Goal: Feedback & Contribution: Submit feedback/report problem

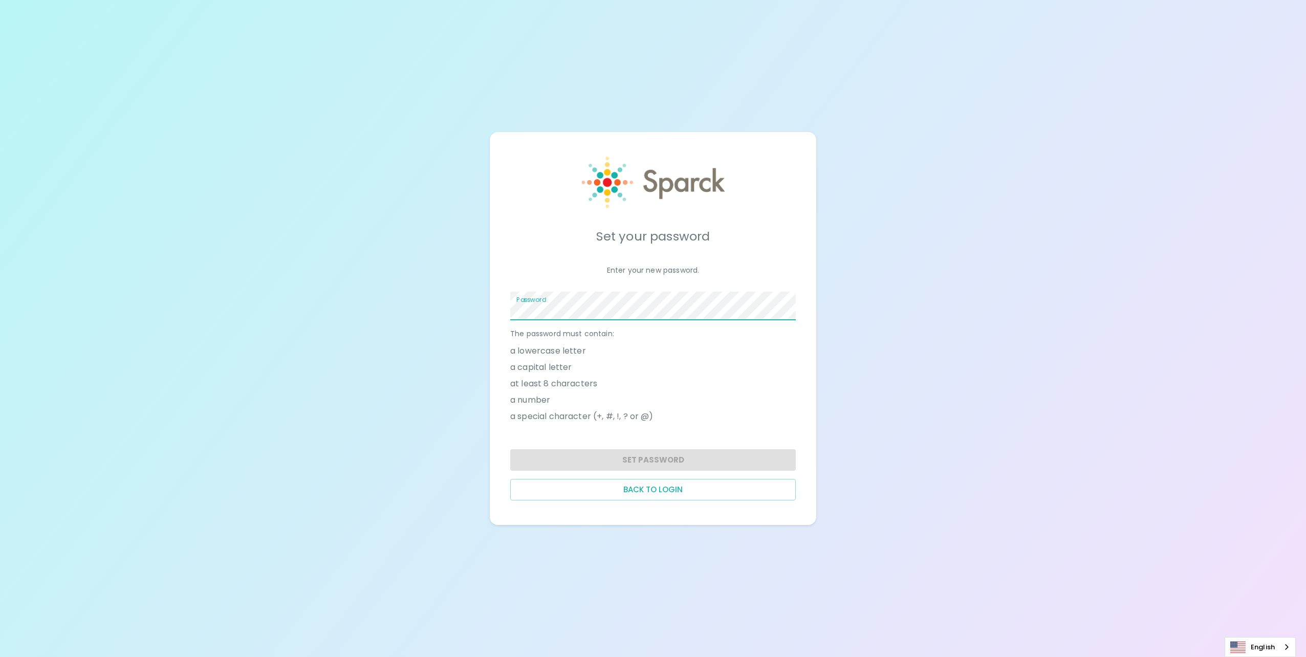
click at [792, 308] on span at bounding box center [790, 306] width 8 height 8
click at [720, 459] on button "Set Password" at bounding box center [653, 459] width 286 height 21
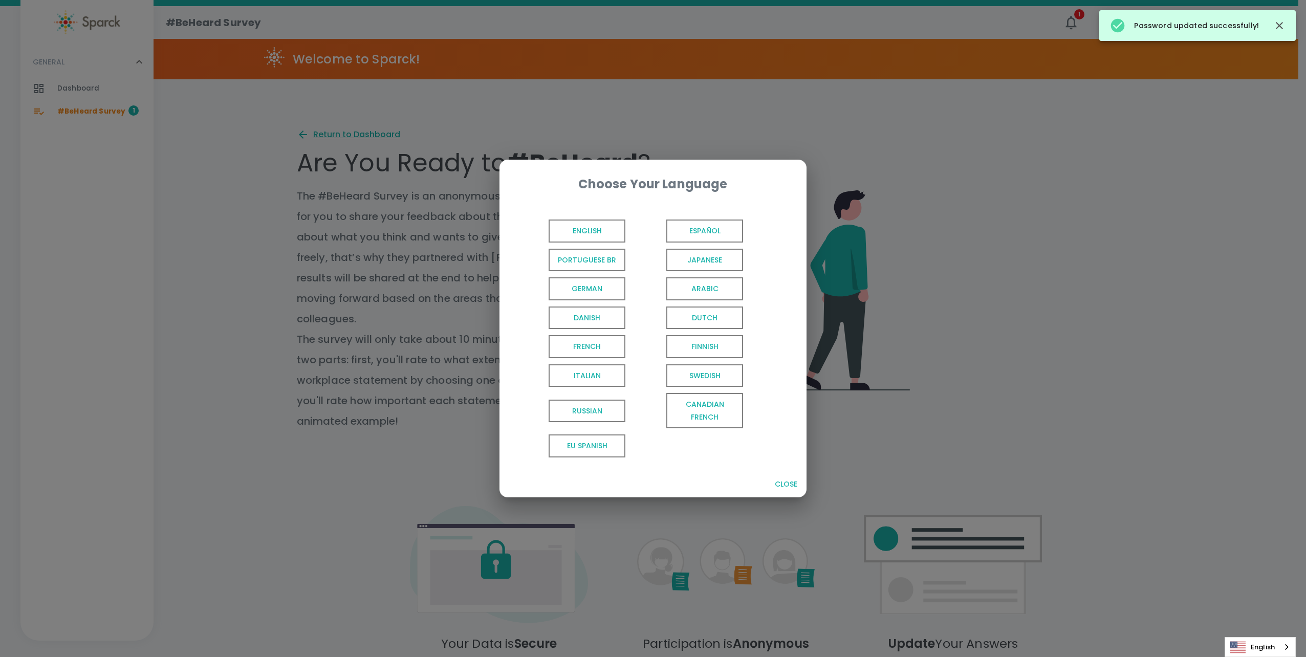
click at [604, 226] on span "English" at bounding box center [587, 231] width 77 height 23
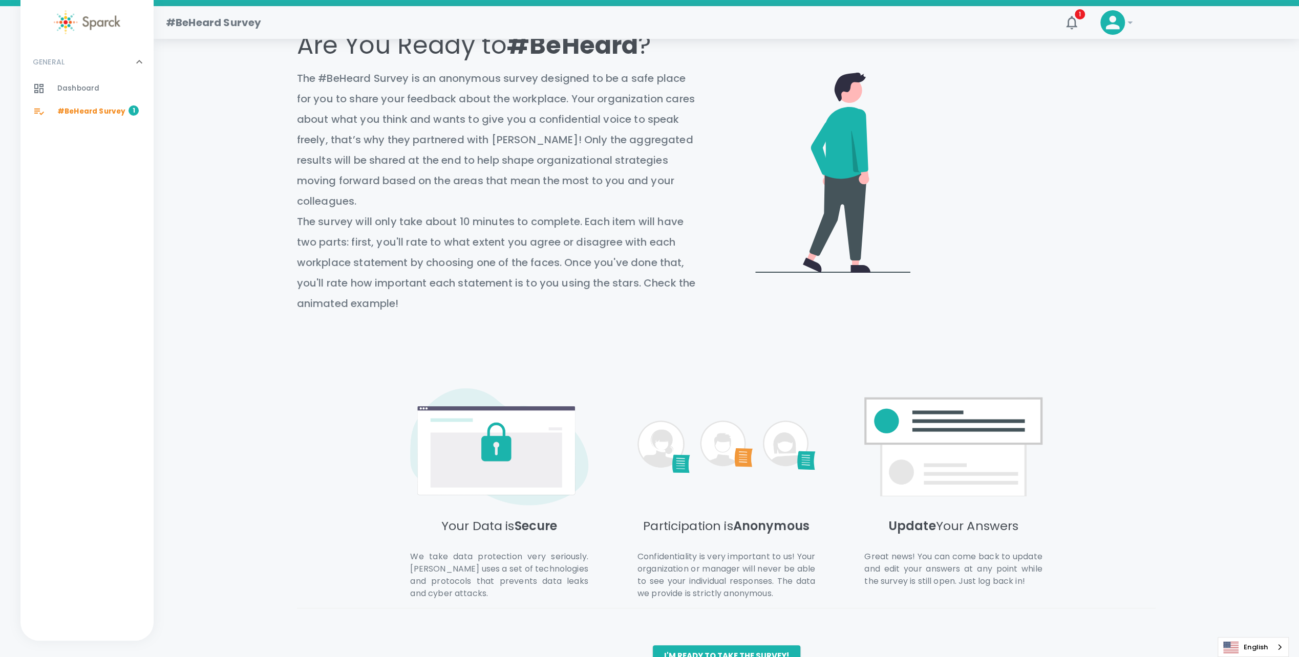
scroll to position [127, 0]
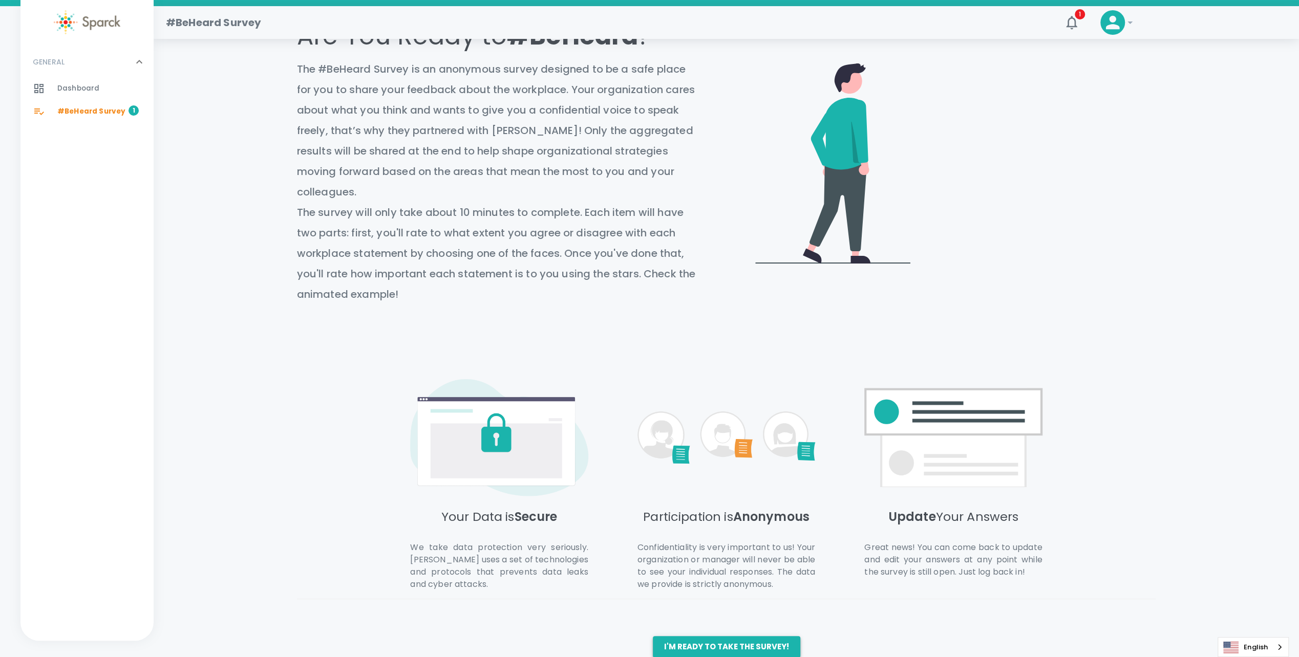
click at [737, 636] on button "I'm ready to take the survey!" at bounding box center [726, 646] width 147 height 21
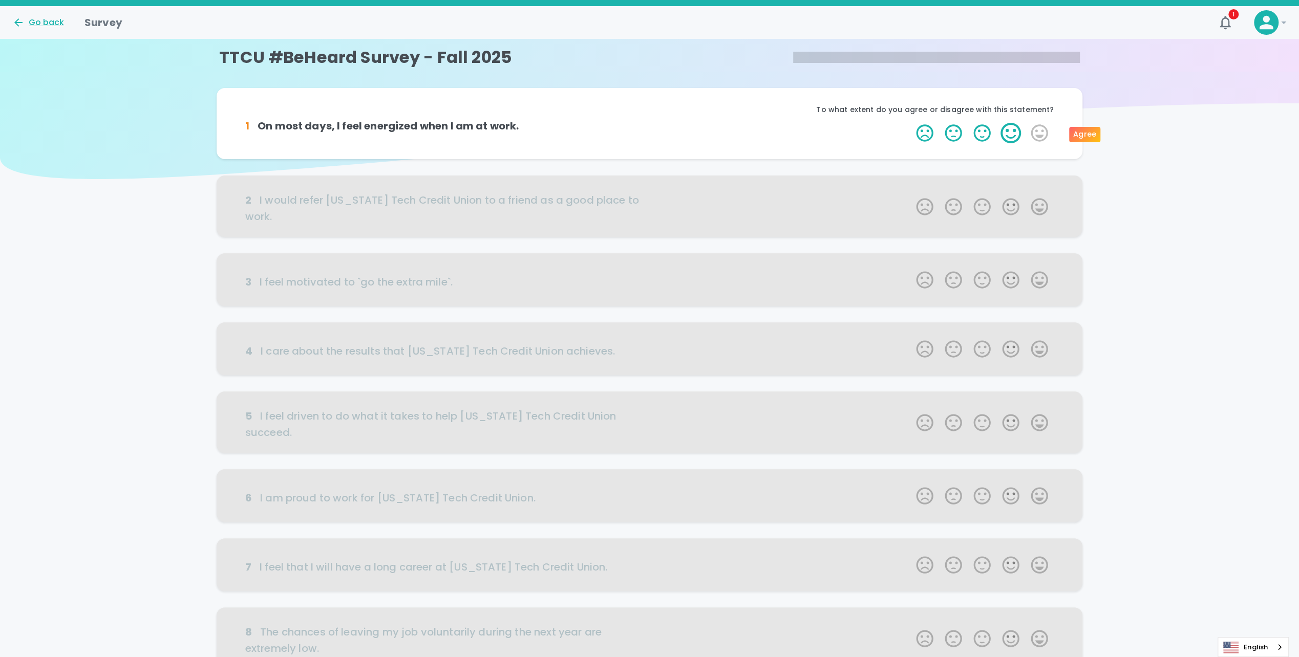
click at [1012, 131] on label "4 Stars" at bounding box center [1010, 133] width 29 height 20
click at [910, 123] on input "4 Stars" at bounding box center [910, 122] width 1 height 1
click at [1017, 139] on label "4 Stars" at bounding box center [1010, 133] width 29 height 20
click at [910, 123] on input "4 Stars" at bounding box center [910, 122] width 1 height 1
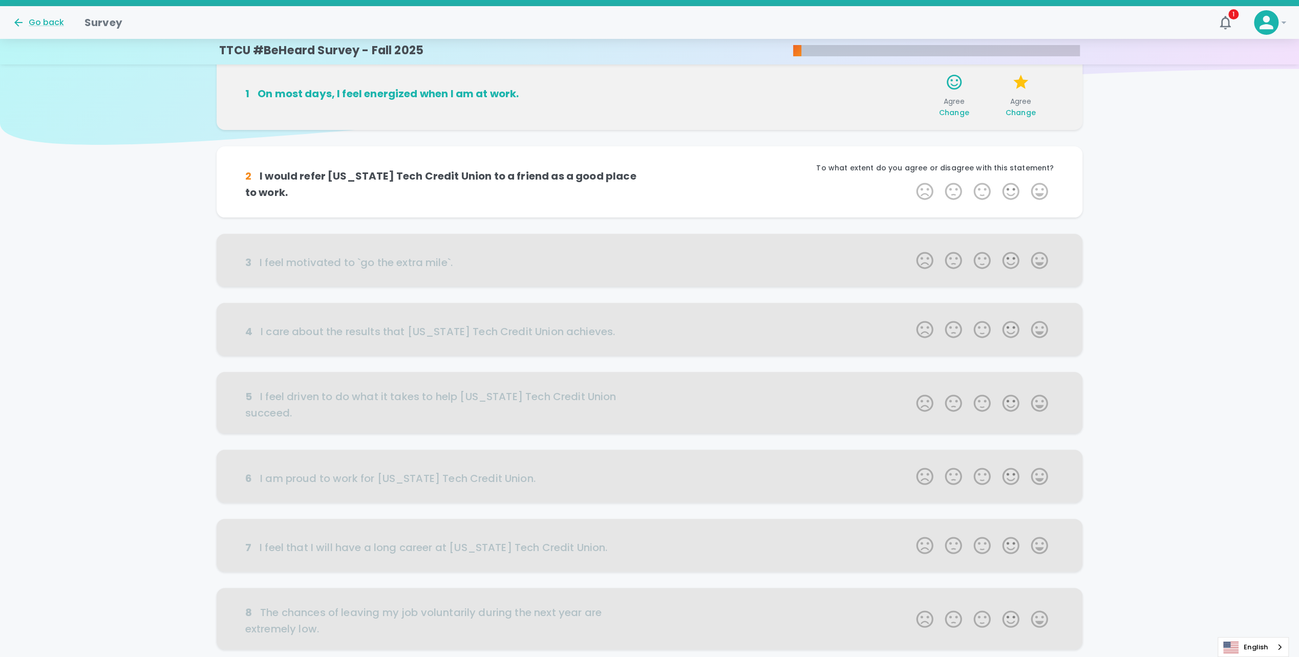
scroll to position [90, 0]
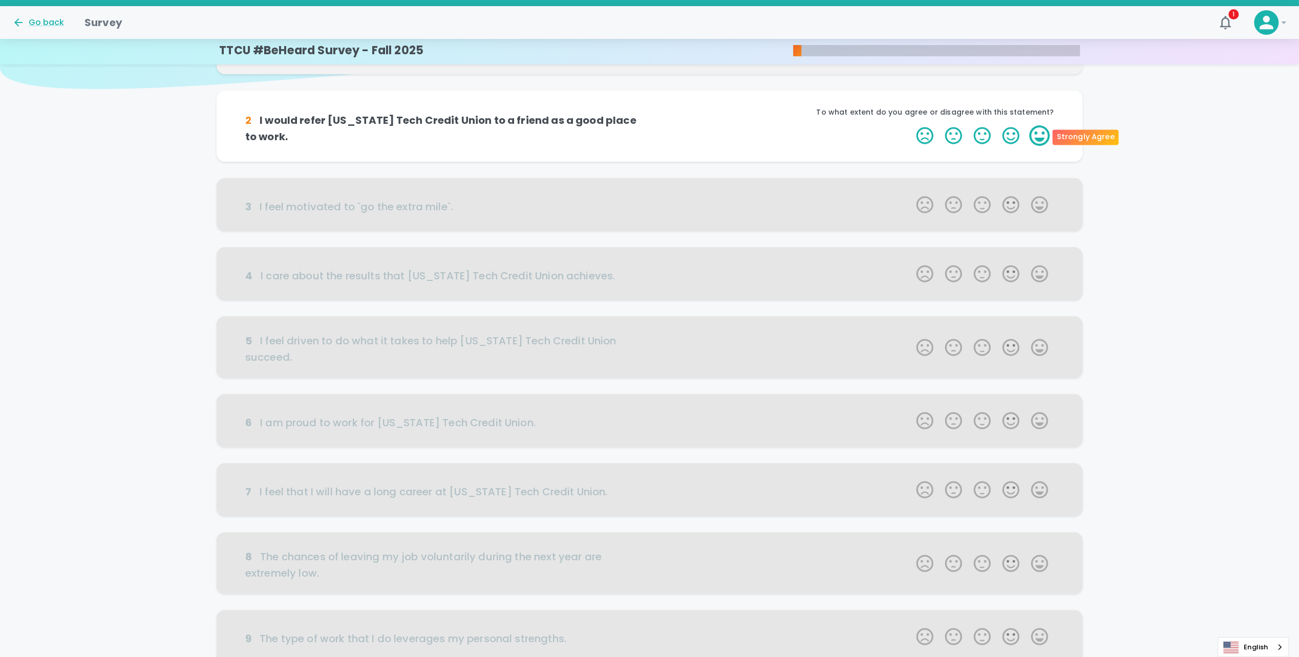
click at [1040, 138] on label "5 Stars" at bounding box center [1039, 135] width 29 height 20
click at [910, 125] on input "5 Stars" at bounding box center [910, 125] width 1 height 1
click at [1034, 140] on label "5 Stars" at bounding box center [1039, 135] width 29 height 20
click at [910, 125] on input "5 Stars" at bounding box center [910, 125] width 1 height 1
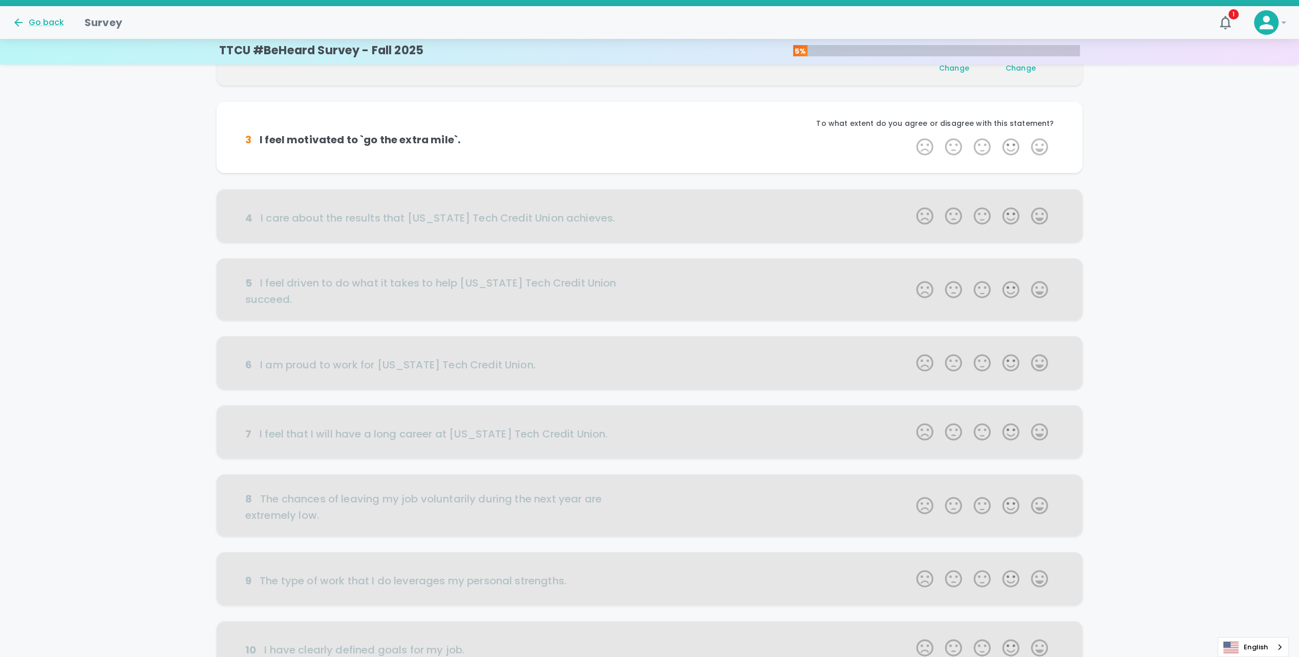
scroll to position [180, 0]
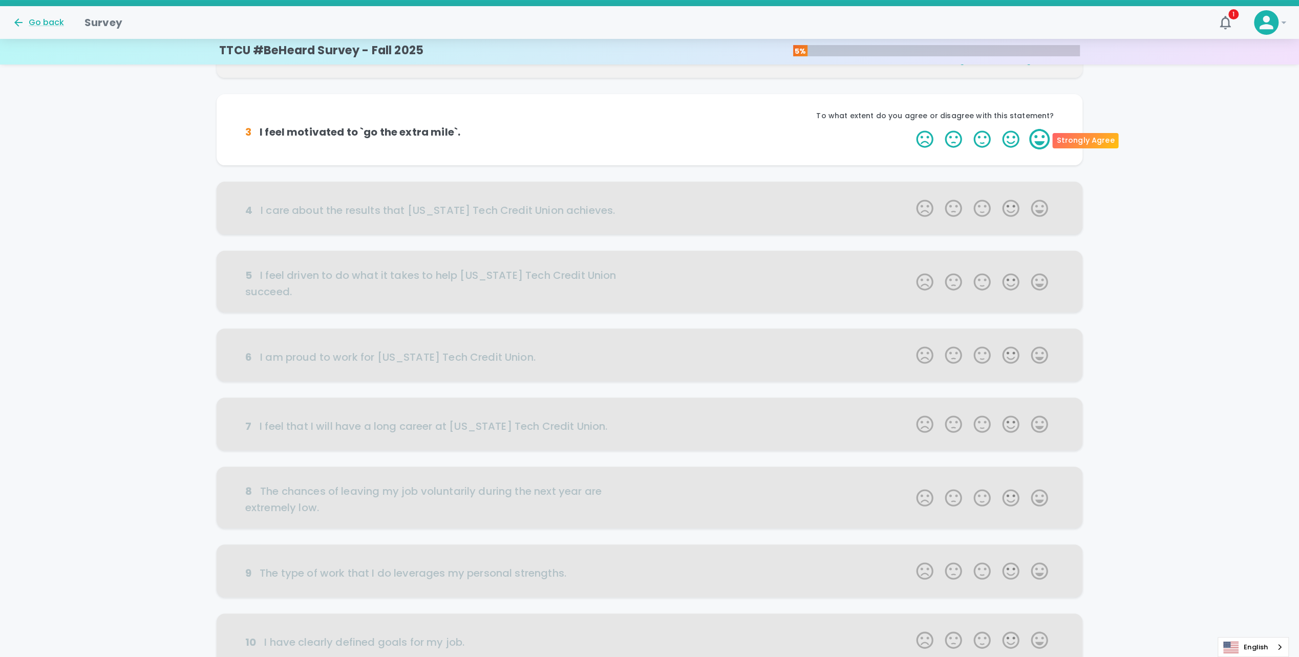
click at [1043, 141] on label "5 Stars" at bounding box center [1039, 139] width 29 height 20
click at [910, 129] on input "5 Stars" at bounding box center [910, 128] width 1 height 1
click at [1023, 144] on label "4 Stars" at bounding box center [1010, 139] width 29 height 20
click at [910, 129] on input "4 Stars" at bounding box center [910, 128] width 1 height 1
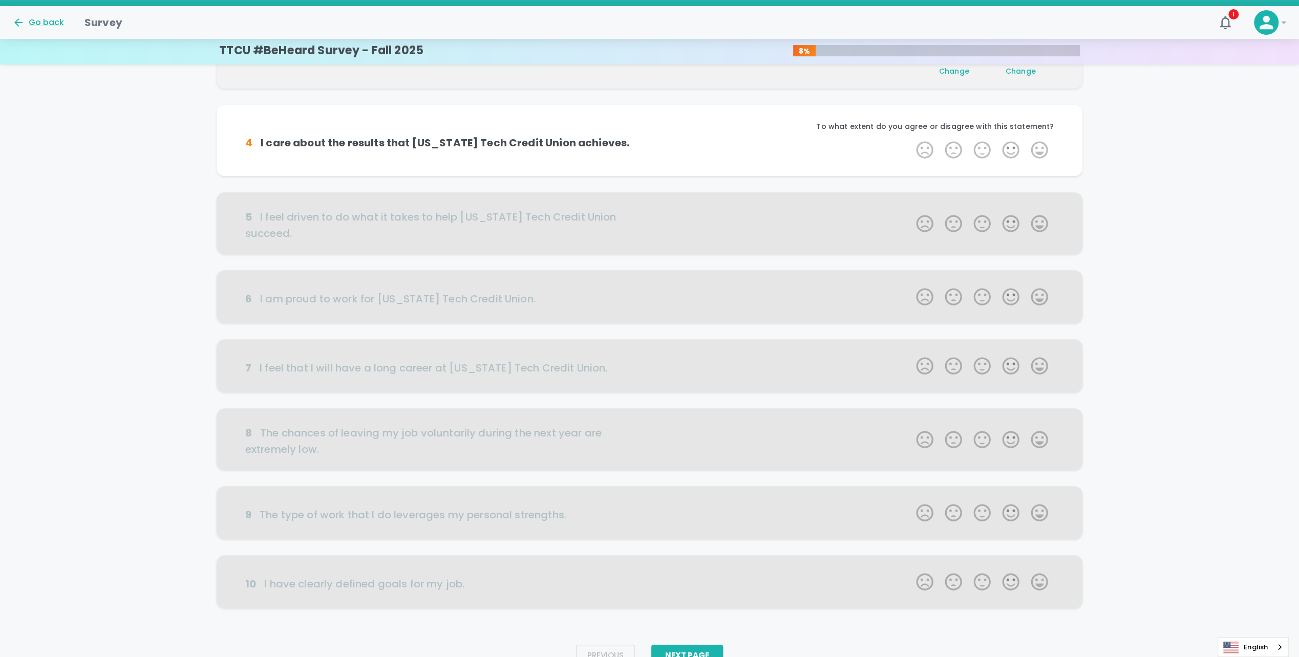
scroll to position [270, 0]
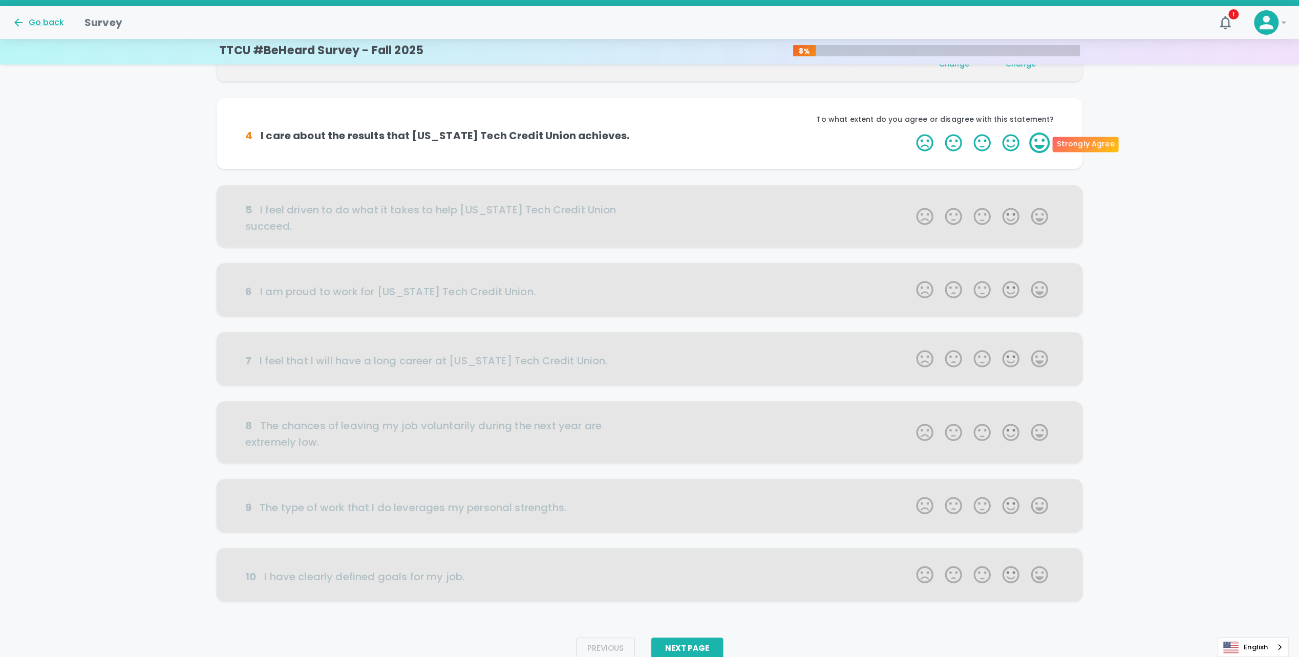
click at [1040, 144] on label "5 Stars" at bounding box center [1039, 143] width 29 height 20
click at [910, 133] on input "5 Stars" at bounding box center [910, 132] width 1 height 1
click at [1045, 147] on label "5 Stars" at bounding box center [1039, 143] width 29 height 20
click at [910, 133] on input "5 Stars" at bounding box center [910, 132] width 1 height 1
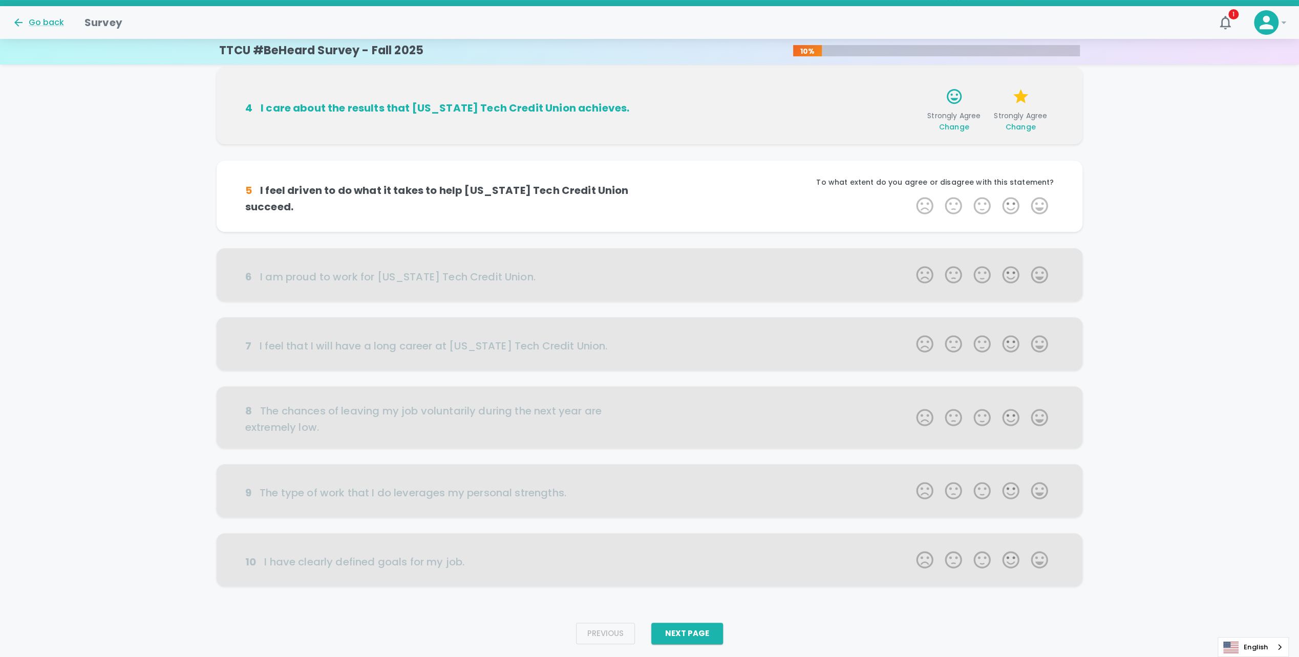
scroll to position [304, 0]
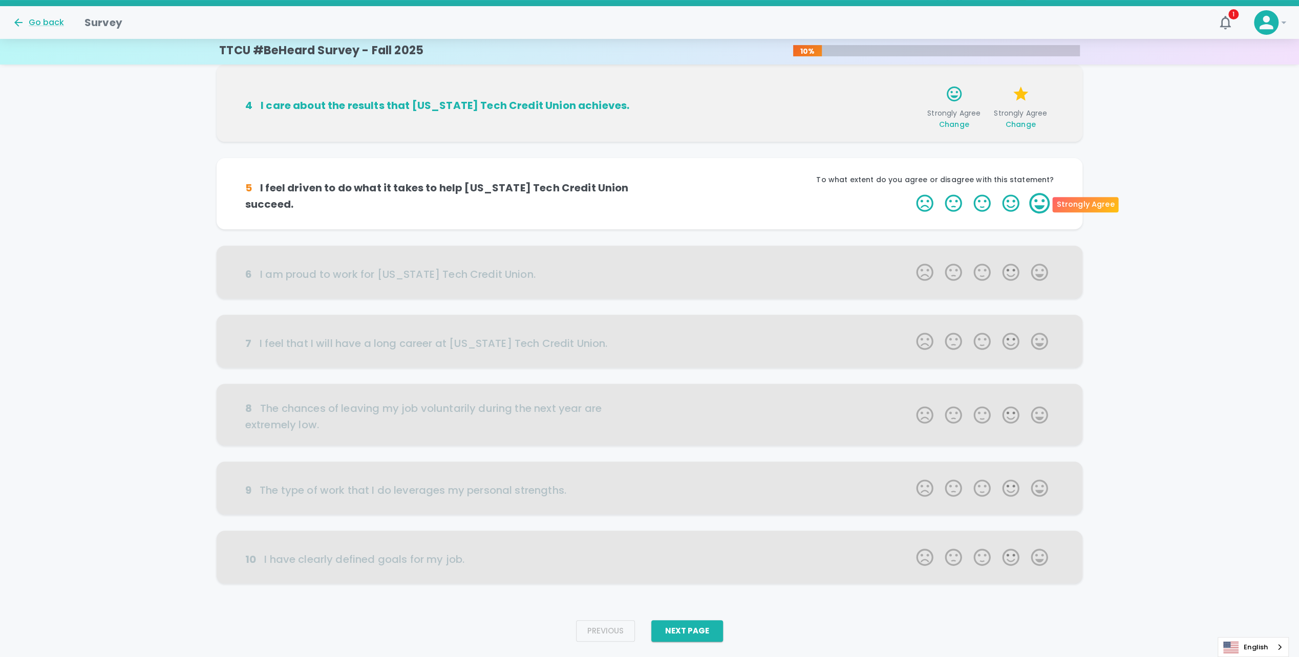
click at [1031, 208] on label "5 Stars" at bounding box center [1039, 203] width 29 height 20
click at [910, 193] on input "5 Stars" at bounding box center [910, 192] width 1 height 1
click at [1033, 208] on label "5 Stars" at bounding box center [1039, 203] width 29 height 20
click at [910, 193] on input "5 Stars" at bounding box center [910, 192] width 1 height 1
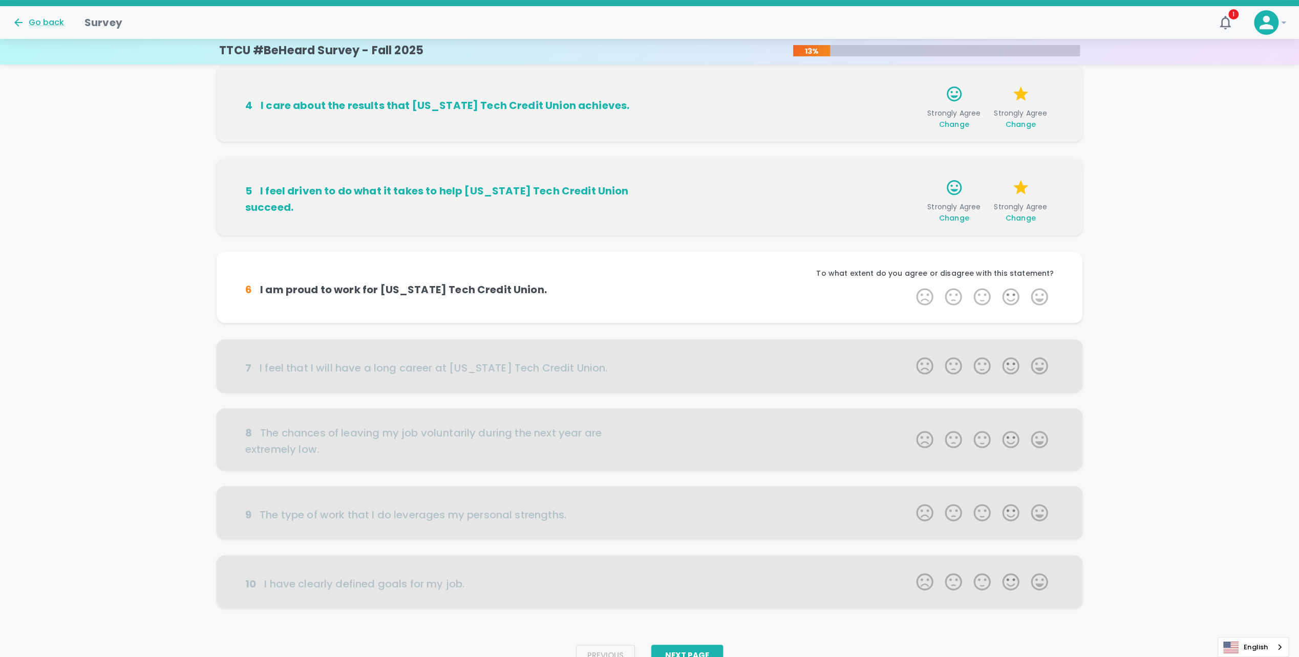
scroll to position [328, 0]
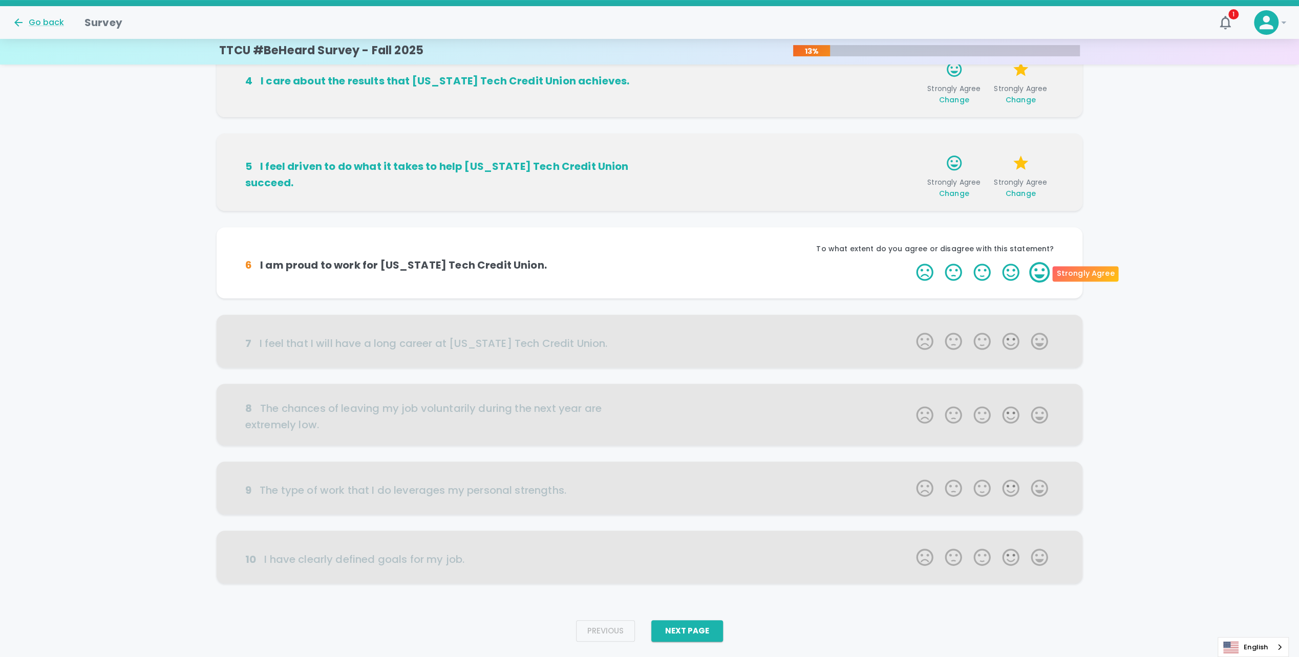
click at [1045, 273] on label "5 Stars" at bounding box center [1039, 272] width 29 height 20
click at [910, 262] on input "5 Stars" at bounding box center [910, 262] width 1 height 1
click at [1038, 273] on label "5 Stars" at bounding box center [1039, 272] width 29 height 20
click at [910, 262] on input "5 Stars" at bounding box center [910, 262] width 1 height 1
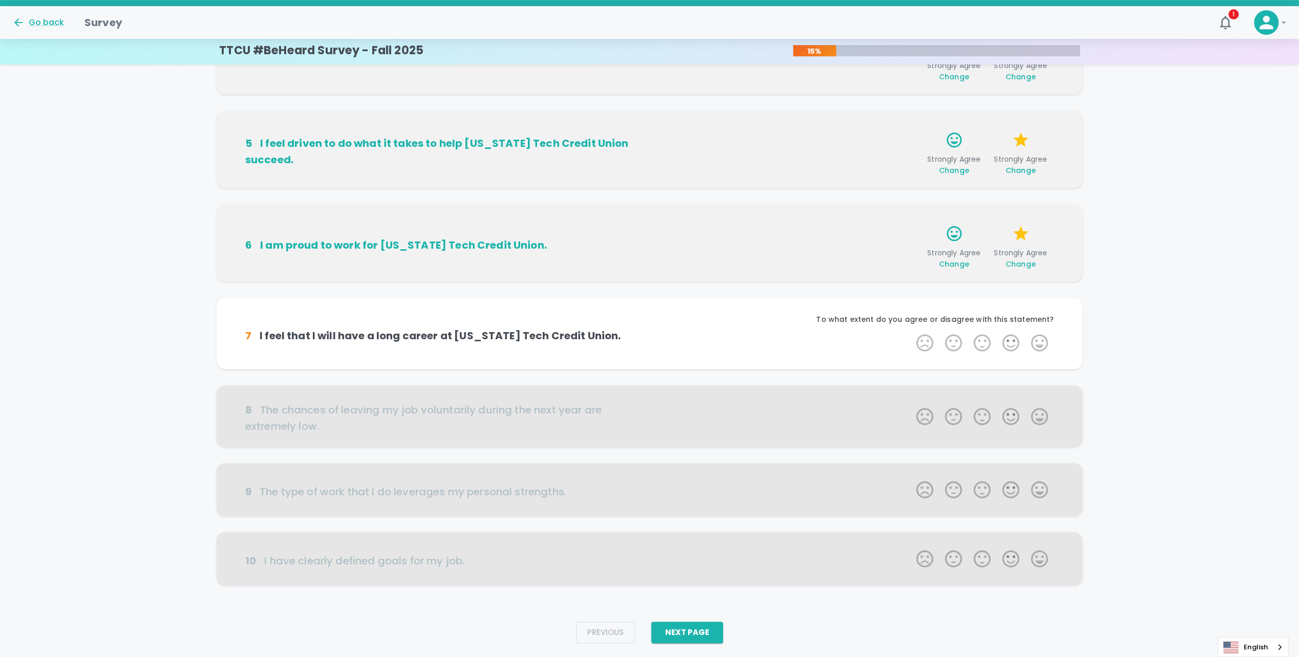
scroll to position [353, 0]
click at [1021, 342] on label "4 Stars" at bounding box center [1010, 341] width 29 height 20
click at [910, 331] on input "4 Stars" at bounding box center [910, 330] width 1 height 1
click at [1027, 342] on label "5 Stars" at bounding box center [1039, 341] width 29 height 20
click at [910, 331] on input "5 Stars" at bounding box center [910, 330] width 1 height 1
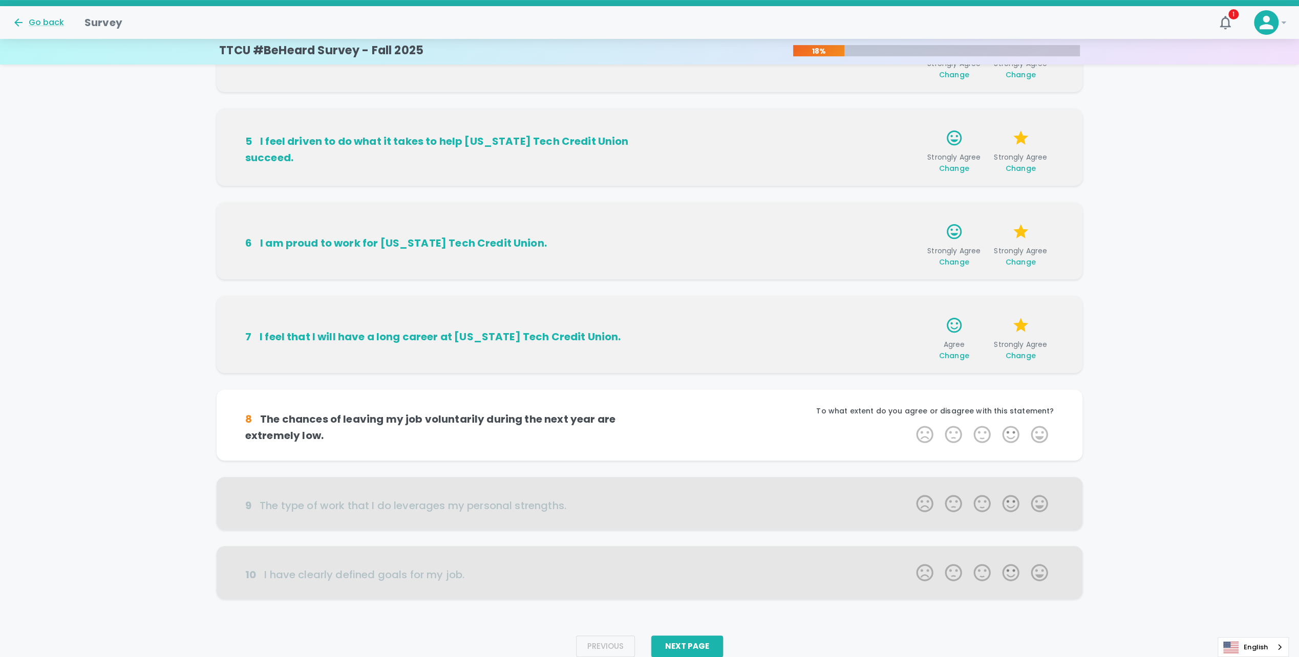
scroll to position [378, 0]
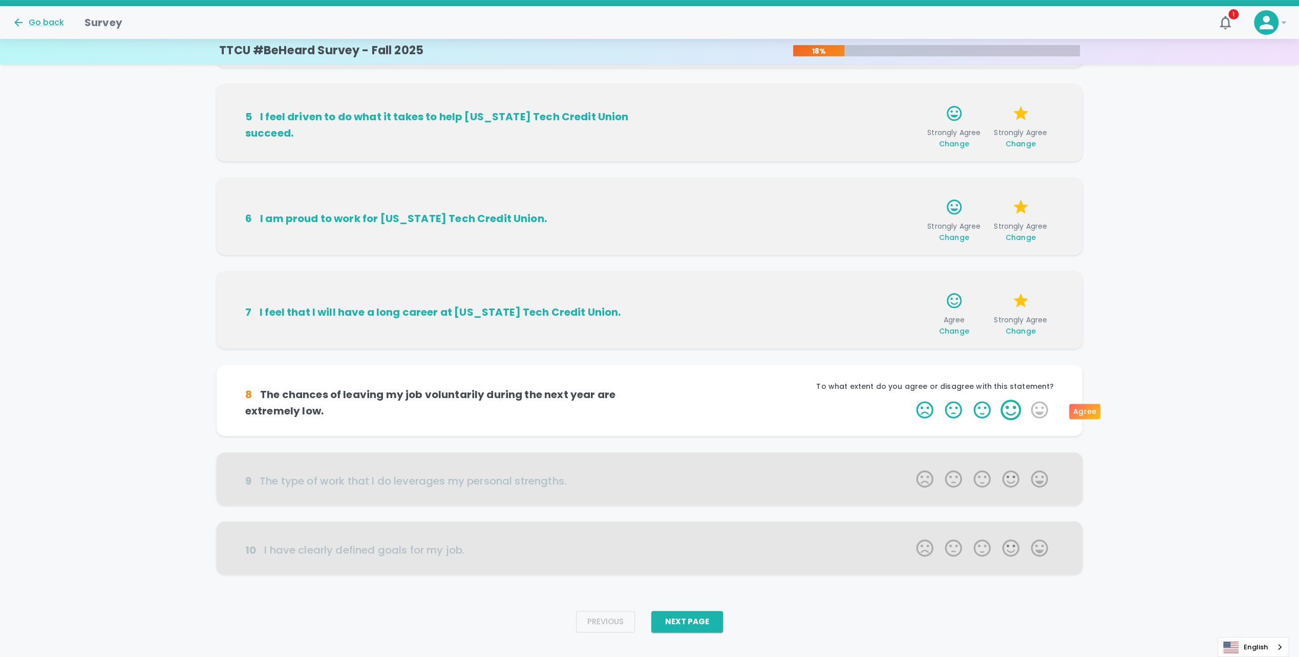
click at [1018, 411] on label "4 Stars" at bounding box center [1010, 410] width 29 height 20
click at [910, 400] on input "4 Stars" at bounding box center [910, 399] width 1 height 1
click at [1021, 410] on label "4 Stars" at bounding box center [1010, 410] width 29 height 20
click at [910, 400] on input "4 Stars" at bounding box center [910, 399] width 1 height 1
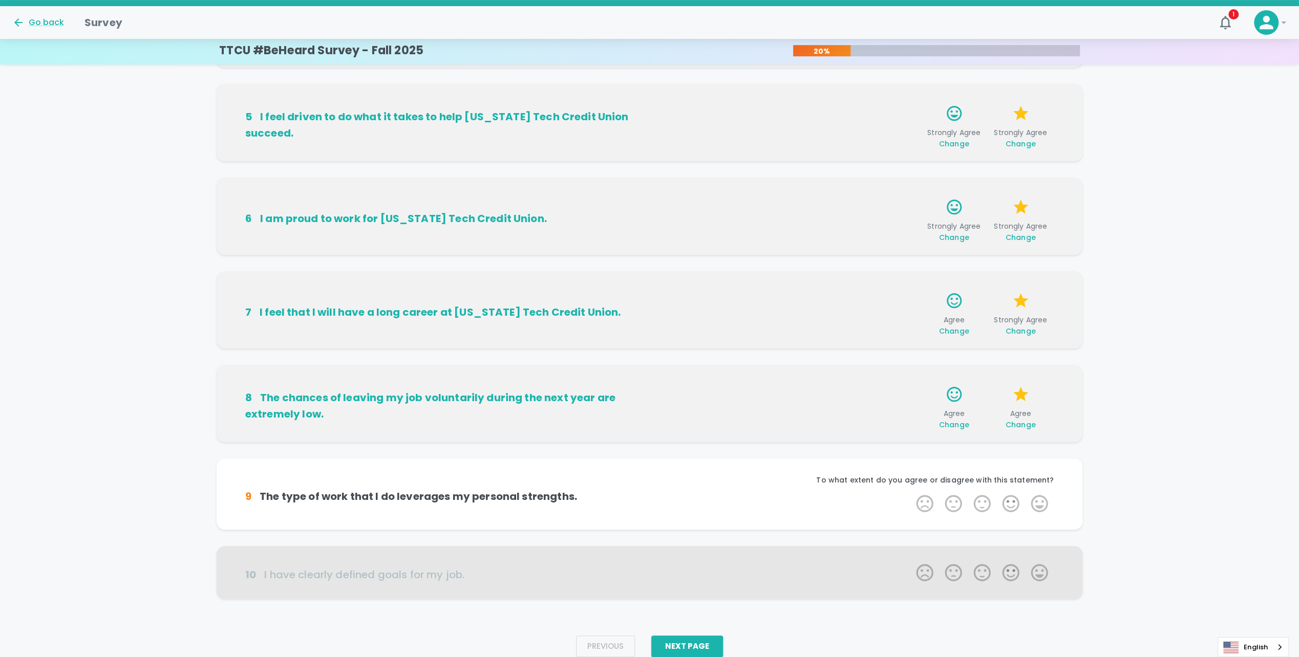
scroll to position [394, 0]
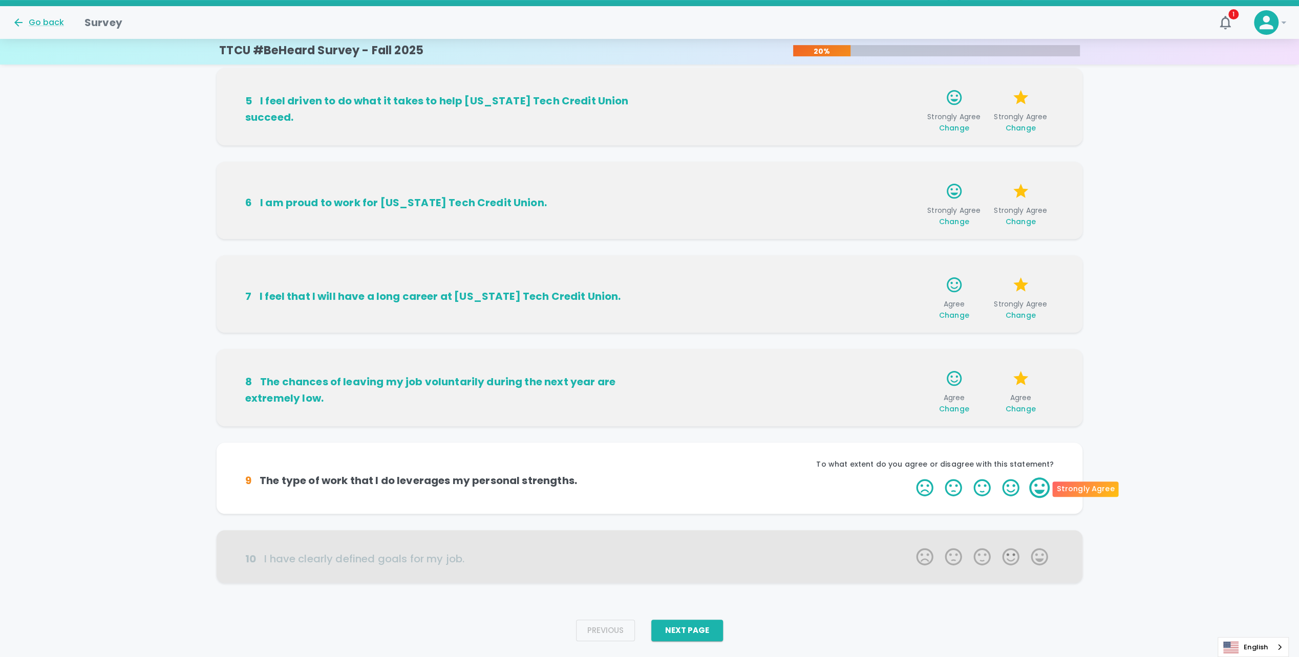
click at [1032, 487] on label "5 Stars" at bounding box center [1039, 488] width 29 height 20
click at [910, 478] on input "5 Stars" at bounding box center [910, 477] width 1 height 1
click at [1023, 487] on label "4 Stars" at bounding box center [1010, 488] width 29 height 20
click at [910, 478] on input "4 Stars" at bounding box center [910, 477] width 1 height 1
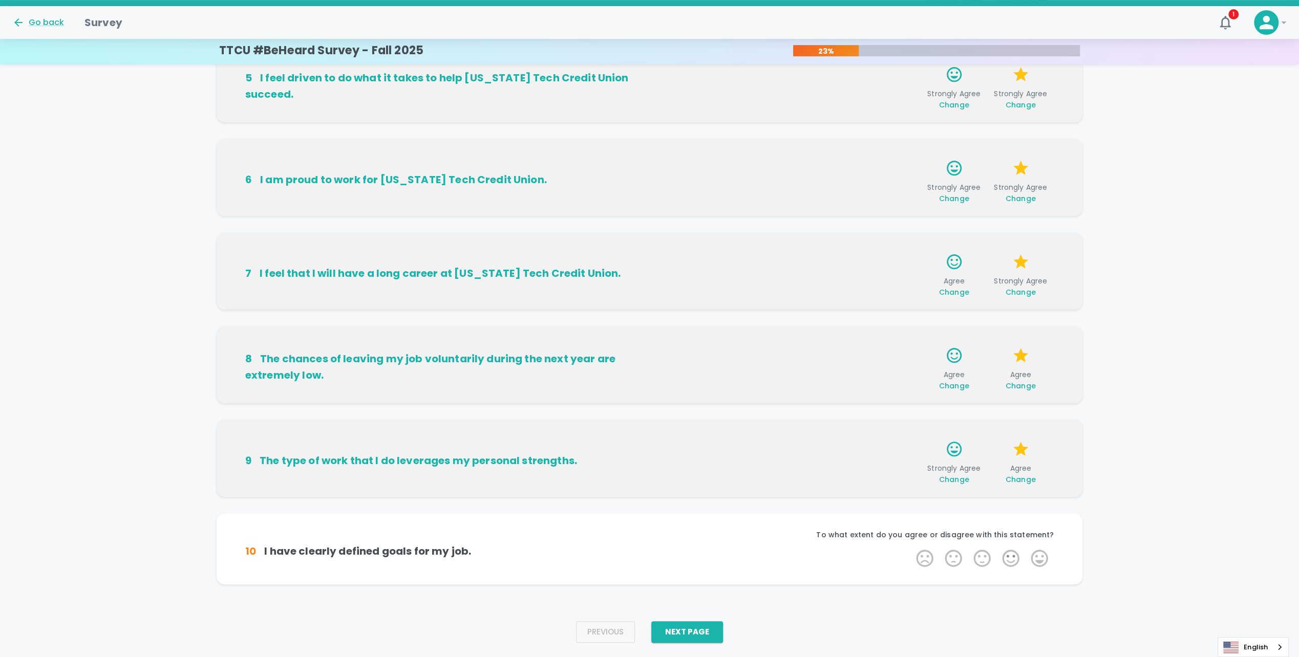
scroll to position [419, 0]
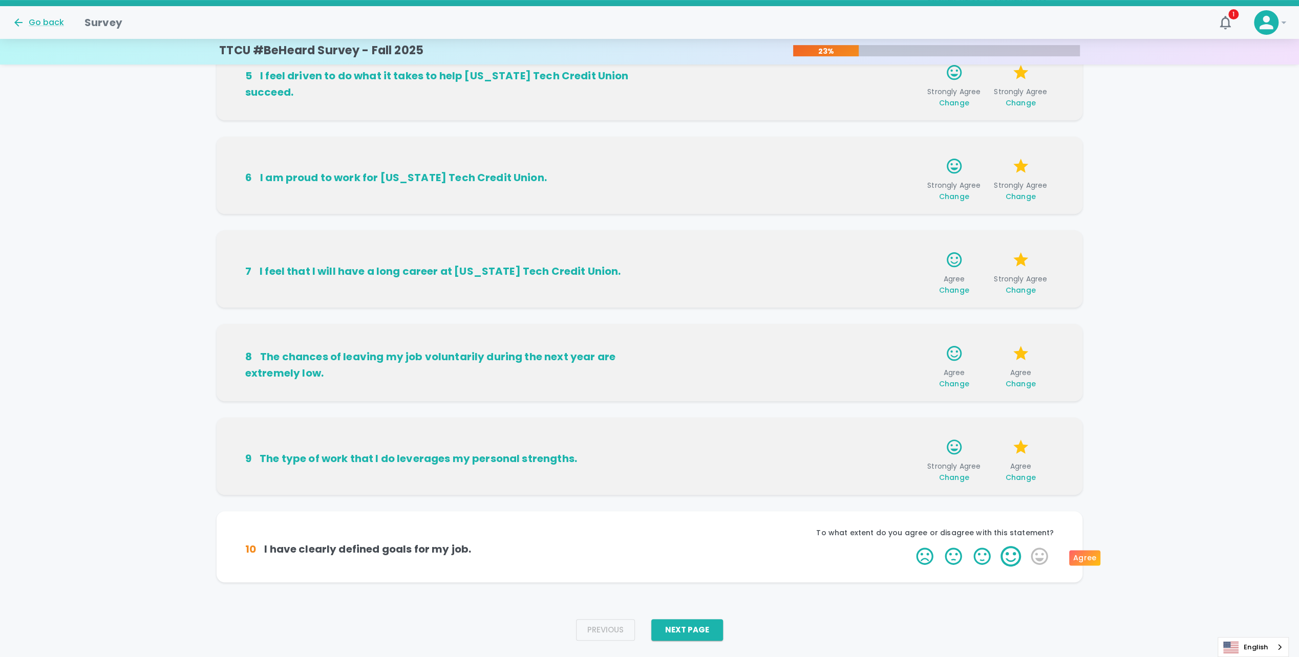
click at [1018, 559] on label "4 Stars" at bounding box center [1010, 556] width 29 height 20
click at [910, 546] on input "4 Stars" at bounding box center [910, 546] width 1 height 1
click at [900, 557] on icon "button" at bounding box center [898, 558] width 10 height 10
click at [1032, 556] on label "5 Stars" at bounding box center [1039, 556] width 29 height 20
click at [910, 546] on input "5 Stars" at bounding box center [910, 546] width 1 height 1
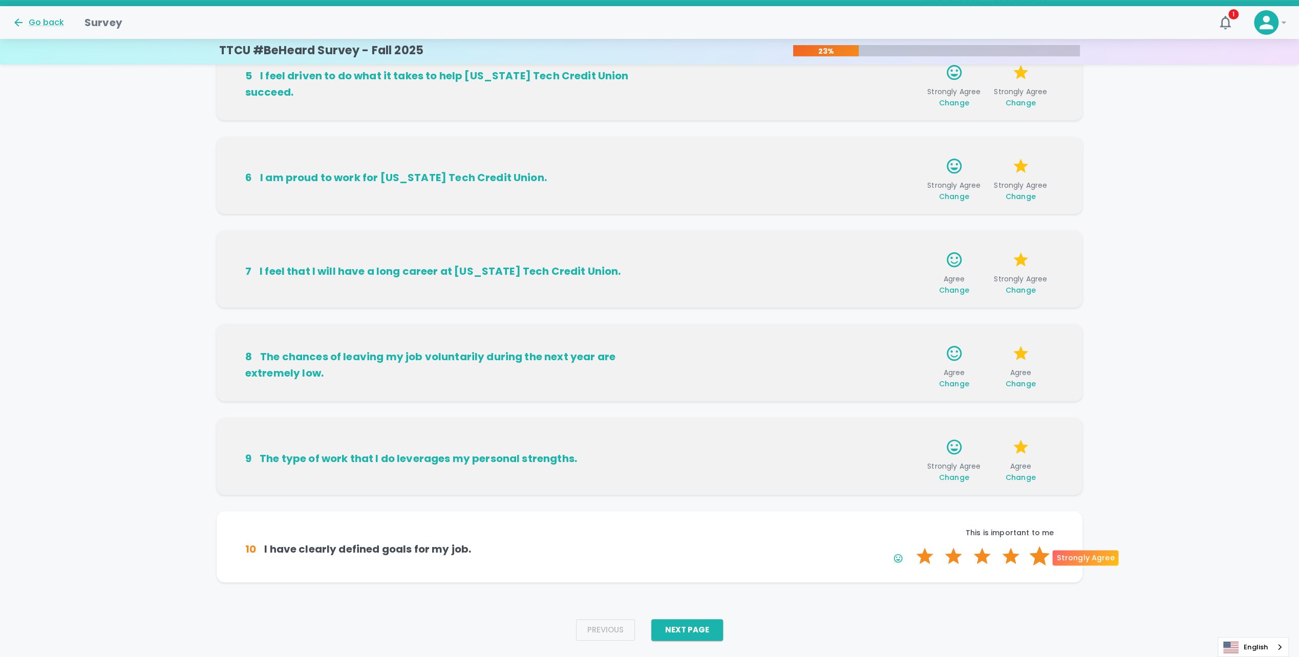
click at [1032, 561] on label "5 Stars" at bounding box center [1039, 556] width 29 height 20
click at [910, 546] on input "5 Stars" at bounding box center [910, 546] width 1 height 1
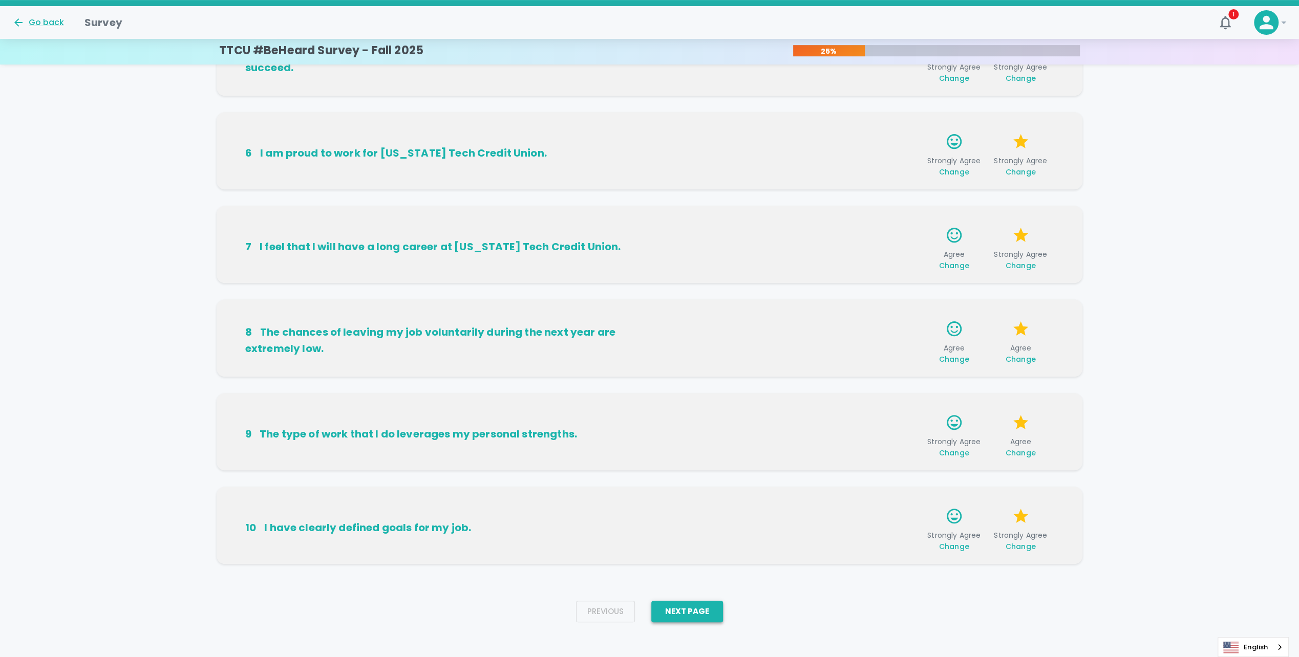
click at [709, 608] on button "Next Page" at bounding box center [687, 611] width 72 height 21
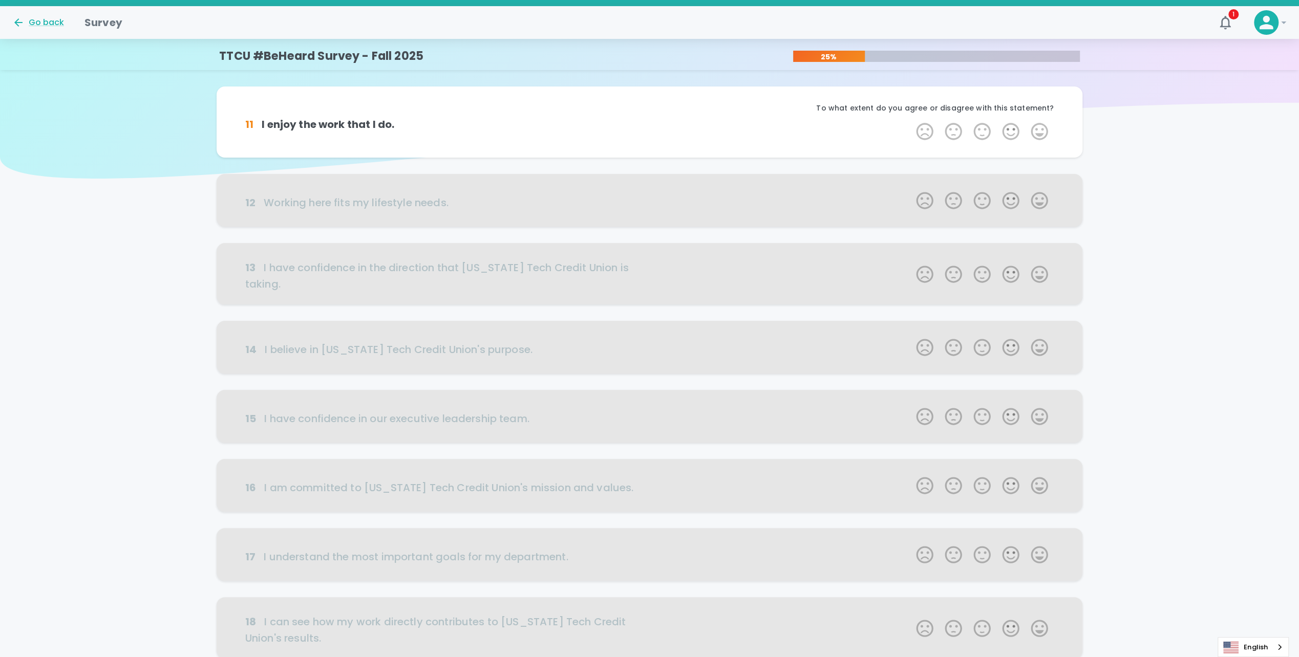
scroll to position [0, 0]
click at [1036, 132] on label "5 Stars" at bounding box center [1039, 133] width 29 height 20
click at [910, 123] on input "5 Stars" at bounding box center [910, 122] width 1 height 1
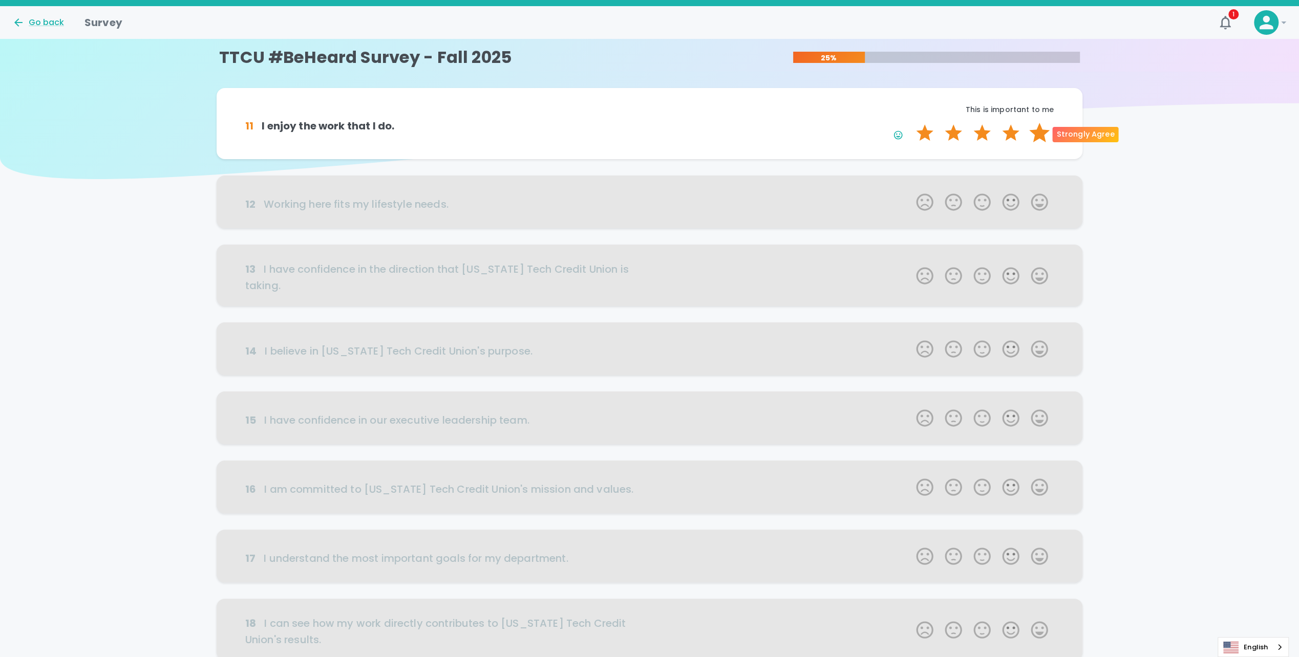
click at [1031, 137] on label "5 Stars" at bounding box center [1039, 133] width 29 height 20
click at [910, 123] on input "5 Stars" at bounding box center [910, 122] width 1 height 1
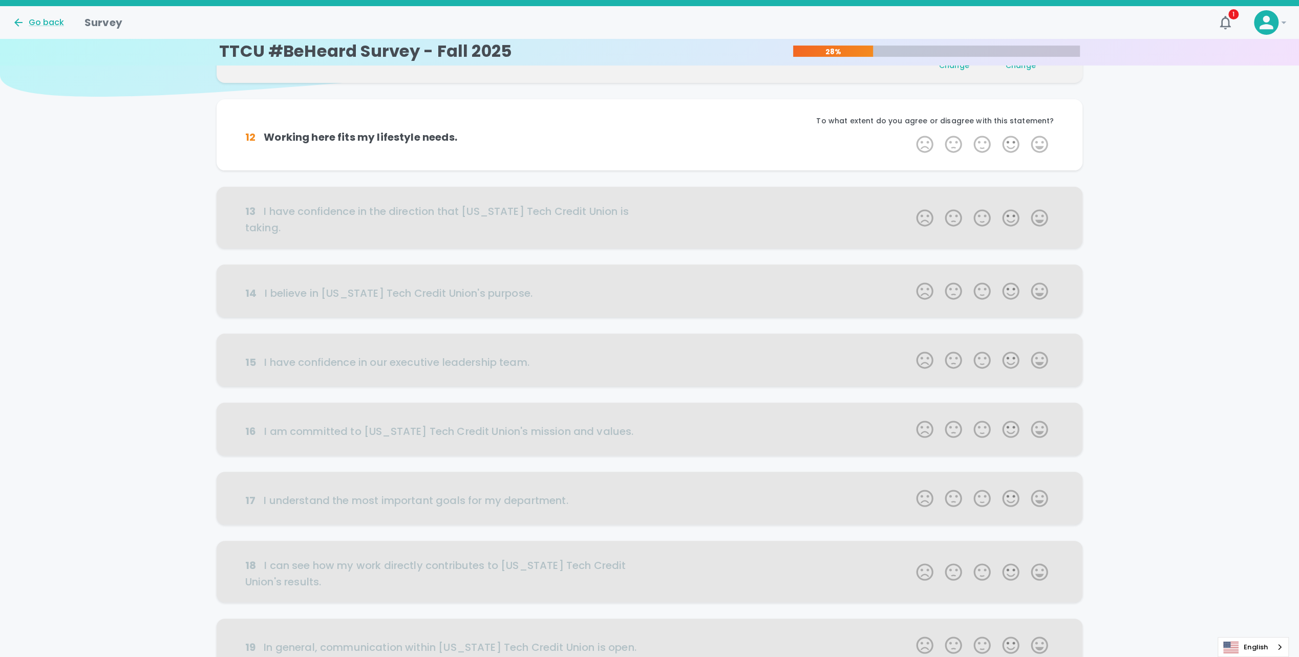
scroll to position [90, 0]
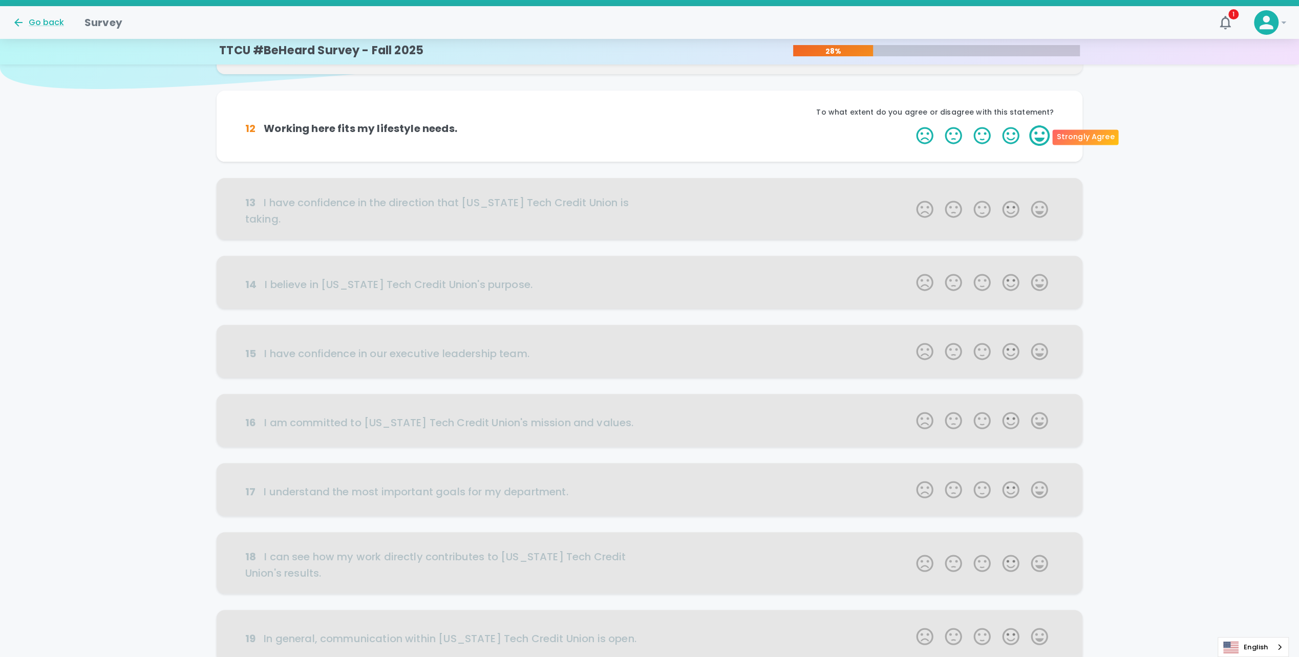
click at [1029, 137] on label "5 Stars" at bounding box center [1039, 135] width 29 height 20
click at [910, 125] on input "5 Stars" at bounding box center [910, 125] width 1 height 1
click at [1033, 139] on label "5 Stars" at bounding box center [1039, 135] width 29 height 20
click at [910, 125] on input "5 Stars" at bounding box center [910, 125] width 1 height 1
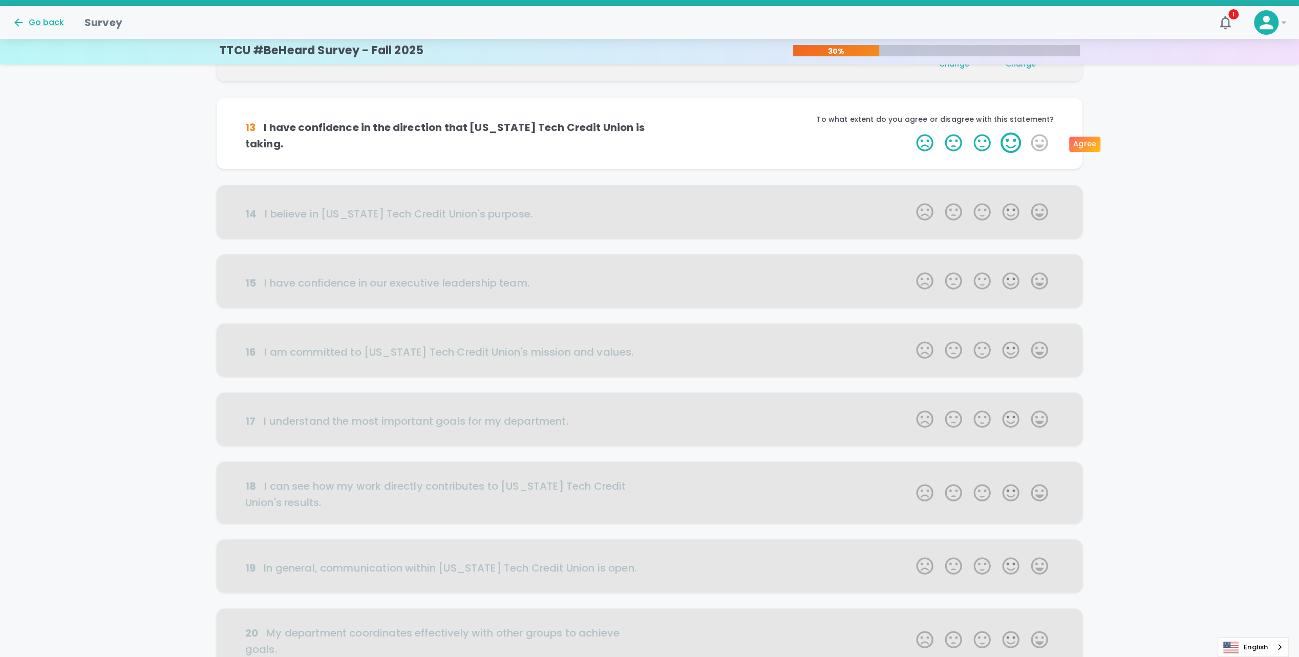
scroll to position [180, 0]
click at [1034, 146] on label "5 Stars" at bounding box center [1039, 139] width 29 height 20
click at [910, 129] on input "5 Stars" at bounding box center [910, 128] width 1 height 1
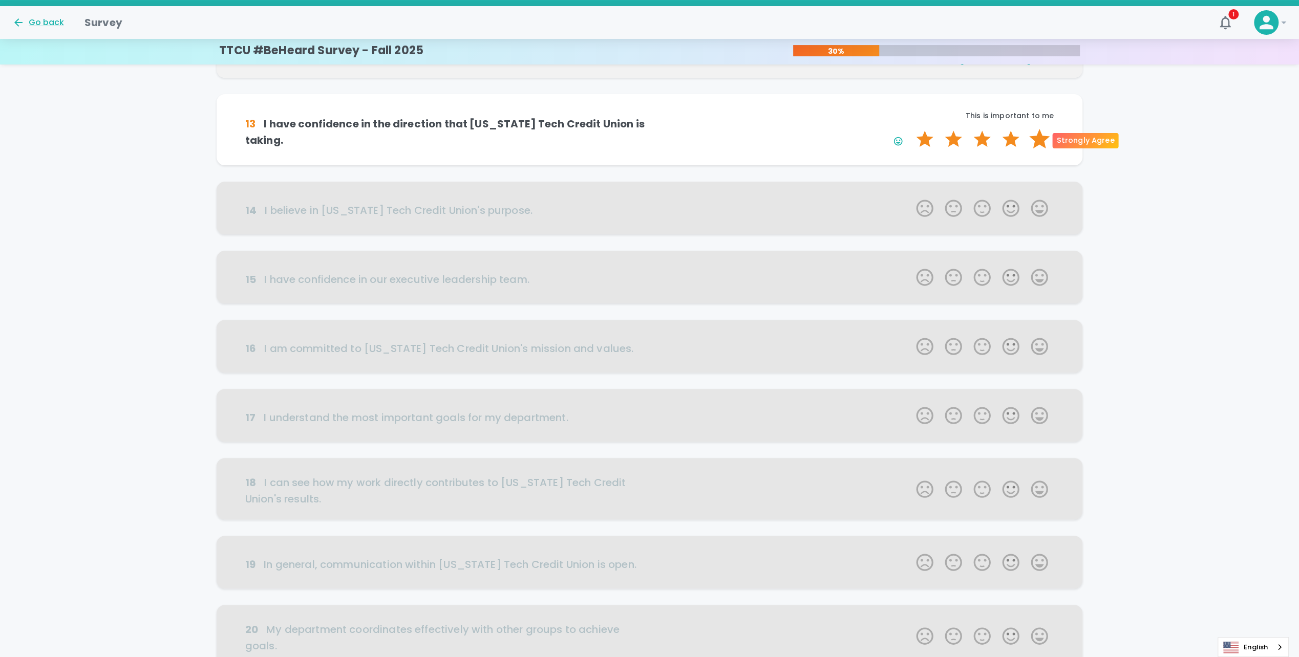
click at [1034, 145] on label "5 Stars" at bounding box center [1039, 139] width 29 height 20
click at [910, 129] on input "5 Stars" at bounding box center [910, 128] width 1 height 1
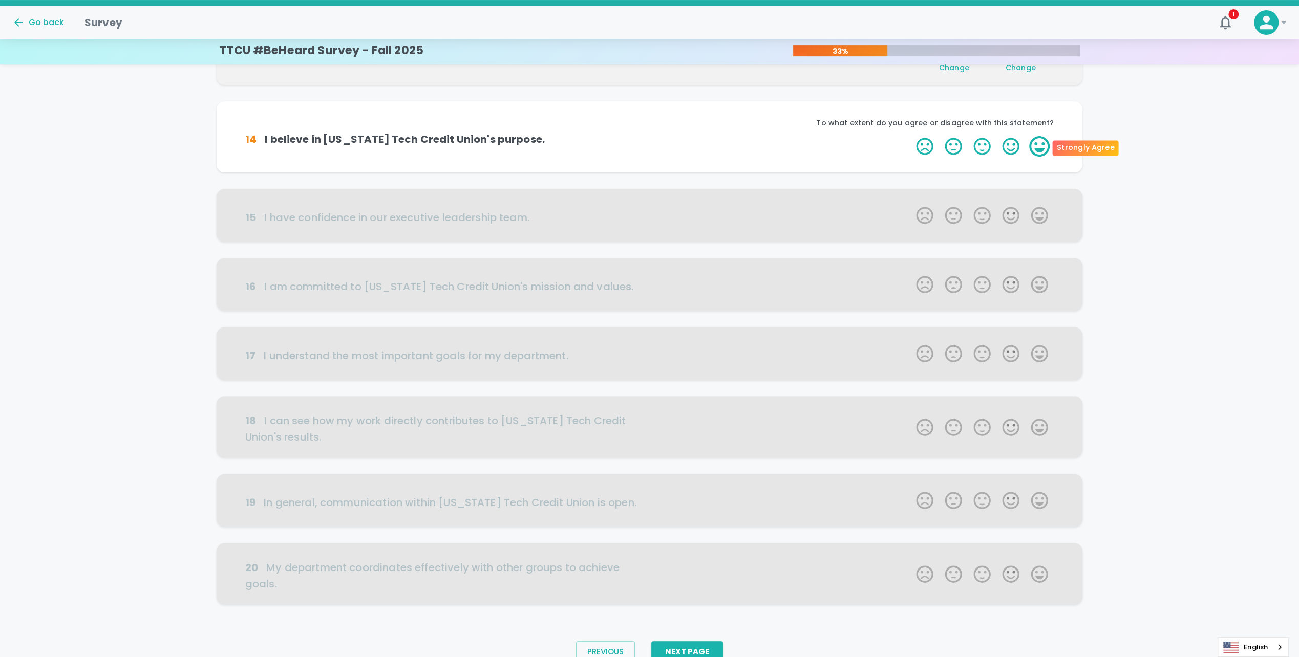
scroll to position [270, 0]
click at [1040, 144] on label "5 Stars" at bounding box center [1039, 143] width 29 height 20
click at [910, 133] on input "5 Stars" at bounding box center [910, 132] width 1 height 1
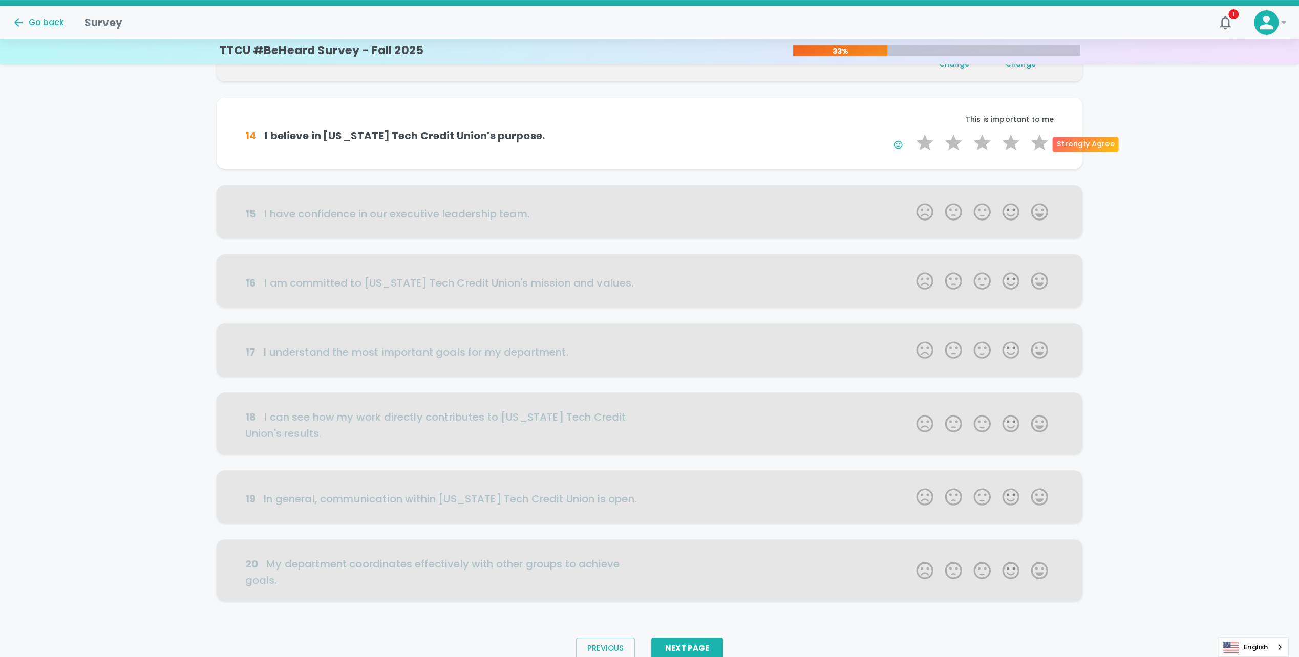
click at [1040, 144] on label "5 Stars" at bounding box center [1039, 143] width 29 height 20
click at [910, 133] on input "5 Stars" at bounding box center [910, 132] width 1 height 1
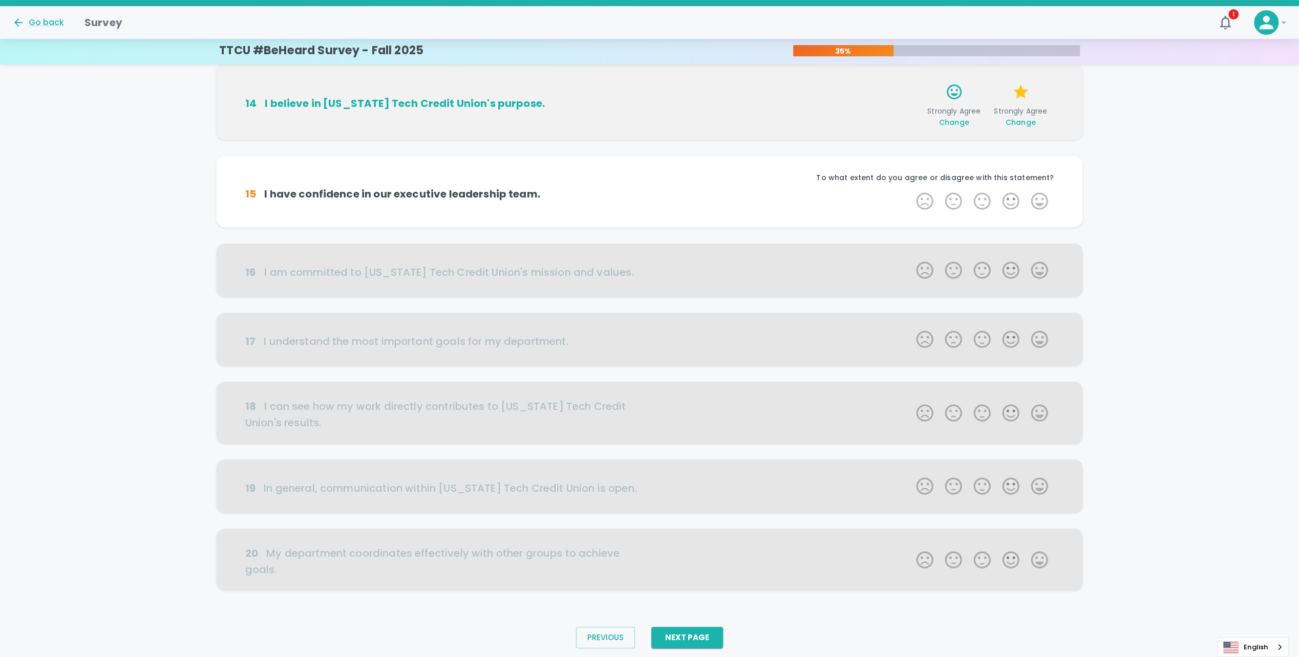
scroll to position [312, 0]
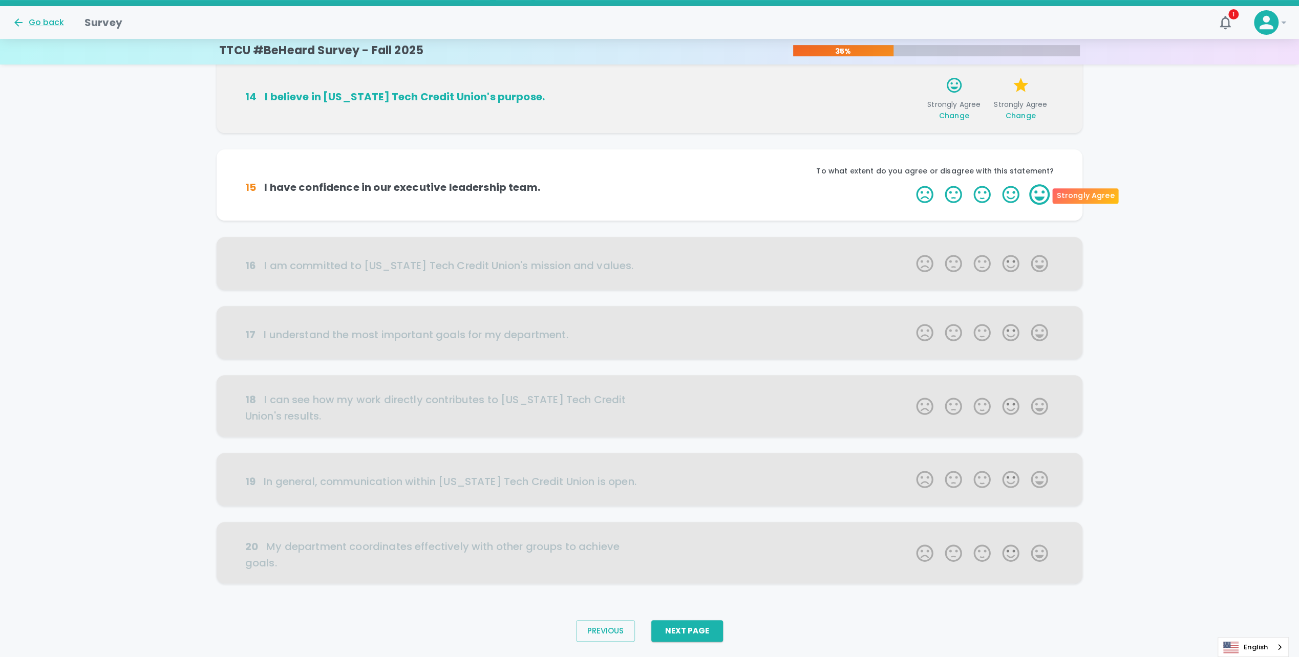
click at [1039, 192] on label "5 Stars" at bounding box center [1039, 194] width 29 height 20
click at [910, 184] on input "5 Stars" at bounding box center [910, 184] width 1 height 1
drag, startPoint x: 1033, startPoint y: 192, endPoint x: 1016, endPoint y: 198, distance: 17.7
click at [1016, 198] on span "1 Star 2 Stars 3 Stars 4 Stars 5 Stars Empty" at bounding box center [981, 194] width 143 height 20
click at [1019, 198] on label "4 Stars" at bounding box center [1010, 194] width 29 height 20
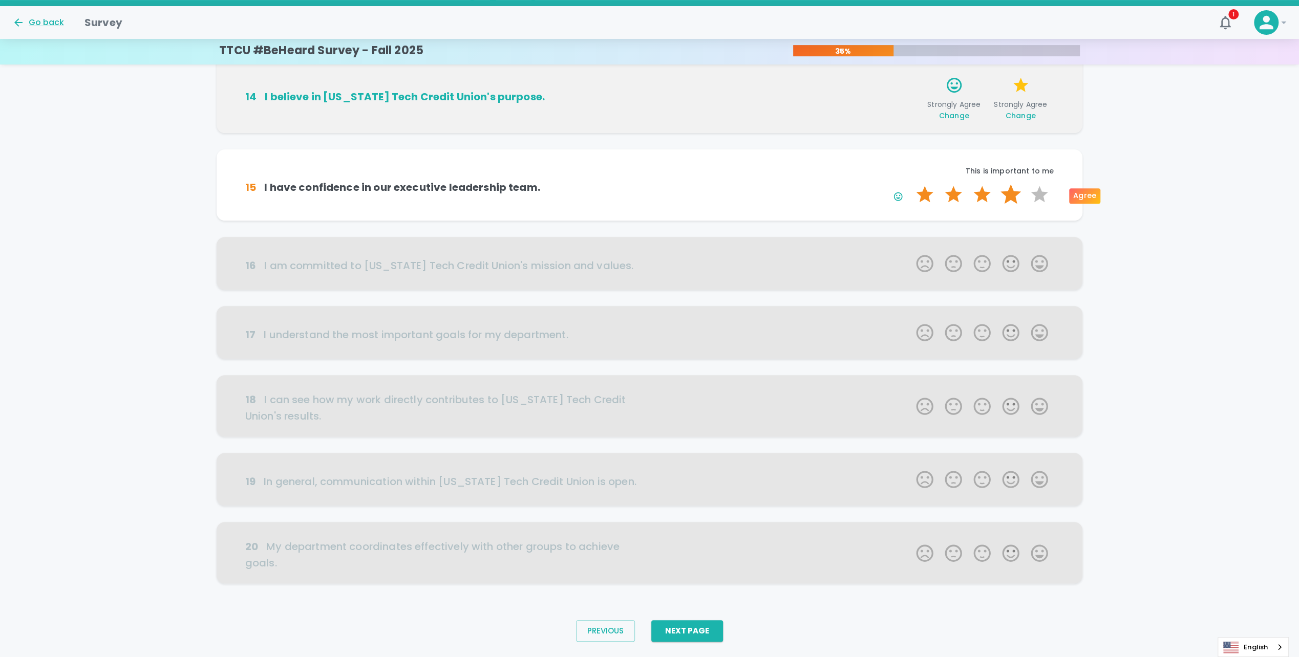
click at [910, 184] on input "4 Stars" at bounding box center [910, 184] width 1 height 1
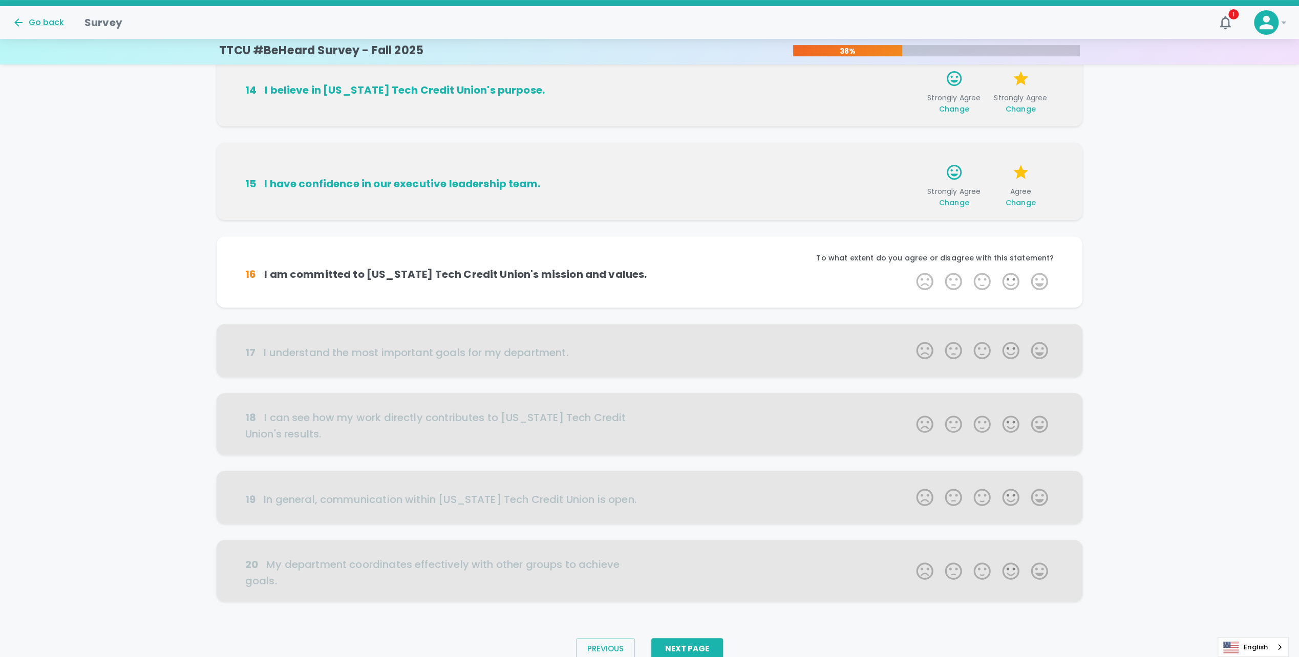
scroll to position [337, 0]
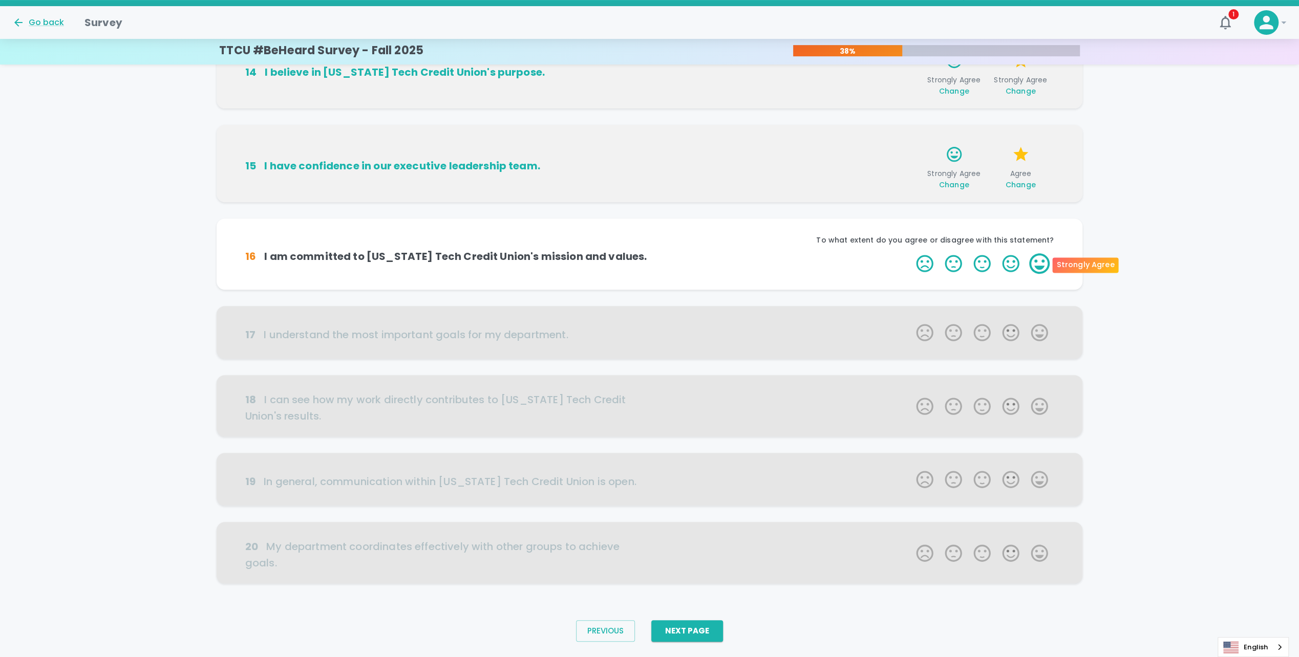
click at [1043, 268] on label "5 Stars" at bounding box center [1039, 263] width 29 height 20
click at [910, 253] on input "5 Stars" at bounding box center [910, 253] width 1 height 1
click at [1036, 269] on label "5 Stars" at bounding box center [1039, 263] width 29 height 20
click at [910, 253] on input "5 Stars" at bounding box center [910, 253] width 1 height 1
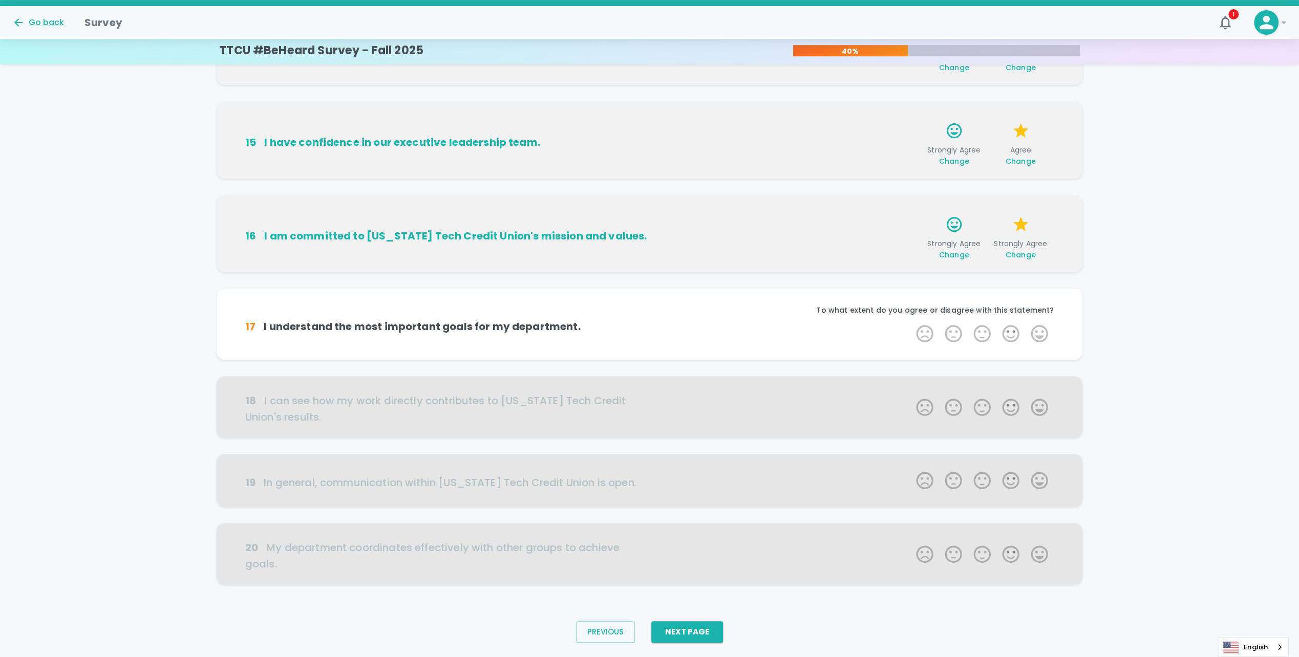
scroll to position [362, 0]
click at [1019, 333] on label "4 Stars" at bounding box center [1010, 332] width 29 height 20
click at [910, 322] on input "4 Stars" at bounding box center [910, 321] width 1 height 1
click at [1022, 330] on label "4 Stars" at bounding box center [1010, 332] width 29 height 20
click at [910, 322] on input "4 Stars" at bounding box center [910, 321] width 1 height 1
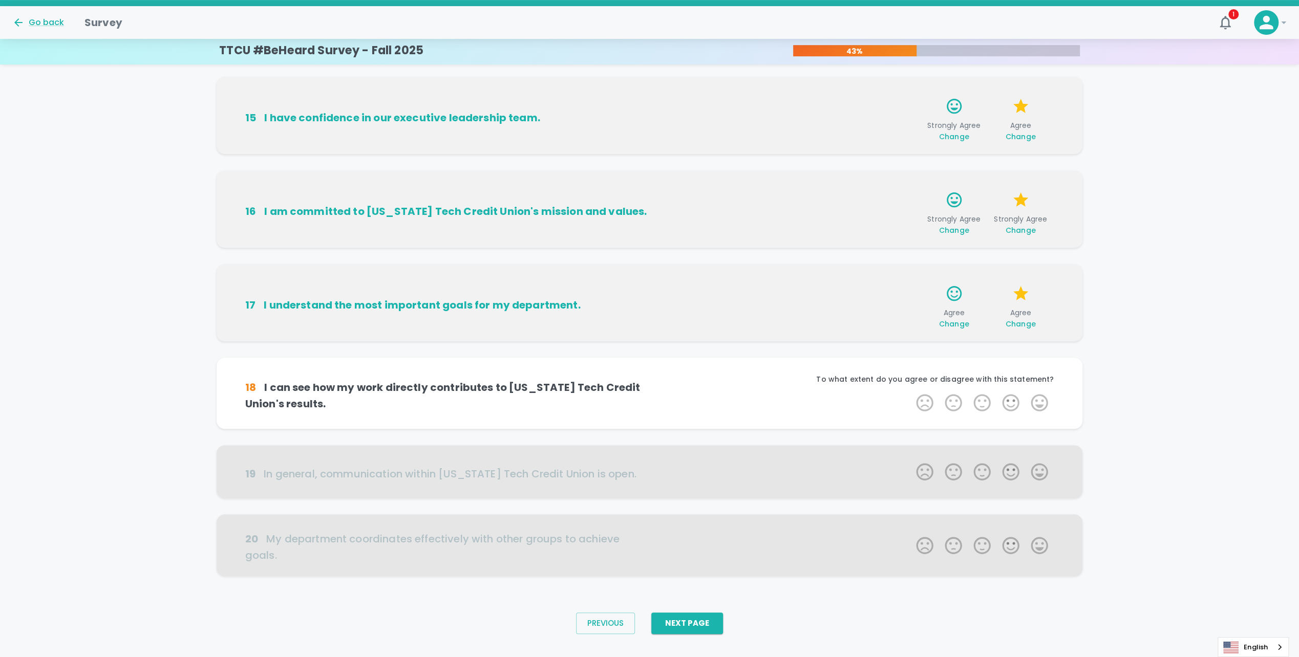
scroll to position [387, 0]
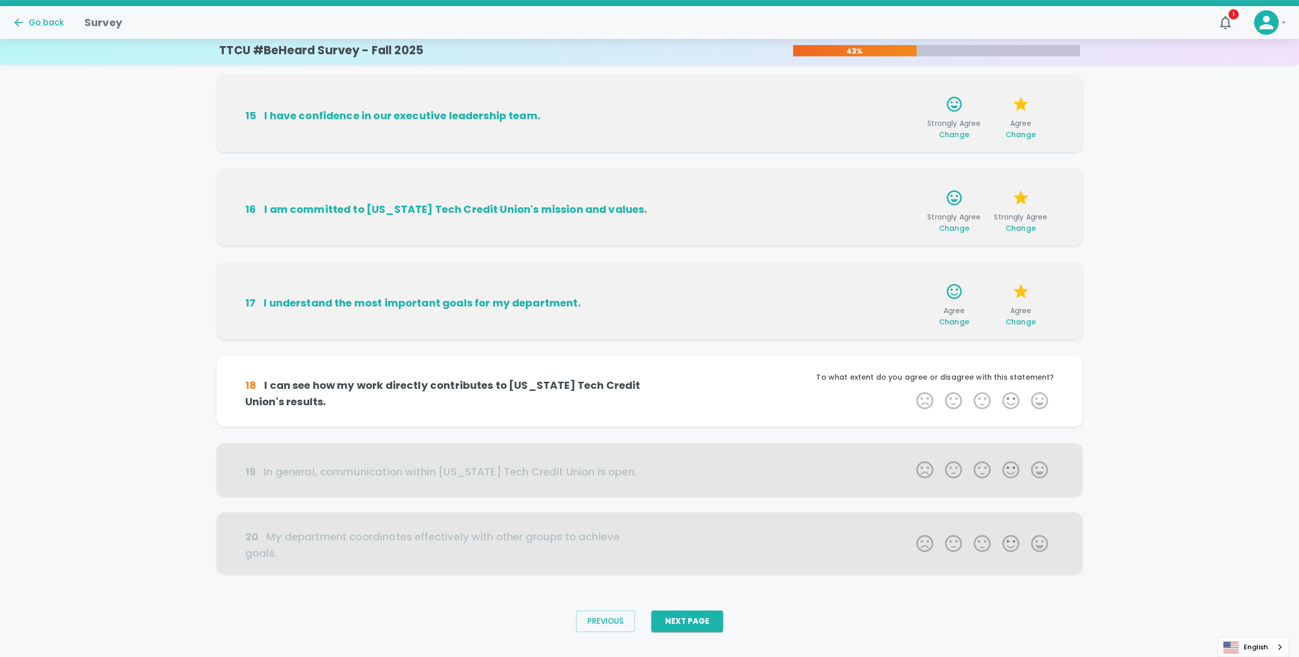
click at [1026, 321] on span "Change" at bounding box center [1020, 322] width 30 height 10
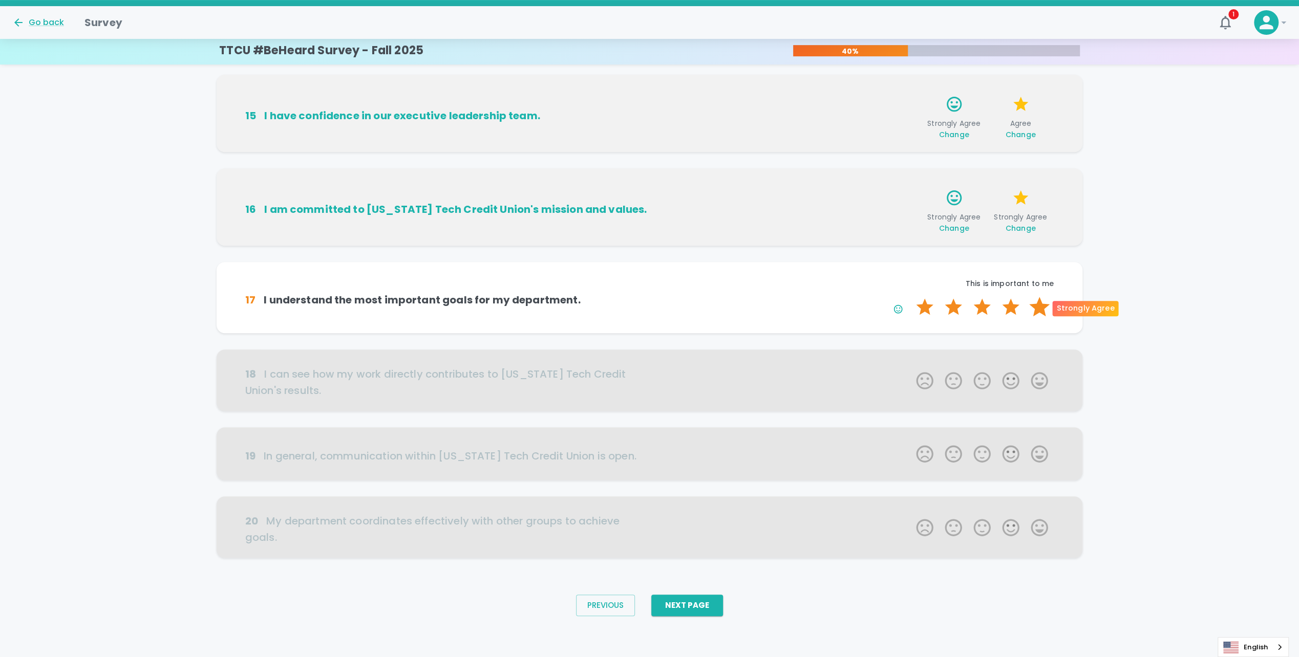
click at [1037, 308] on label "5 Stars" at bounding box center [1039, 307] width 29 height 20
click at [910, 297] on input "5 Stars" at bounding box center [910, 296] width 1 height 1
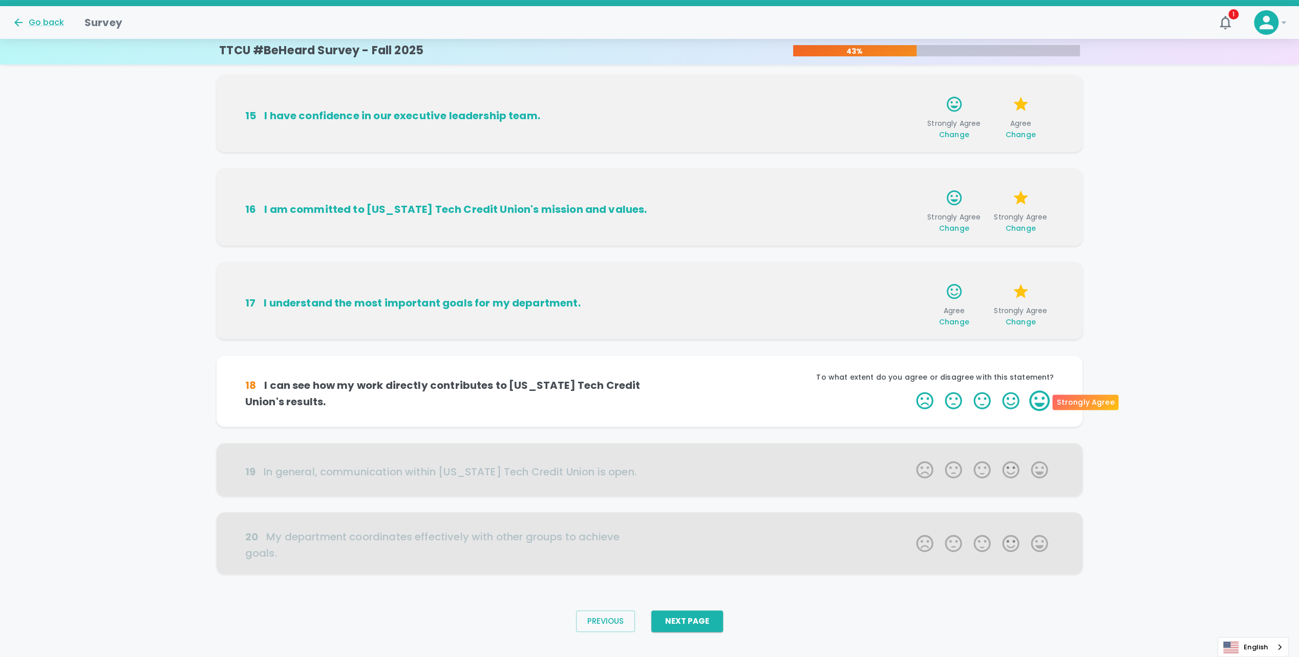
click at [1037, 400] on label "5 Stars" at bounding box center [1039, 401] width 29 height 20
click at [910, 391] on input "5 Stars" at bounding box center [910, 390] width 1 height 1
click at [1034, 404] on label "5 Stars" at bounding box center [1039, 401] width 29 height 20
click at [910, 391] on input "5 Stars" at bounding box center [910, 390] width 1 height 1
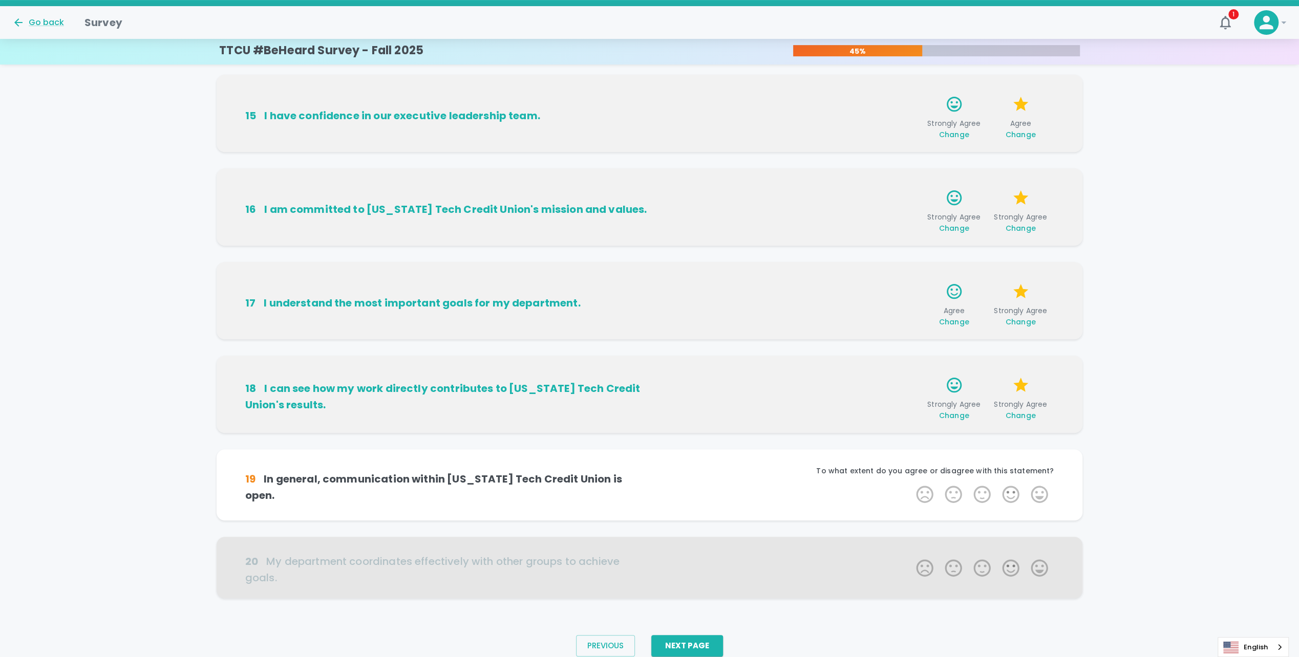
scroll to position [402, 0]
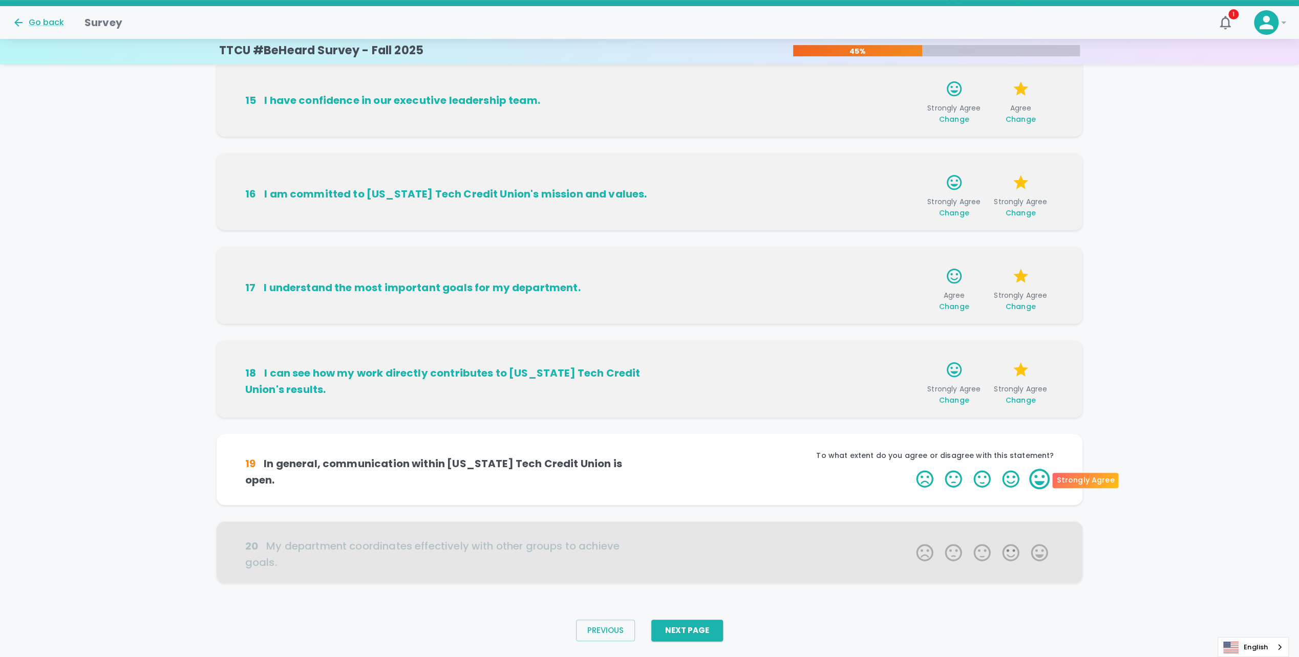
click at [1034, 480] on label "5 Stars" at bounding box center [1039, 479] width 29 height 20
click at [910, 469] on input "5 Stars" at bounding box center [910, 468] width 1 height 1
click at [1034, 480] on label "5 Stars" at bounding box center [1039, 479] width 29 height 20
click at [910, 469] on input "5 Stars" at bounding box center [910, 468] width 1 height 1
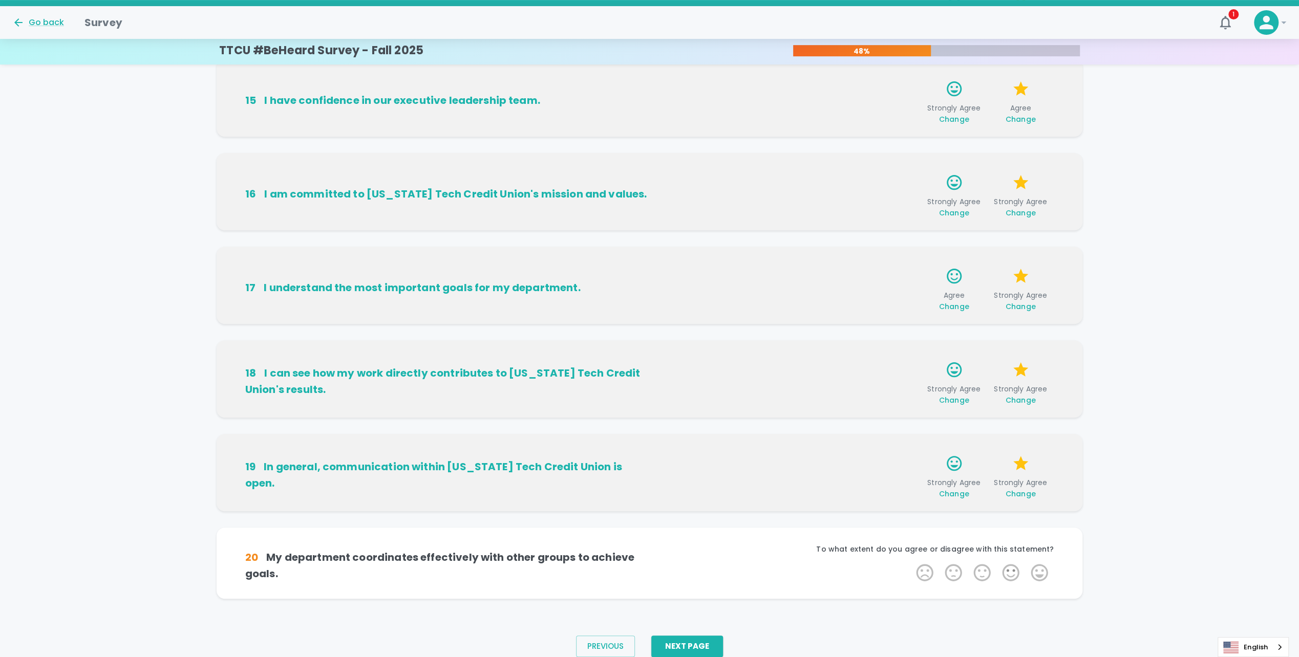
scroll to position [427, 0]
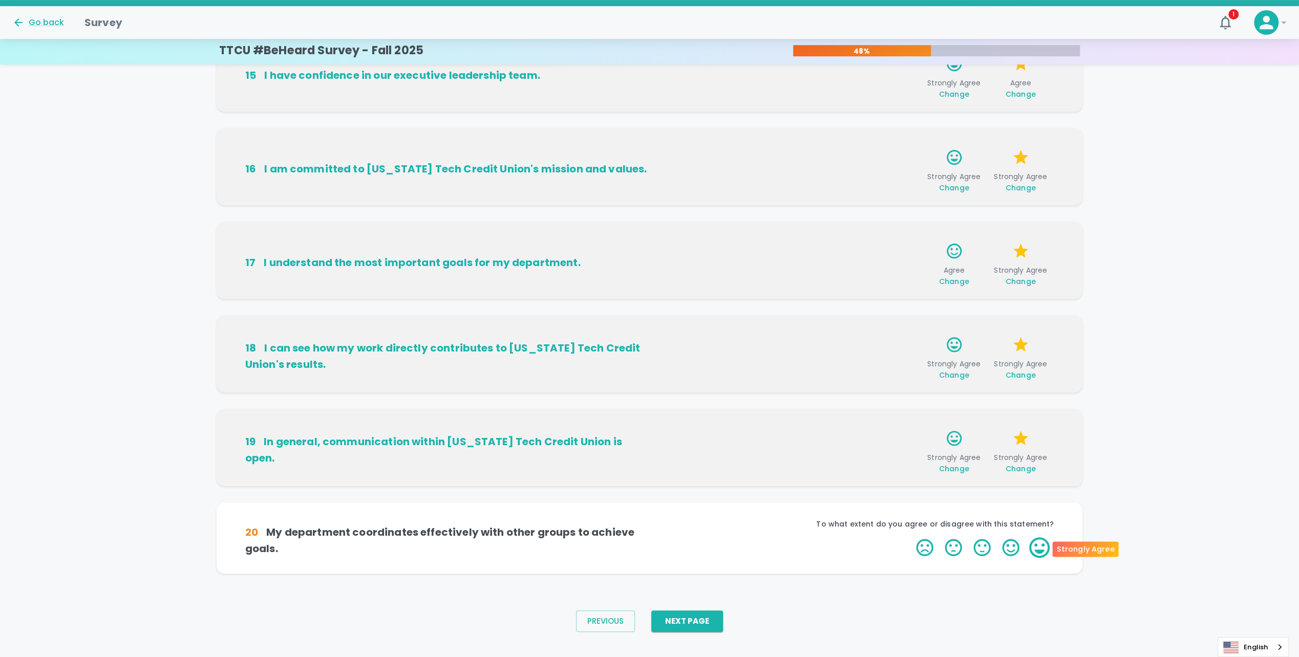
click at [1030, 552] on label "5 Stars" at bounding box center [1039, 547] width 29 height 20
click at [910, 537] on input "5 Stars" at bounding box center [910, 537] width 1 height 1
click at [1034, 552] on label "5 Stars" at bounding box center [1039, 547] width 29 height 20
click at [910, 537] on input "5 Stars" at bounding box center [910, 537] width 1 height 1
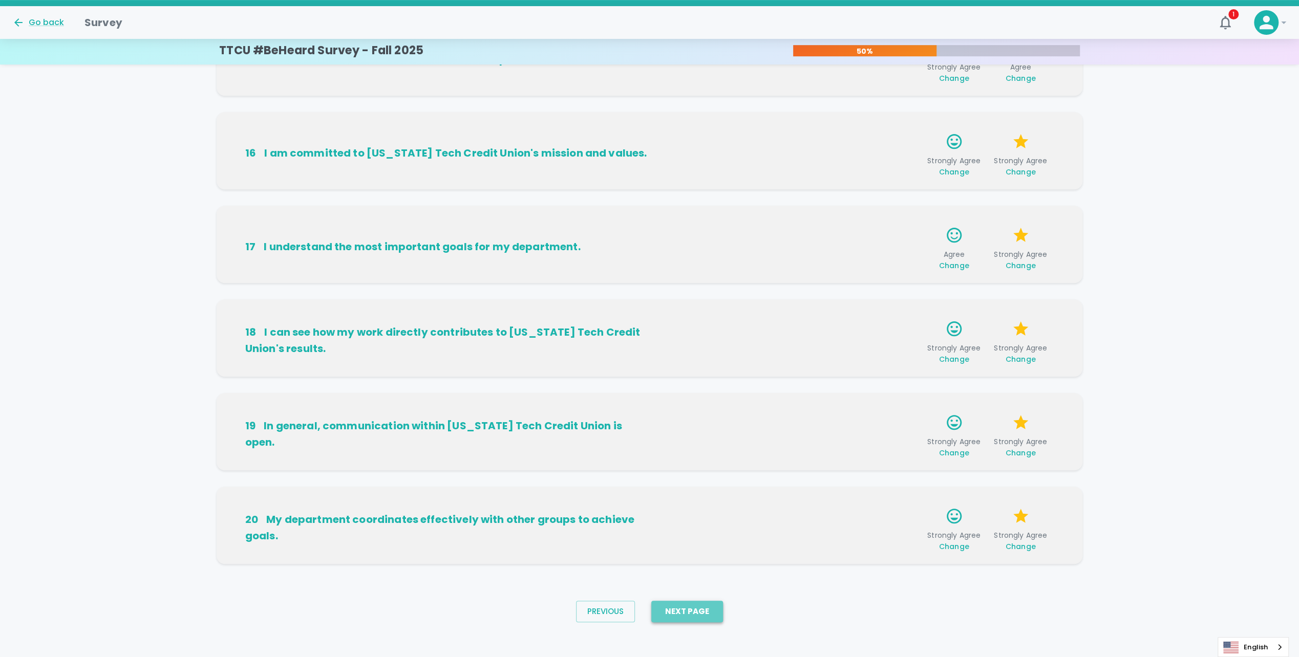
click at [707, 613] on button "Next Page" at bounding box center [687, 611] width 72 height 21
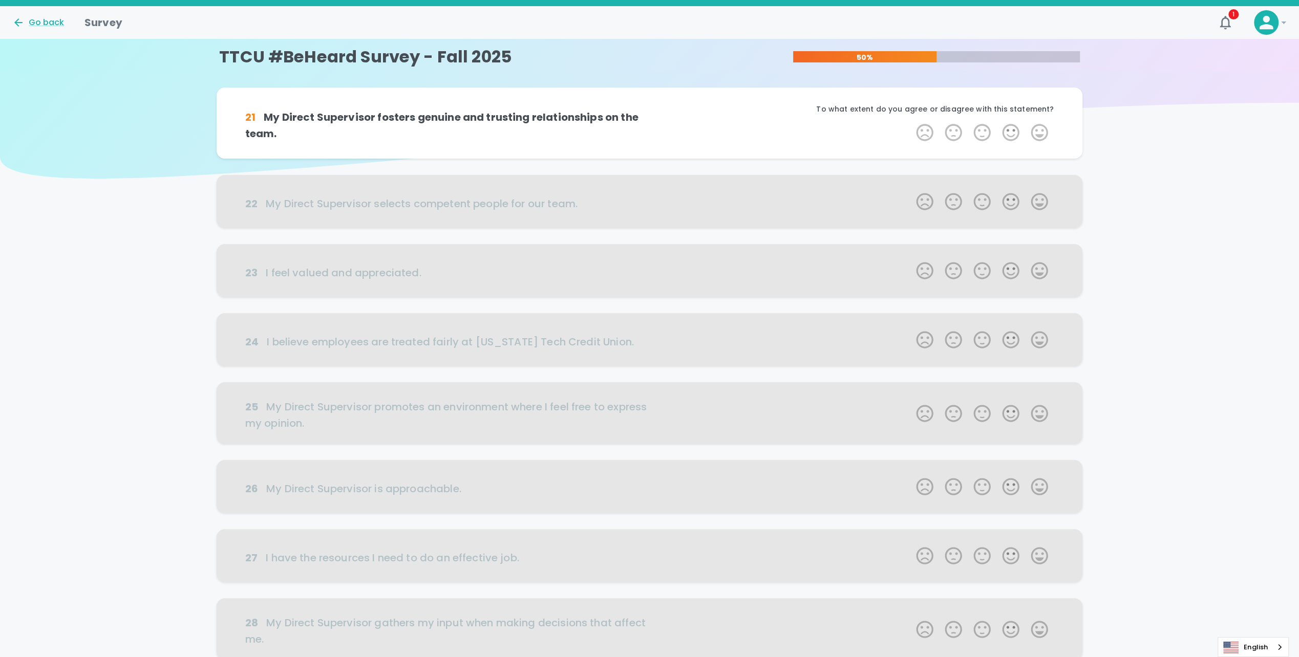
scroll to position [0, 0]
click at [1026, 139] on label "5 Stars" at bounding box center [1039, 133] width 29 height 20
click at [910, 123] on input "5 Stars" at bounding box center [910, 122] width 1 height 1
click at [1034, 139] on label "5 Stars" at bounding box center [1039, 133] width 29 height 20
click at [910, 123] on input "5 Stars" at bounding box center [910, 122] width 1 height 1
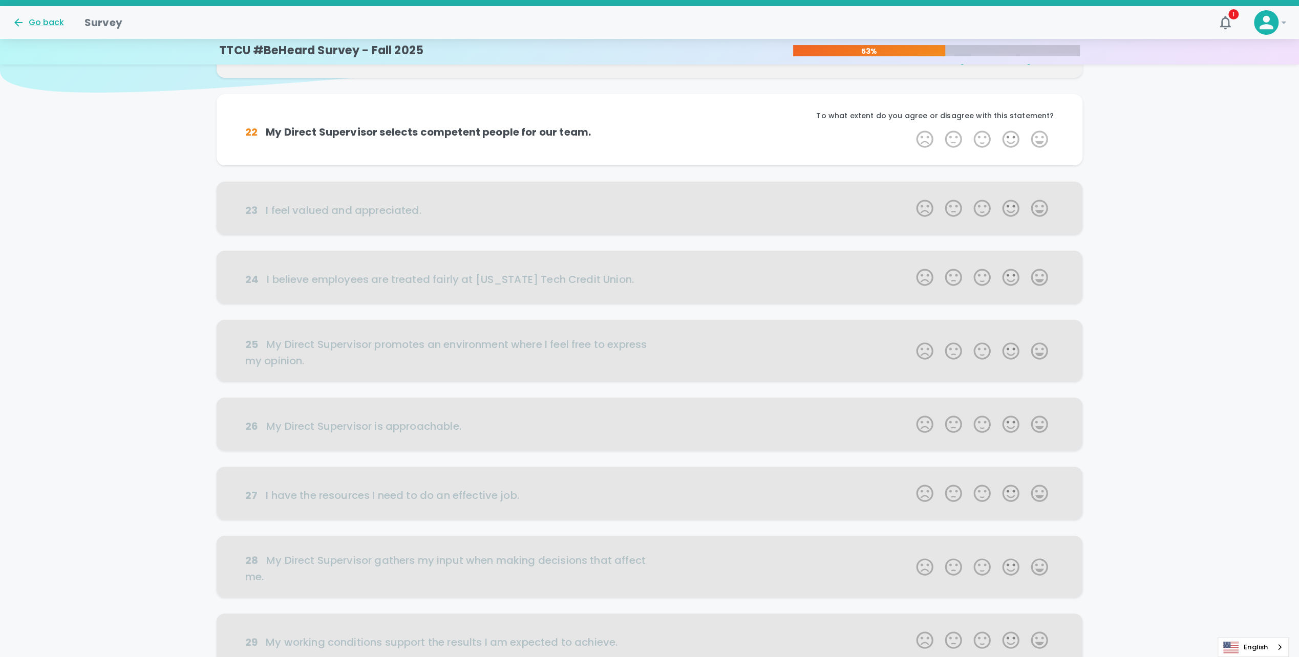
scroll to position [90, 0]
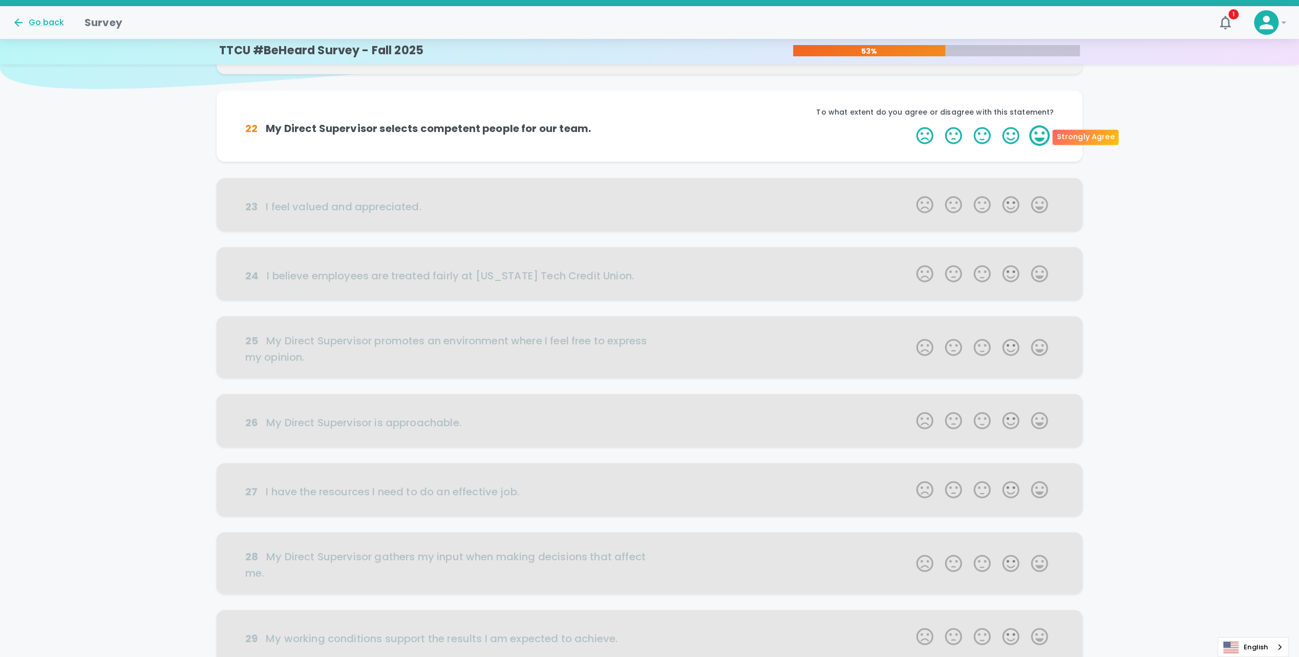
click at [1031, 140] on label "5 Stars" at bounding box center [1039, 135] width 29 height 20
click at [910, 125] on input "5 Stars" at bounding box center [910, 125] width 1 height 1
click at [1037, 140] on label "5 Stars" at bounding box center [1039, 135] width 29 height 20
click at [910, 125] on input "5 Stars" at bounding box center [910, 125] width 1 height 1
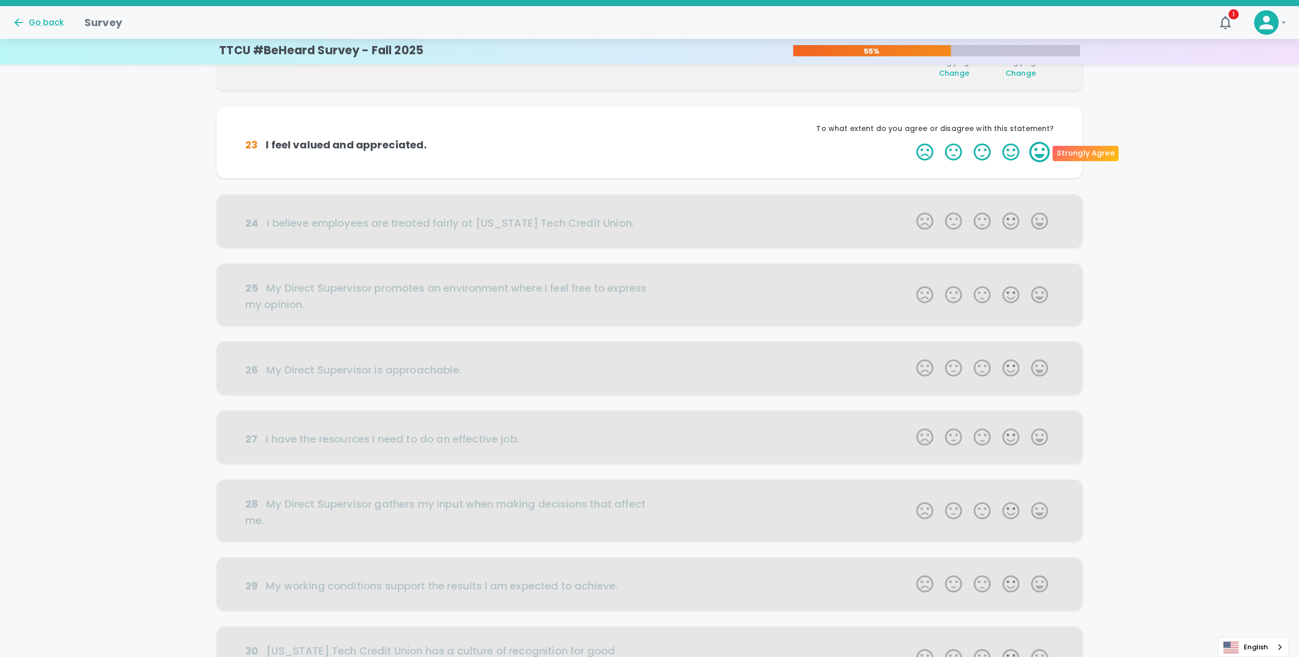
scroll to position [180, 0]
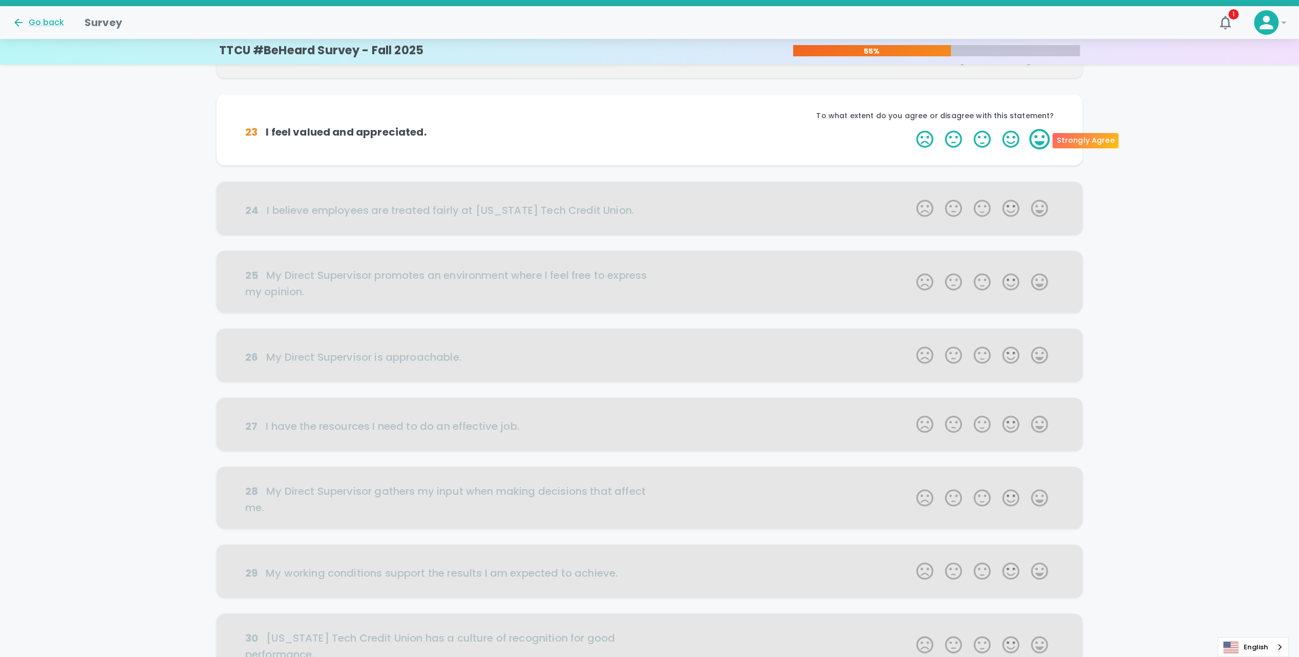
click at [1037, 141] on label "5 Stars" at bounding box center [1039, 139] width 29 height 20
click at [910, 129] on input "5 Stars" at bounding box center [910, 128] width 1 height 1
click at [1035, 142] on label "5 Stars" at bounding box center [1039, 139] width 29 height 20
click at [910, 129] on input "5 Stars" at bounding box center [910, 128] width 1 height 1
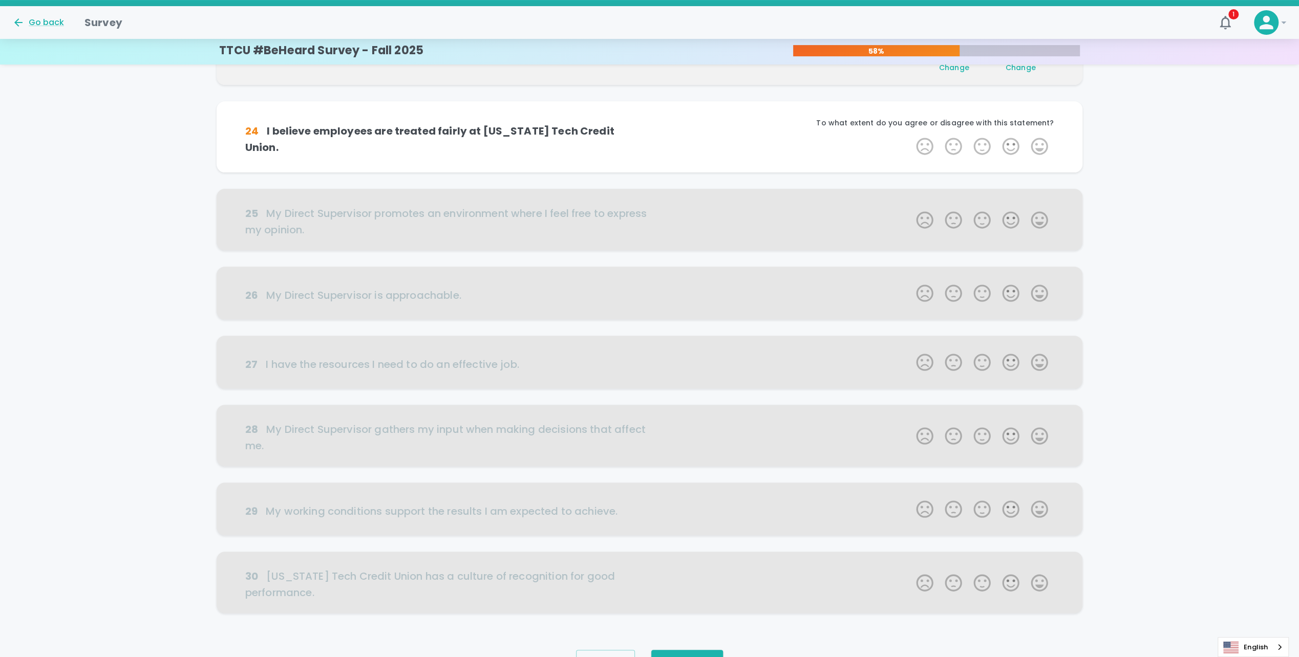
scroll to position [270, 0]
click at [1036, 142] on label "5 Stars" at bounding box center [1039, 143] width 29 height 20
click at [910, 133] on input "5 Stars" at bounding box center [910, 132] width 1 height 1
click at [1036, 142] on label "5 Stars" at bounding box center [1039, 143] width 29 height 20
click at [910, 133] on input "5 Stars" at bounding box center [910, 132] width 1 height 1
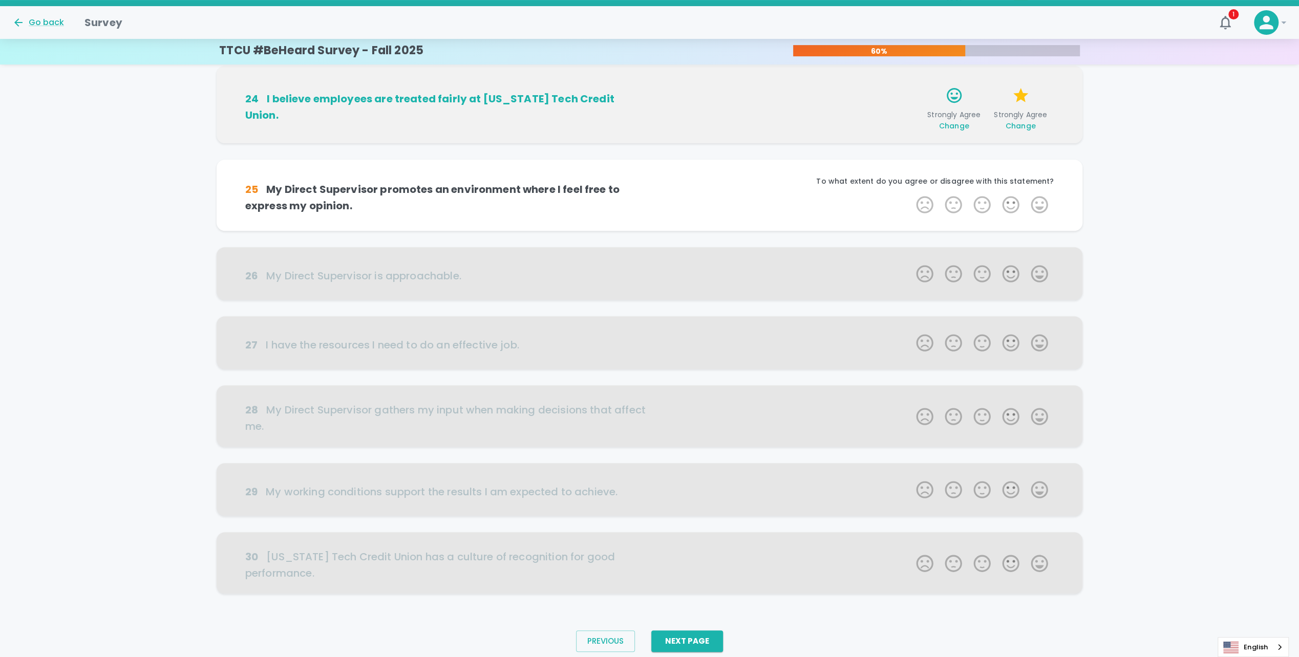
scroll to position [321, 0]
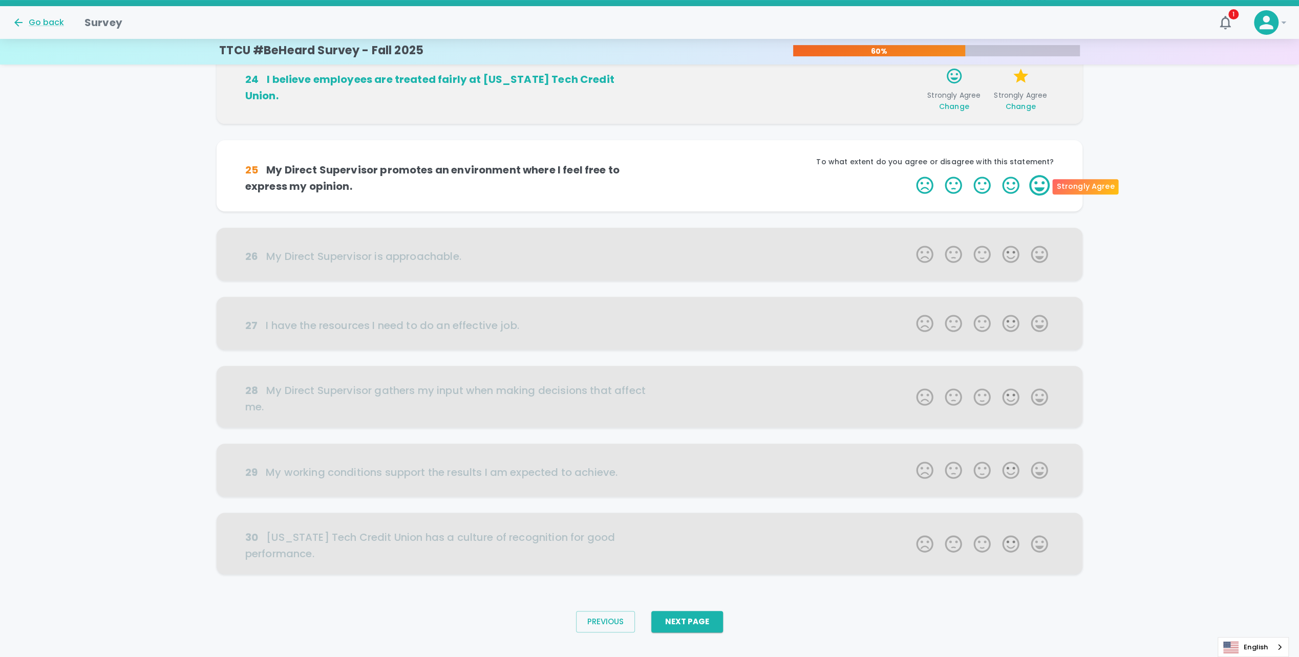
click at [1040, 185] on label "5 Stars" at bounding box center [1039, 185] width 29 height 20
click at [910, 175] on input "5 Stars" at bounding box center [910, 175] width 1 height 1
click at [1040, 185] on label "5 Stars" at bounding box center [1039, 185] width 29 height 20
click at [910, 175] on input "5 Stars" at bounding box center [910, 175] width 1 height 1
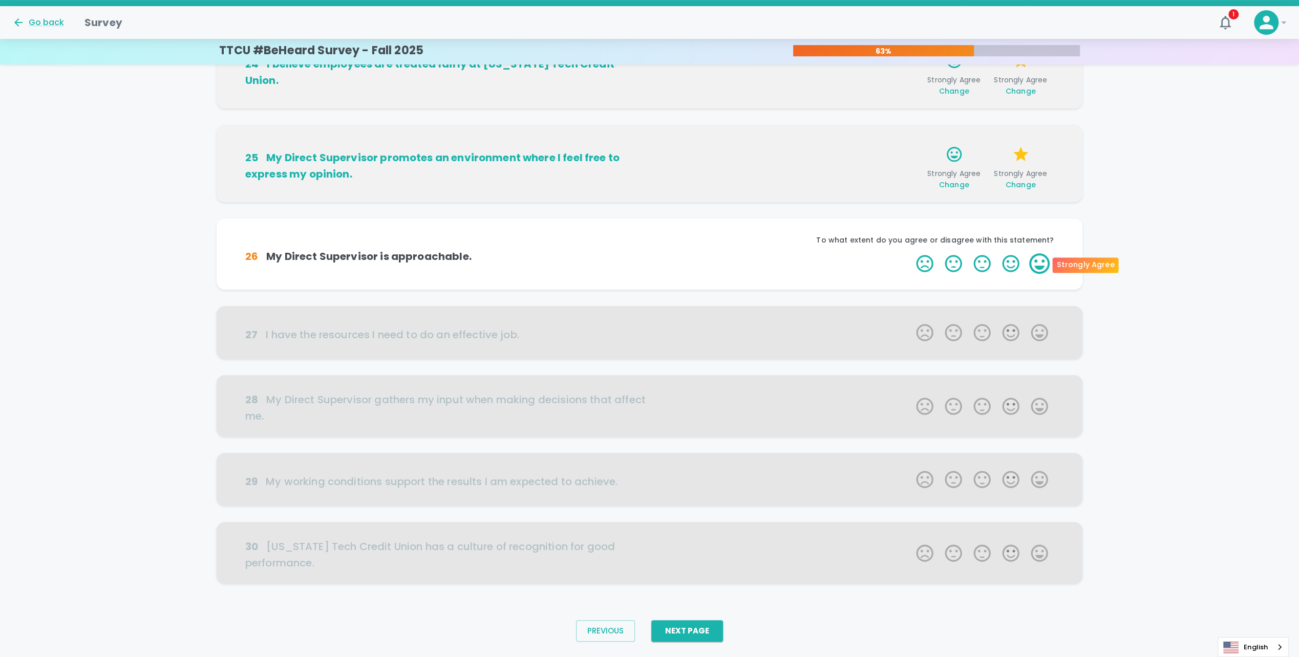
click at [1037, 260] on label "5 Stars" at bounding box center [1039, 263] width 29 height 20
click at [910, 253] on input "5 Stars" at bounding box center [910, 253] width 1 height 1
click at [1038, 260] on label "5 Stars" at bounding box center [1039, 263] width 29 height 20
click at [910, 253] on input "5 Stars" at bounding box center [910, 253] width 1 height 1
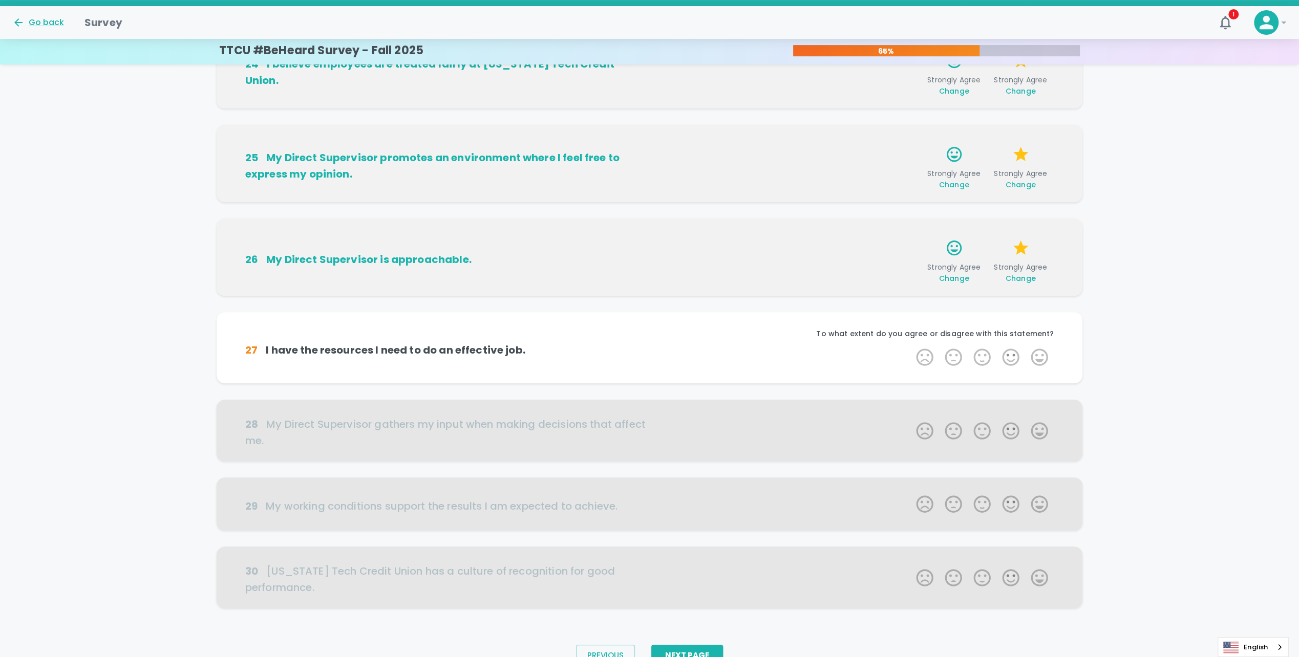
scroll to position [362, 0]
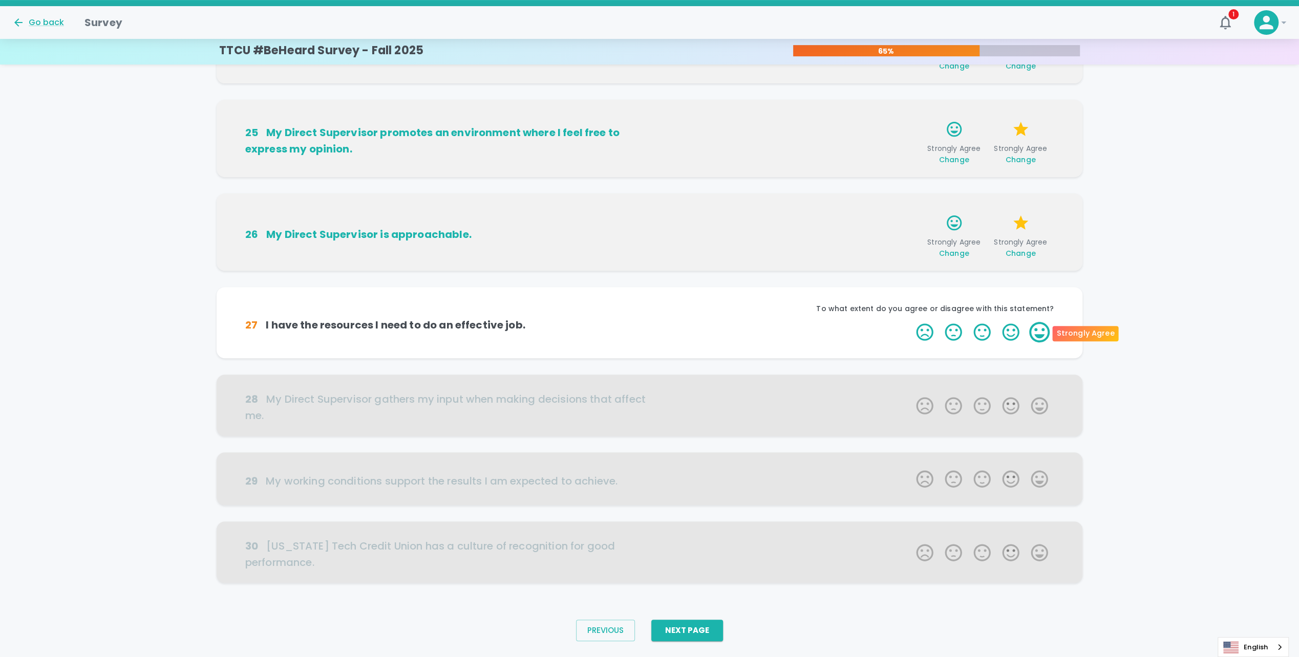
click at [1041, 338] on label "5 Stars" at bounding box center [1039, 332] width 29 height 20
click at [910, 322] on input "5 Stars" at bounding box center [910, 321] width 1 height 1
click at [1041, 338] on label "5 Stars" at bounding box center [1039, 332] width 29 height 20
click at [910, 322] on input "5 Stars" at bounding box center [910, 321] width 1 height 1
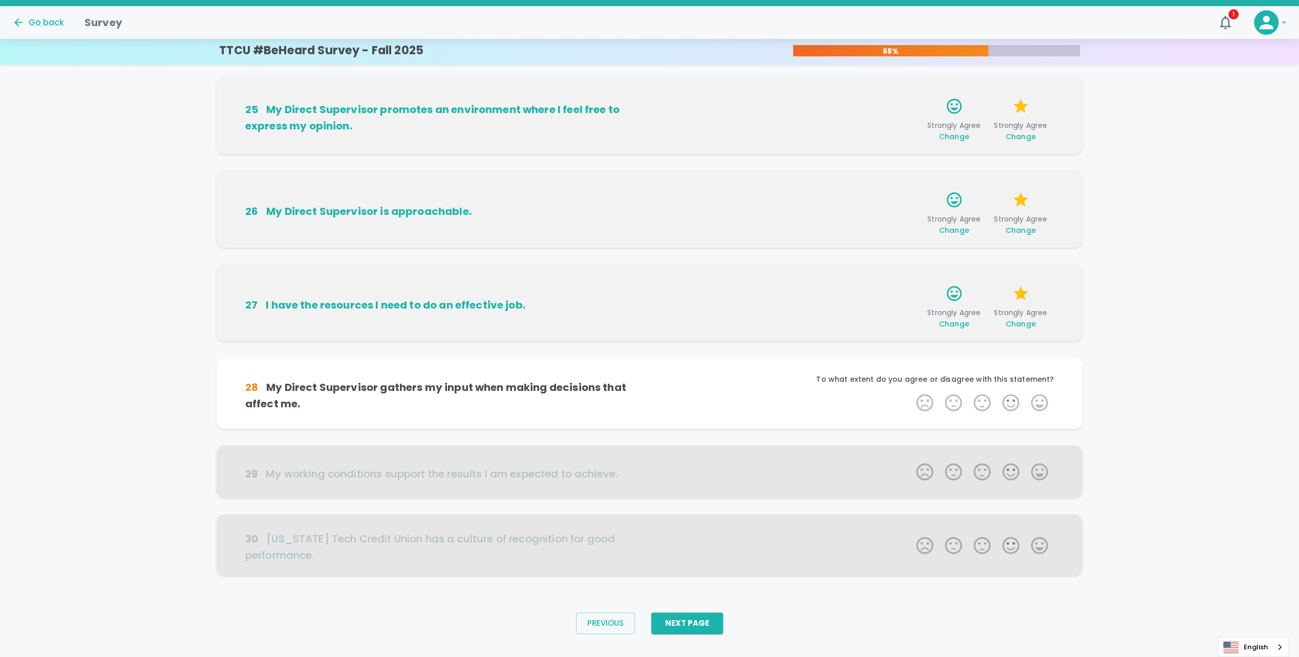
scroll to position [387, 0]
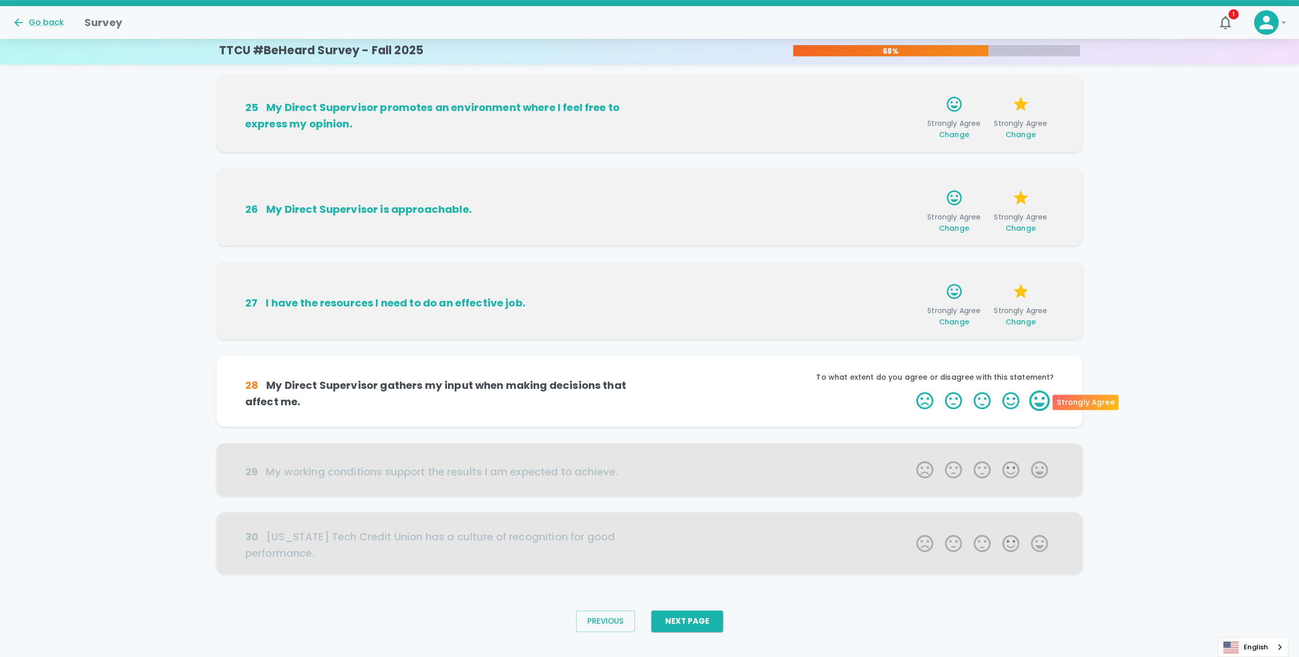
click at [1043, 399] on label "5 Stars" at bounding box center [1039, 401] width 29 height 20
click at [910, 391] on input "5 Stars" at bounding box center [910, 390] width 1 height 1
click at [1040, 400] on label "5 Stars" at bounding box center [1039, 401] width 29 height 20
click at [910, 391] on input "5 Stars" at bounding box center [910, 390] width 1 height 1
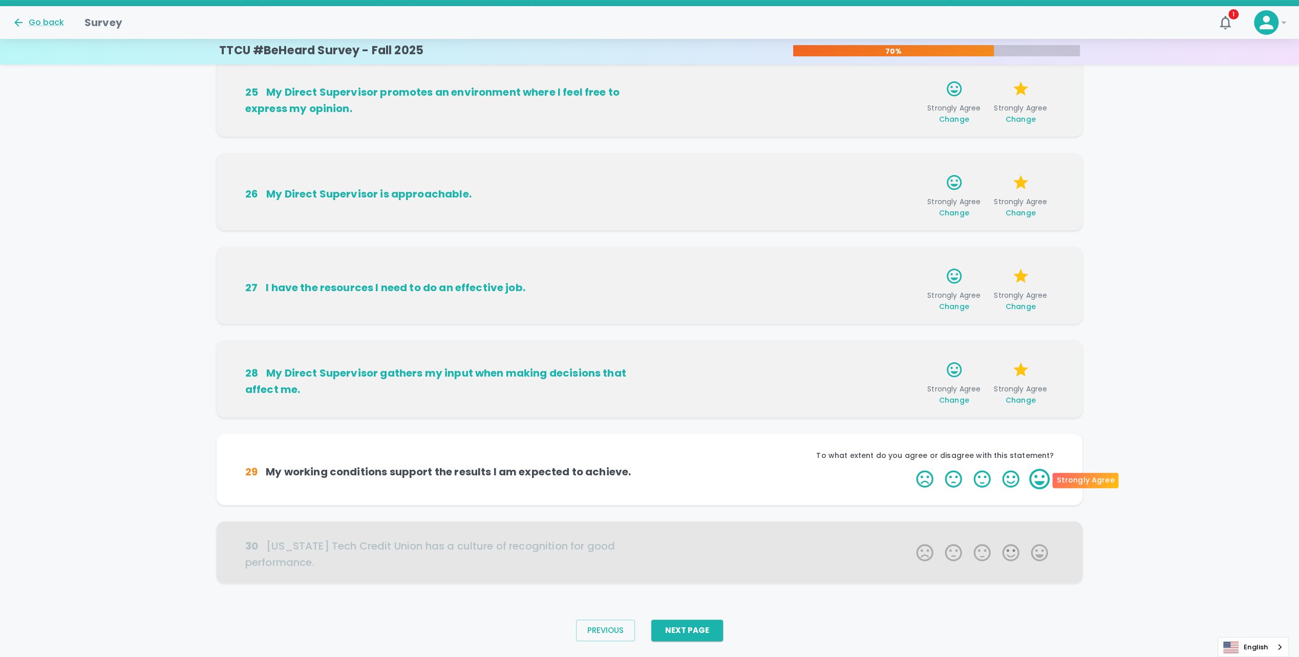
click at [1037, 483] on label "5 Stars" at bounding box center [1039, 479] width 29 height 20
click at [910, 469] on input "5 Stars" at bounding box center [910, 468] width 1 height 1
click at [1038, 478] on label "5 Stars" at bounding box center [1039, 479] width 29 height 20
click at [910, 469] on input "5 Stars" at bounding box center [910, 468] width 1 height 1
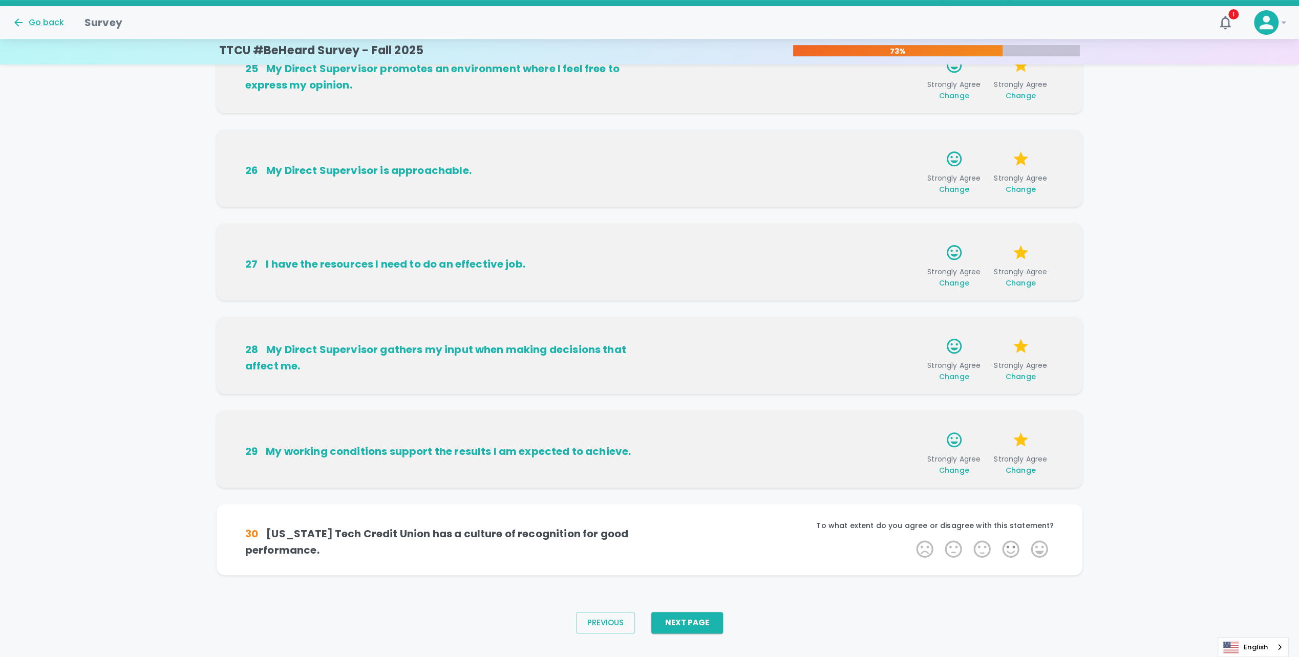
scroll to position [427, 0]
click at [1033, 547] on label "5 Stars" at bounding box center [1039, 547] width 29 height 20
click at [910, 537] on input "5 Stars" at bounding box center [910, 537] width 1 height 1
click at [1039, 550] on label "5 Stars" at bounding box center [1039, 547] width 29 height 20
click at [910, 537] on input "5 Stars" at bounding box center [910, 537] width 1 height 1
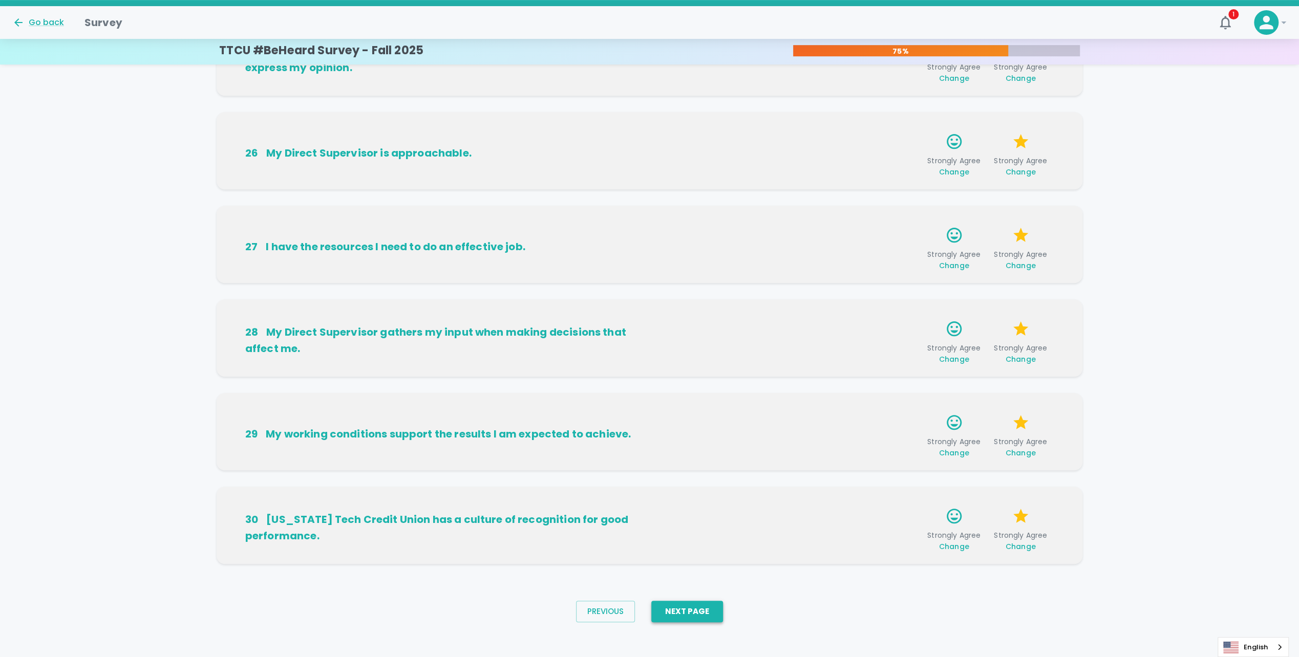
click at [665, 605] on button "Next Page" at bounding box center [687, 611] width 72 height 21
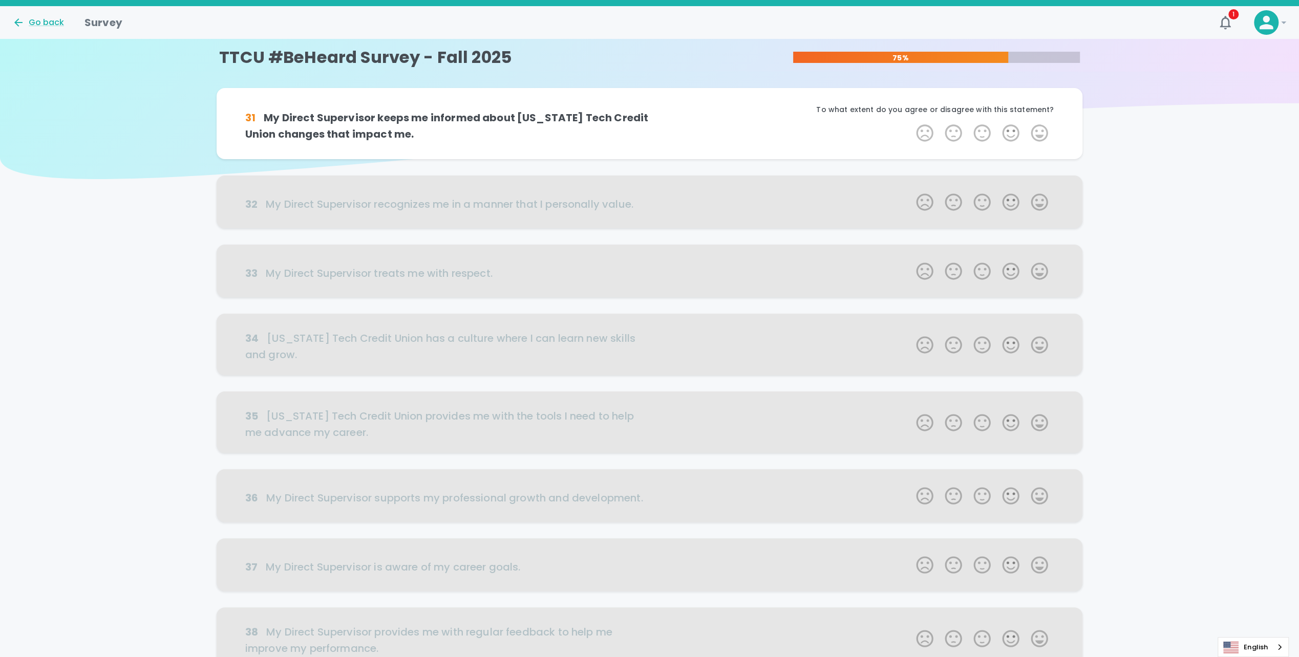
scroll to position [0, 0]
click at [1041, 138] on label "5 Stars" at bounding box center [1039, 133] width 29 height 20
click at [910, 123] on input "5 Stars" at bounding box center [910, 122] width 1 height 1
click at [1039, 134] on label "5 Stars" at bounding box center [1039, 133] width 29 height 20
click at [910, 123] on input "5 Stars" at bounding box center [910, 122] width 1 height 1
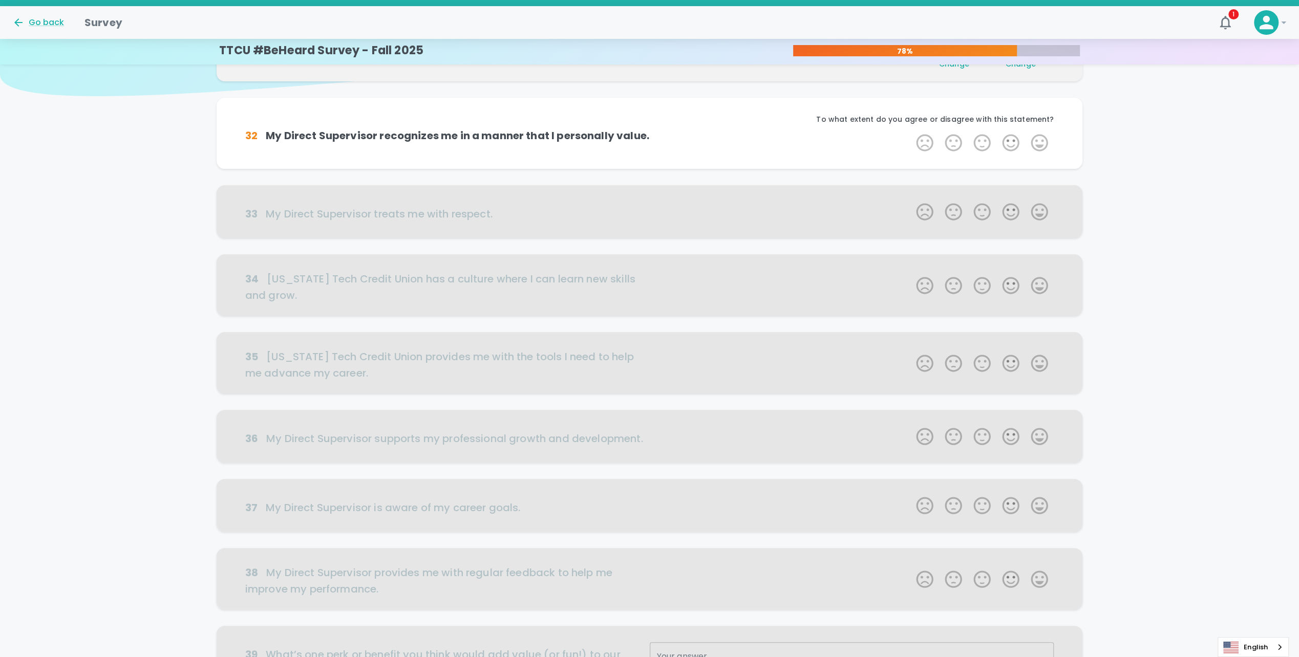
scroll to position [90, 0]
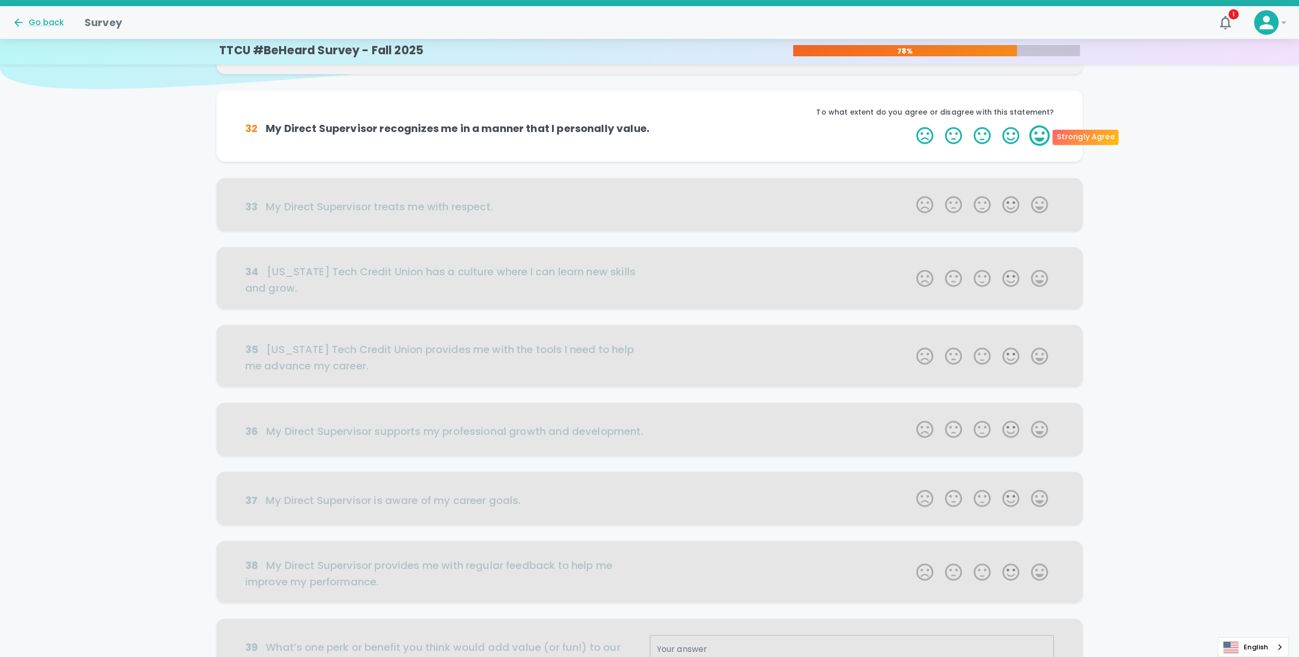
click at [1039, 135] on label "5 Stars" at bounding box center [1039, 135] width 29 height 20
click at [910, 125] on input "5 Stars" at bounding box center [910, 125] width 1 height 1
click at [1039, 135] on label "5 Stars" at bounding box center [1039, 135] width 29 height 20
click at [910, 125] on input "5 Stars" at bounding box center [910, 125] width 1 height 1
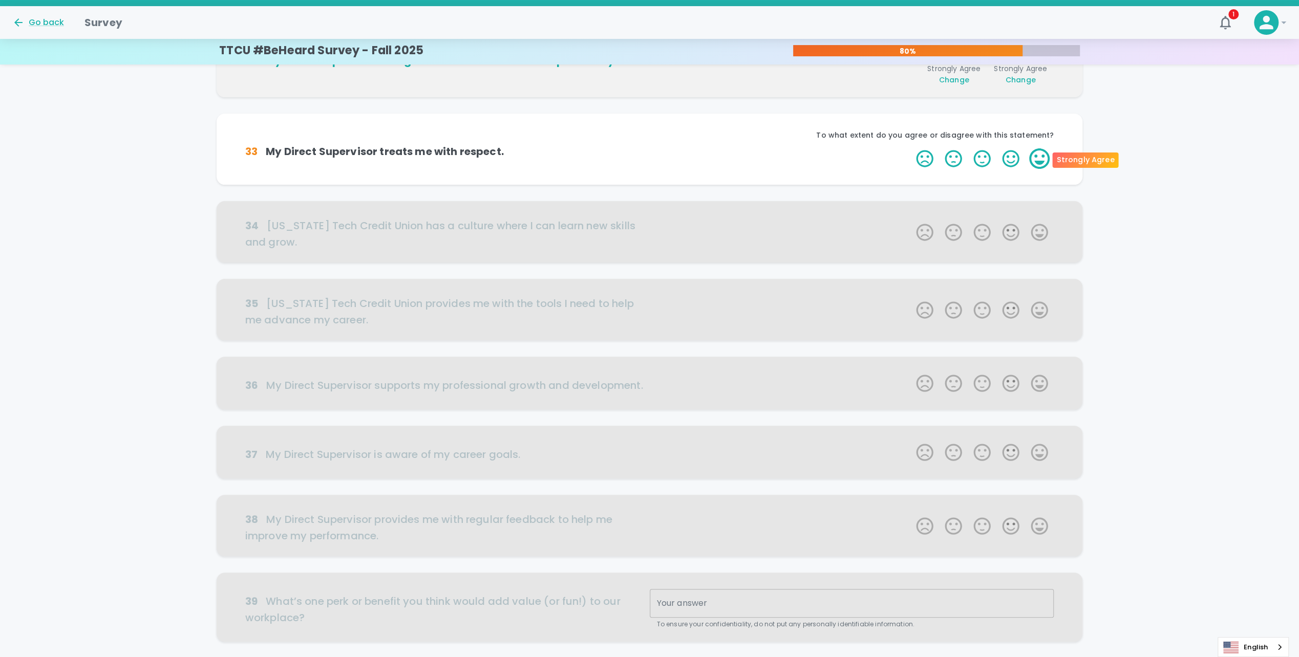
scroll to position [180, 0]
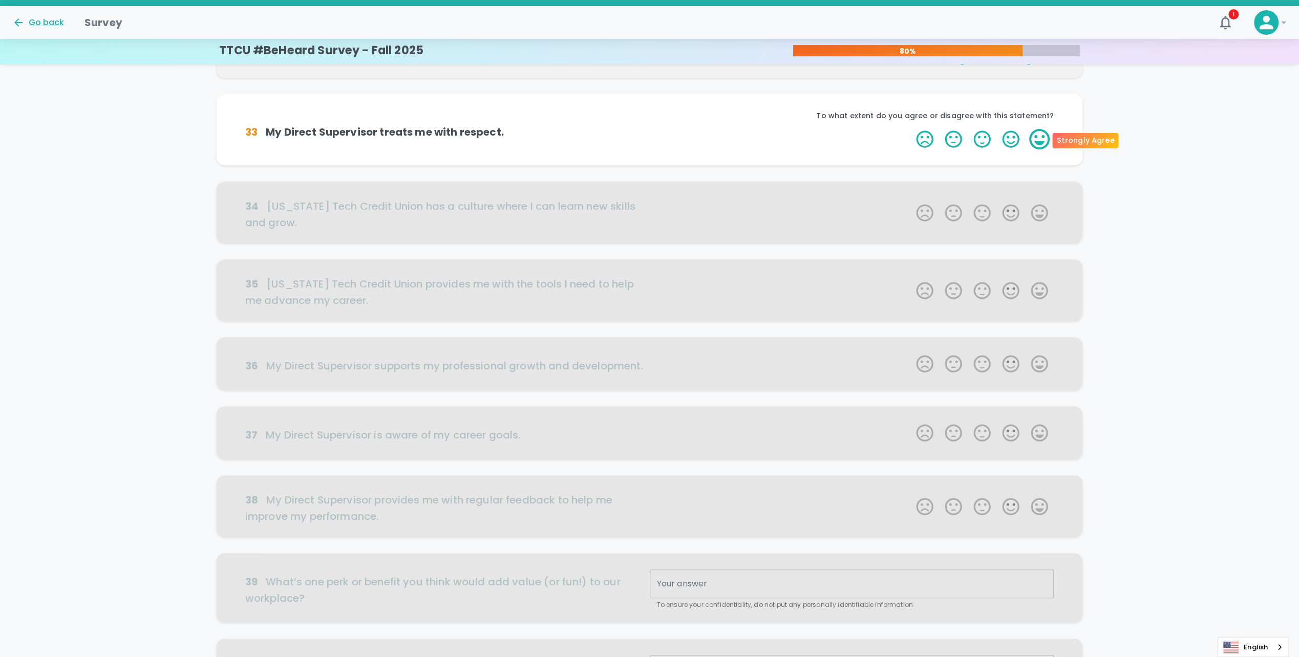
click at [1039, 137] on label "5 Stars" at bounding box center [1039, 139] width 29 height 20
click at [910, 129] on input "5 Stars" at bounding box center [910, 128] width 1 height 1
click at [1039, 137] on label "5 Stars" at bounding box center [1039, 139] width 29 height 20
click at [910, 129] on input "5 Stars" at bounding box center [910, 128] width 1 height 1
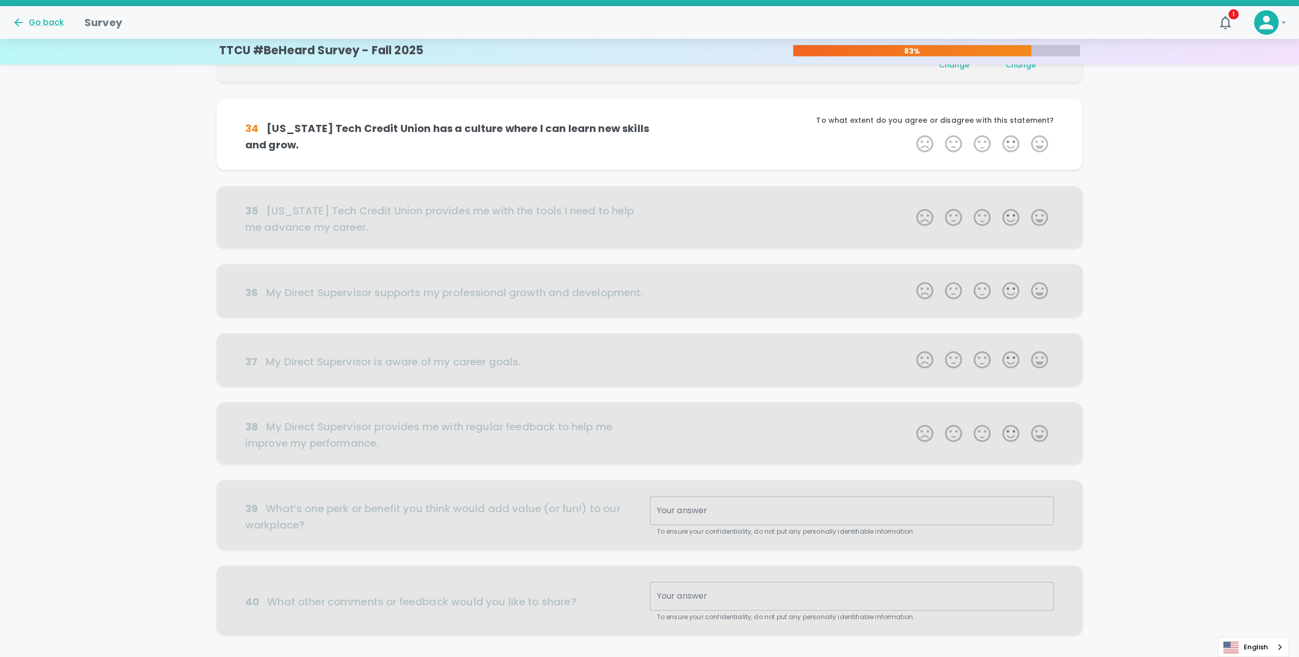
scroll to position [270, 0]
click at [1043, 149] on label "5 Stars" at bounding box center [1039, 143] width 29 height 20
click at [910, 133] on input "5 Stars" at bounding box center [910, 132] width 1 height 1
click at [1042, 145] on label "5 Stars" at bounding box center [1039, 143] width 29 height 20
click at [910, 133] on input "5 Stars" at bounding box center [910, 132] width 1 height 1
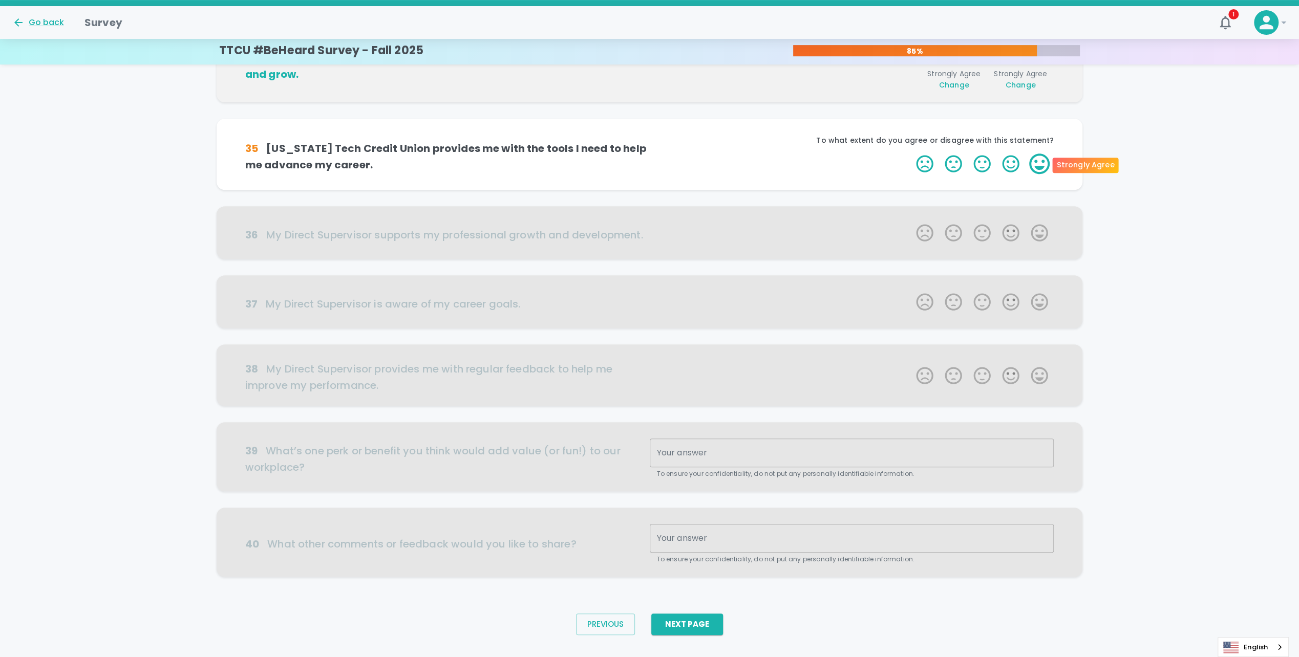
scroll to position [346, 0]
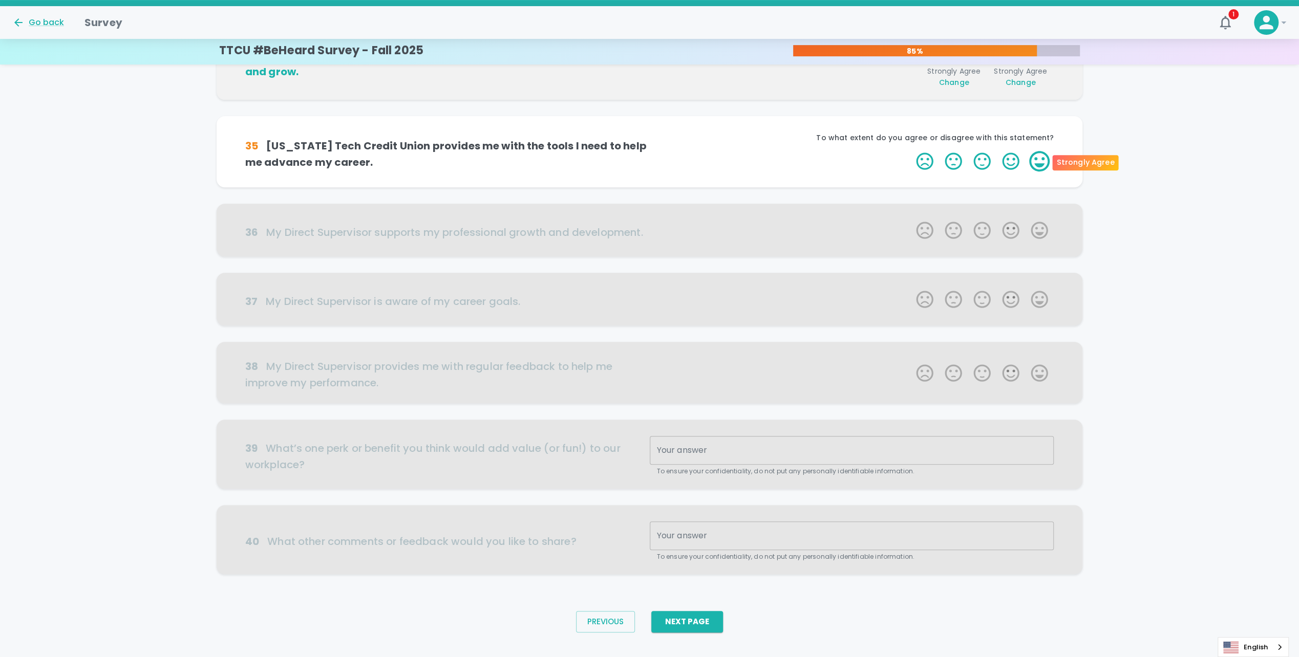
click at [1043, 163] on label "5 Stars" at bounding box center [1039, 161] width 29 height 20
click at [910, 151] on input "5 Stars" at bounding box center [910, 150] width 1 height 1
click at [1037, 159] on label "5 Stars" at bounding box center [1039, 161] width 29 height 20
click at [910, 151] on input "5 Stars" at bounding box center [910, 150] width 1 height 1
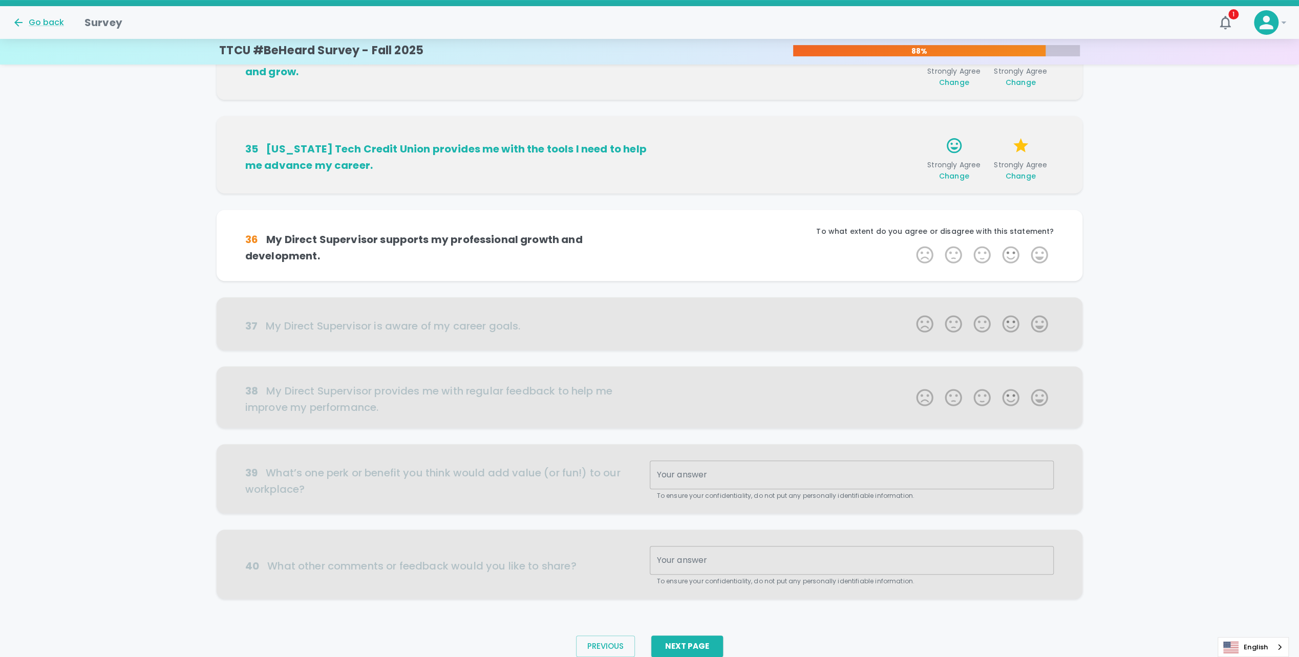
scroll to position [361, 0]
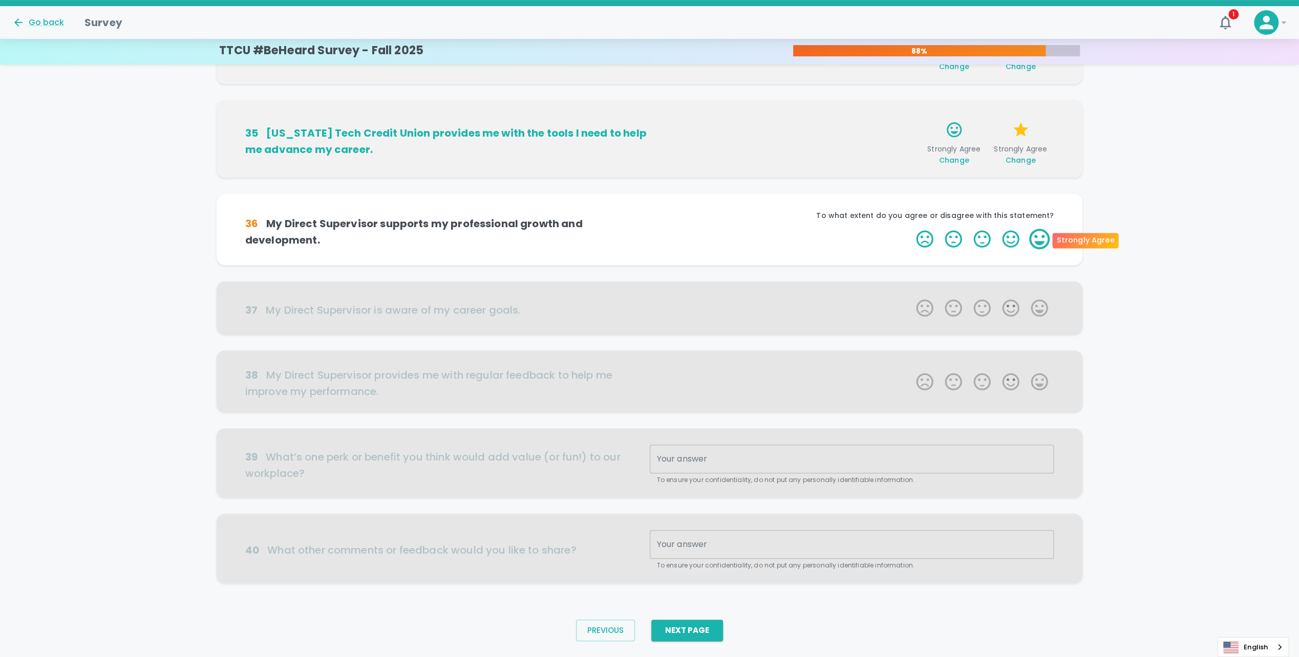
click at [1036, 232] on label "5 Stars" at bounding box center [1039, 239] width 29 height 20
click at [910, 229] on input "5 Stars" at bounding box center [910, 228] width 1 height 1
click at [1036, 232] on label "5 Stars" at bounding box center [1039, 239] width 29 height 20
click at [910, 229] on input "5 Stars" at bounding box center [910, 228] width 1 height 1
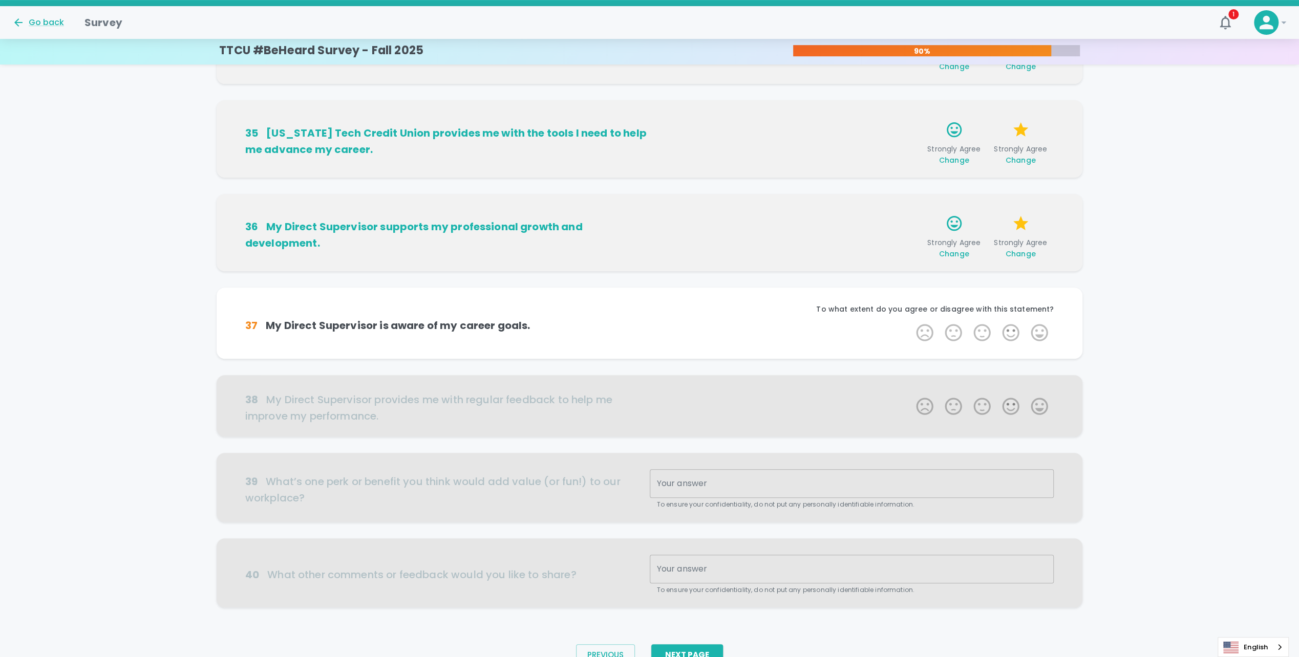
scroll to position [386, 0]
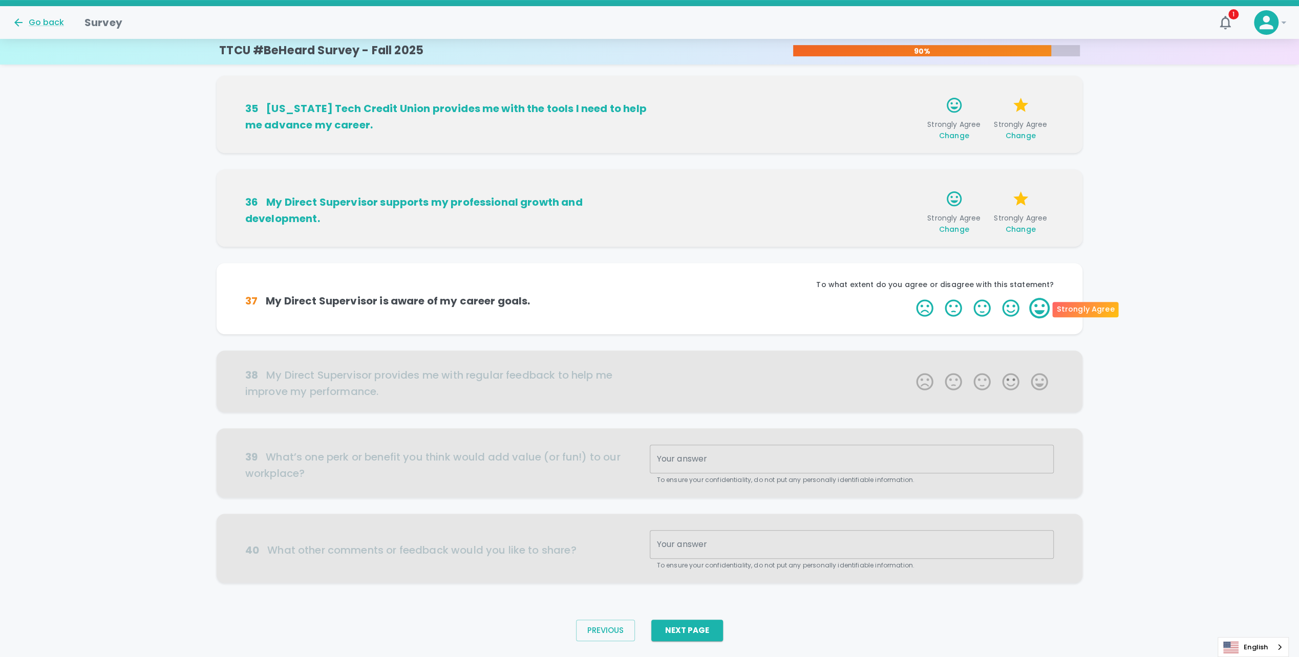
click at [1037, 309] on label "5 Stars" at bounding box center [1039, 308] width 29 height 20
click at [910, 298] on input "5 Stars" at bounding box center [910, 297] width 1 height 1
click at [1041, 309] on label "5 Stars" at bounding box center [1039, 308] width 29 height 20
click at [910, 298] on input "5 Stars" at bounding box center [910, 297] width 1 height 1
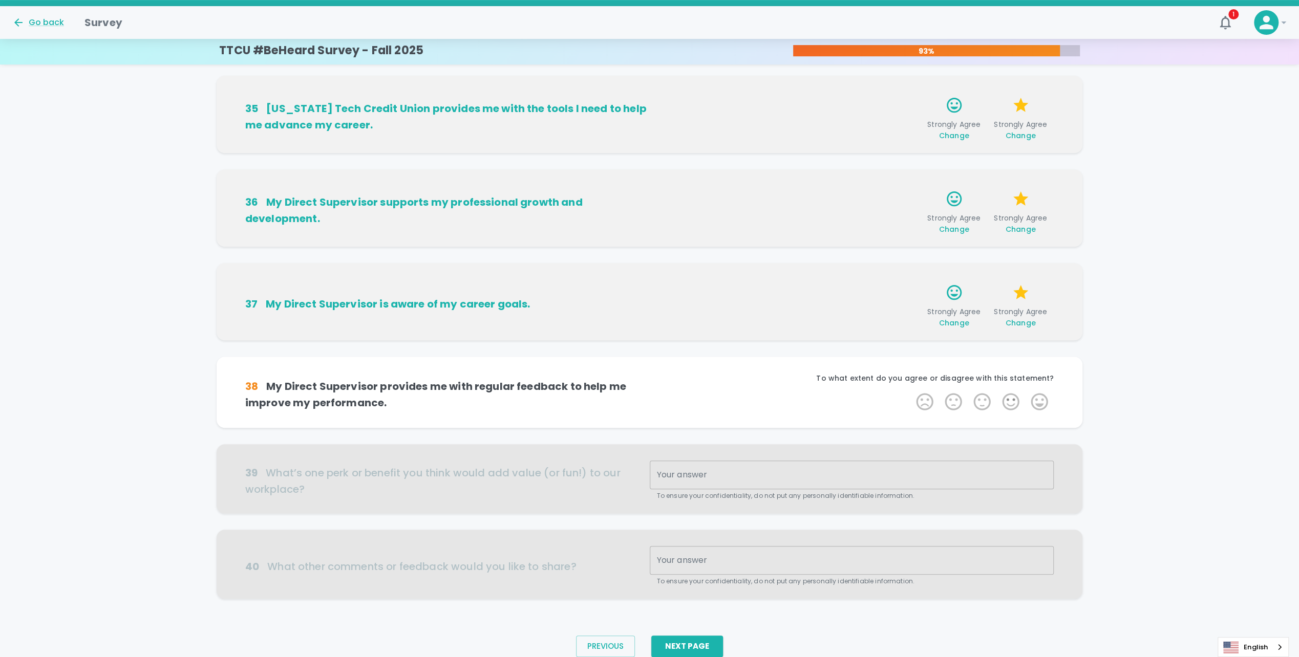
scroll to position [411, 0]
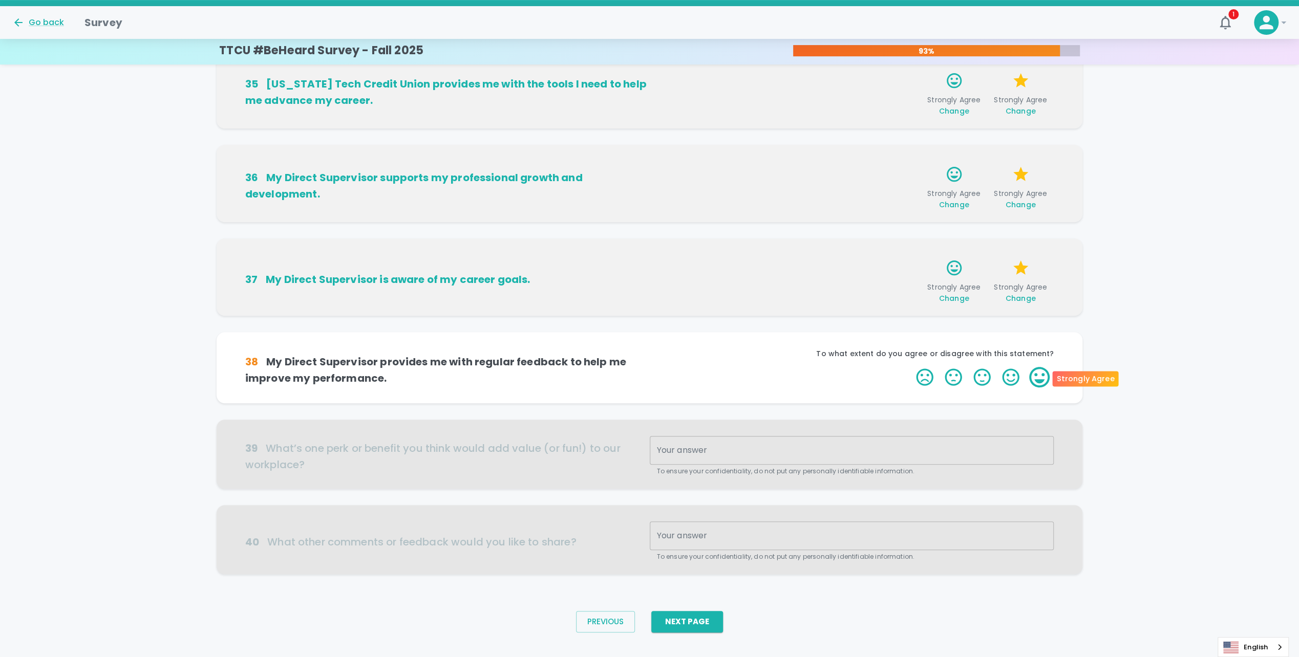
click at [1037, 381] on label "5 Stars" at bounding box center [1039, 377] width 29 height 20
click at [910, 367] on input "5 Stars" at bounding box center [910, 367] width 1 height 1
click at [1040, 371] on label "5 Stars" at bounding box center [1039, 377] width 29 height 20
click at [910, 367] on input "5 Stars" at bounding box center [910, 367] width 1 height 1
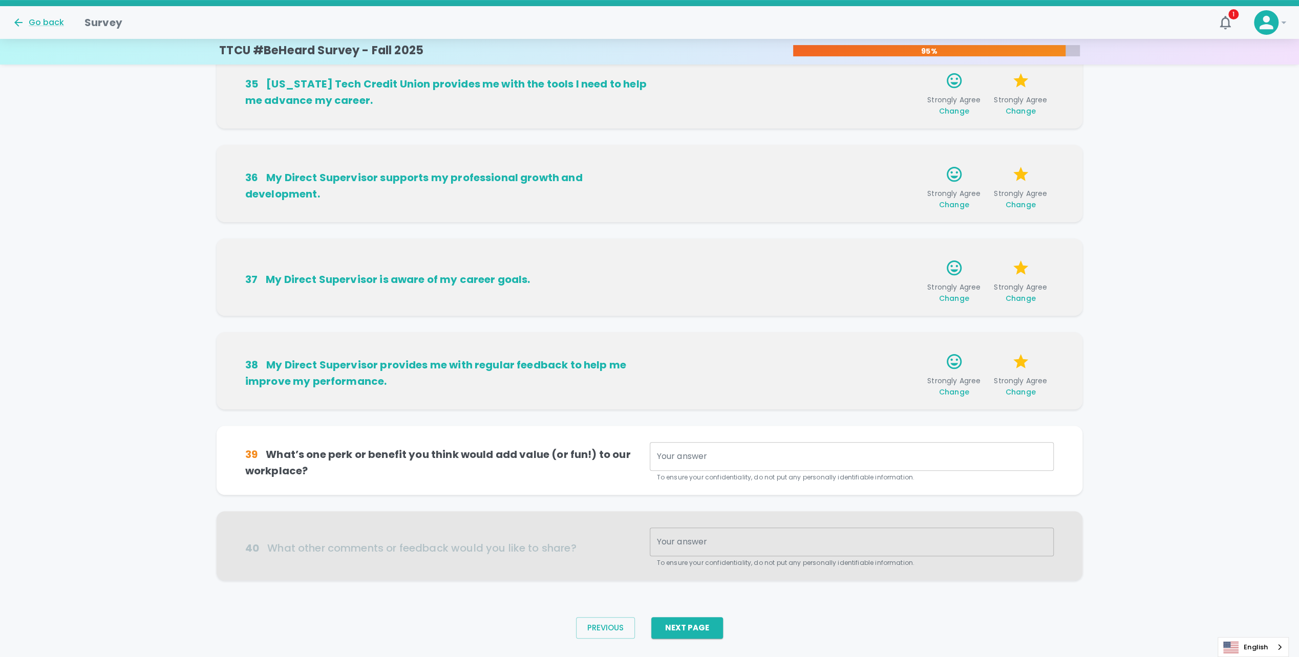
scroll to position [427, 0]
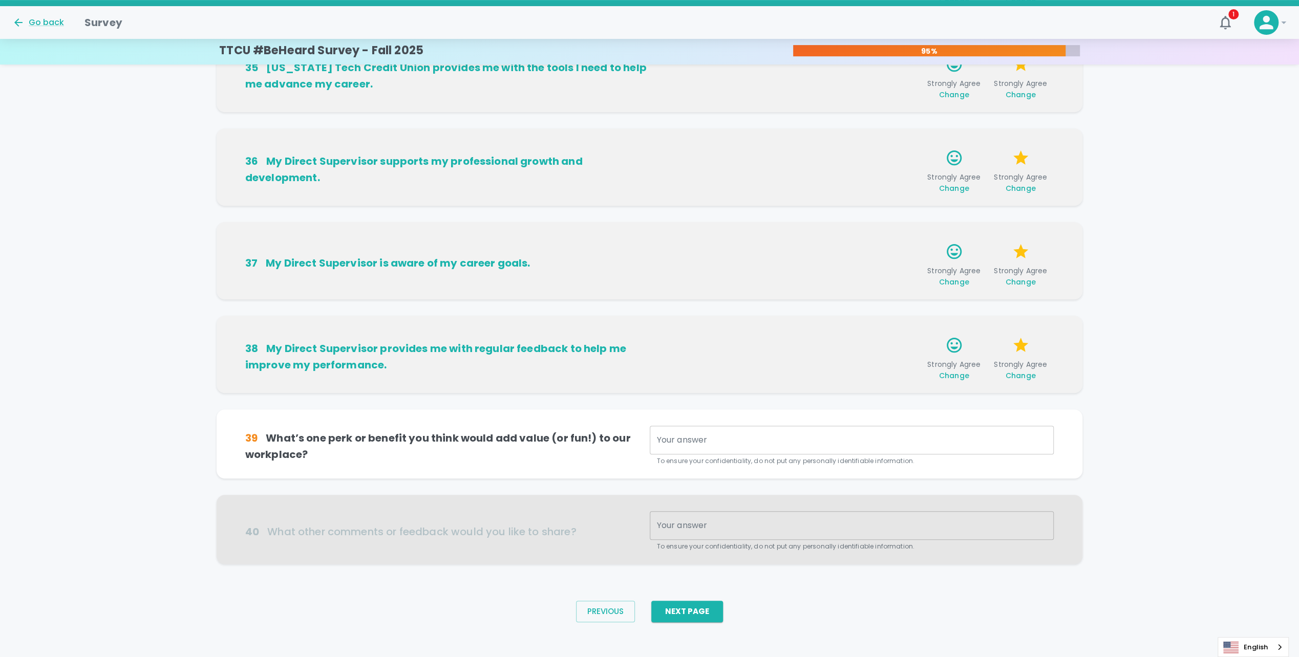
click at [717, 435] on textarea "Your answer" at bounding box center [852, 441] width 390 height 12
click at [805, 442] on textarea "Your answer" at bounding box center [852, 441] width 390 height 12
click at [794, 437] on textarea "Your answer" at bounding box center [852, 441] width 390 height 12
click at [766, 523] on div at bounding box center [650, 529] width 866 height 69
click at [676, 444] on textarea "Your answer" at bounding box center [852, 441] width 390 height 12
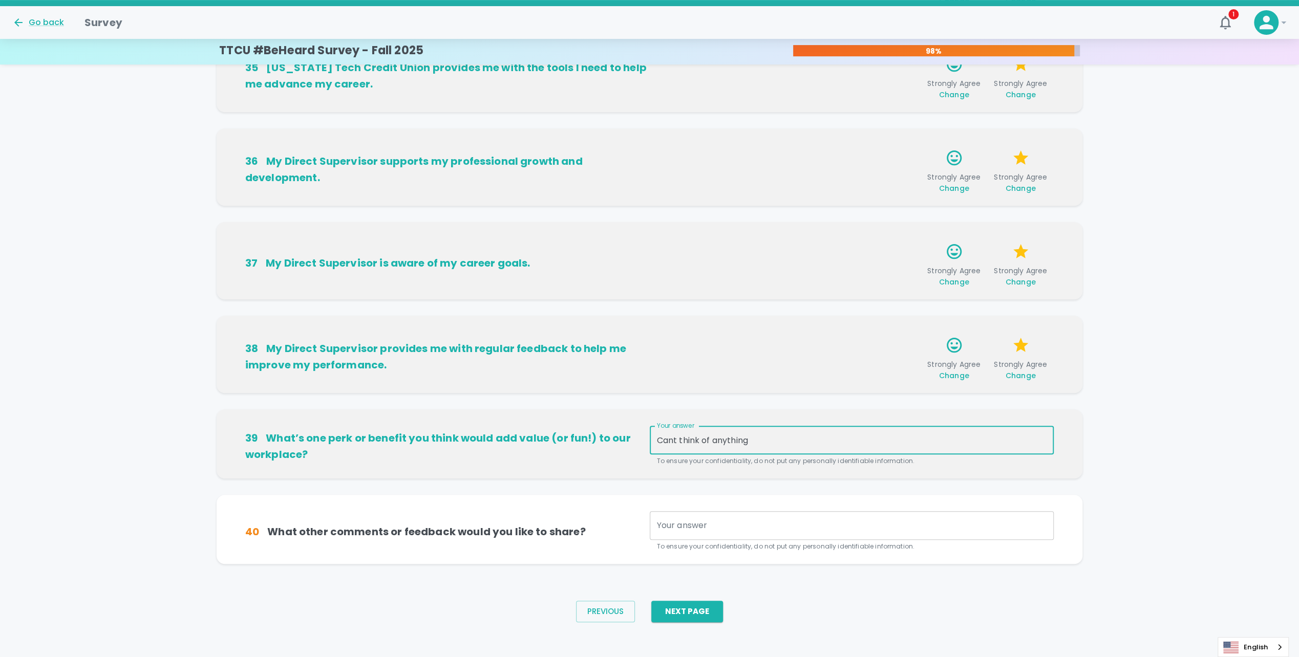
click at [674, 440] on textarea "Cant think of anything" at bounding box center [852, 441] width 390 height 12
click at [811, 443] on textarea "Can't think of anything" at bounding box center [852, 441] width 390 height 12
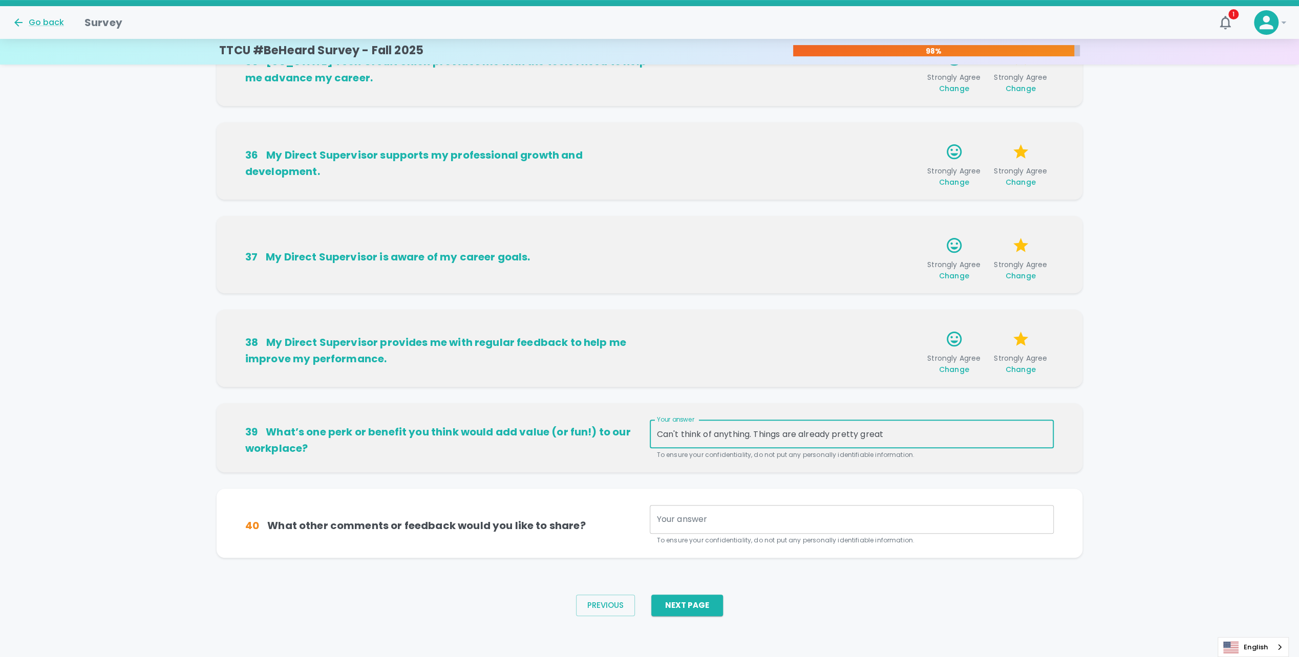
type textarea "Can't think of anything. Things are already pretty great"
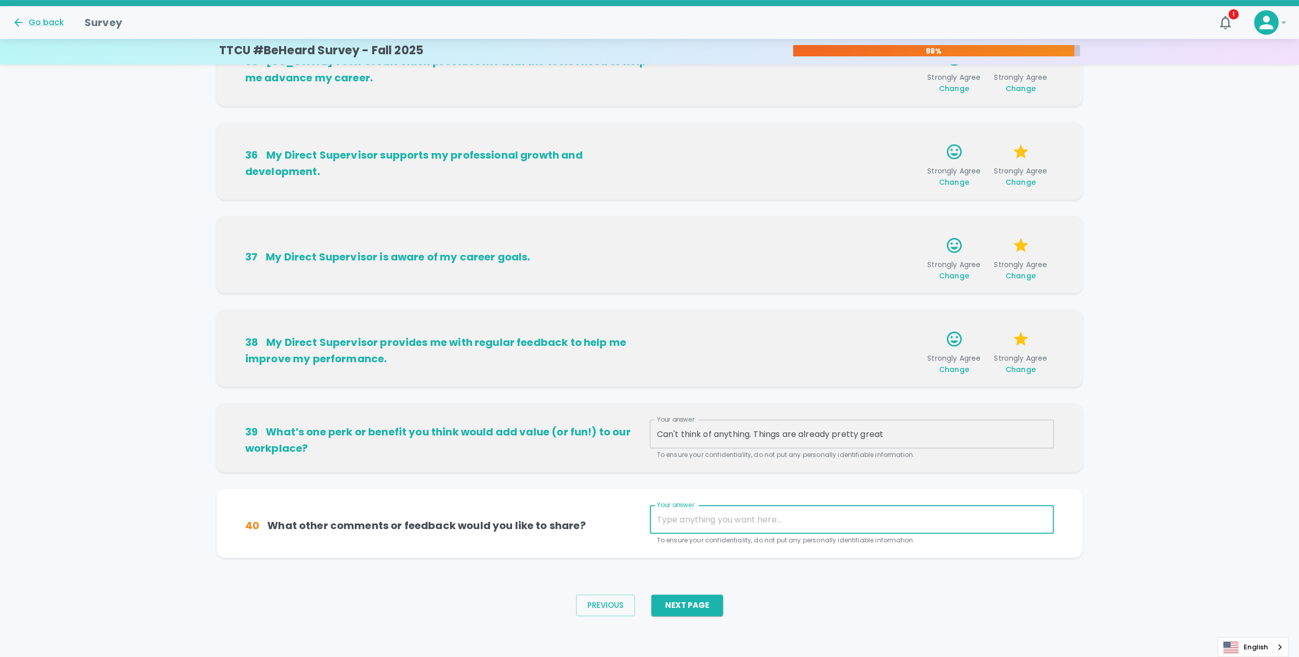
click at [697, 523] on textarea "Your answer" at bounding box center [852, 520] width 390 height 12
click at [709, 608] on button "Next Page" at bounding box center [687, 605] width 72 height 21
click at [744, 525] on textarea "Your answer" at bounding box center [852, 520] width 390 height 12
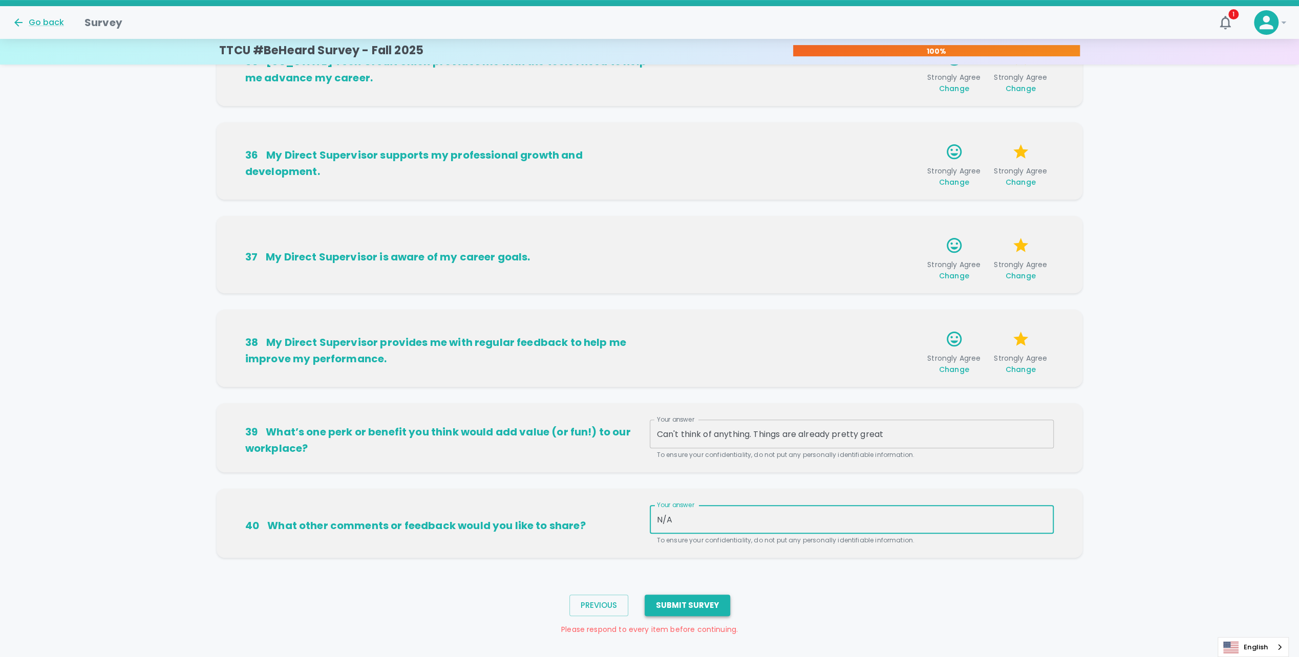
type textarea "N/A"
click at [720, 601] on button "Submit Survey" at bounding box center [686, 605] width 85 height 21
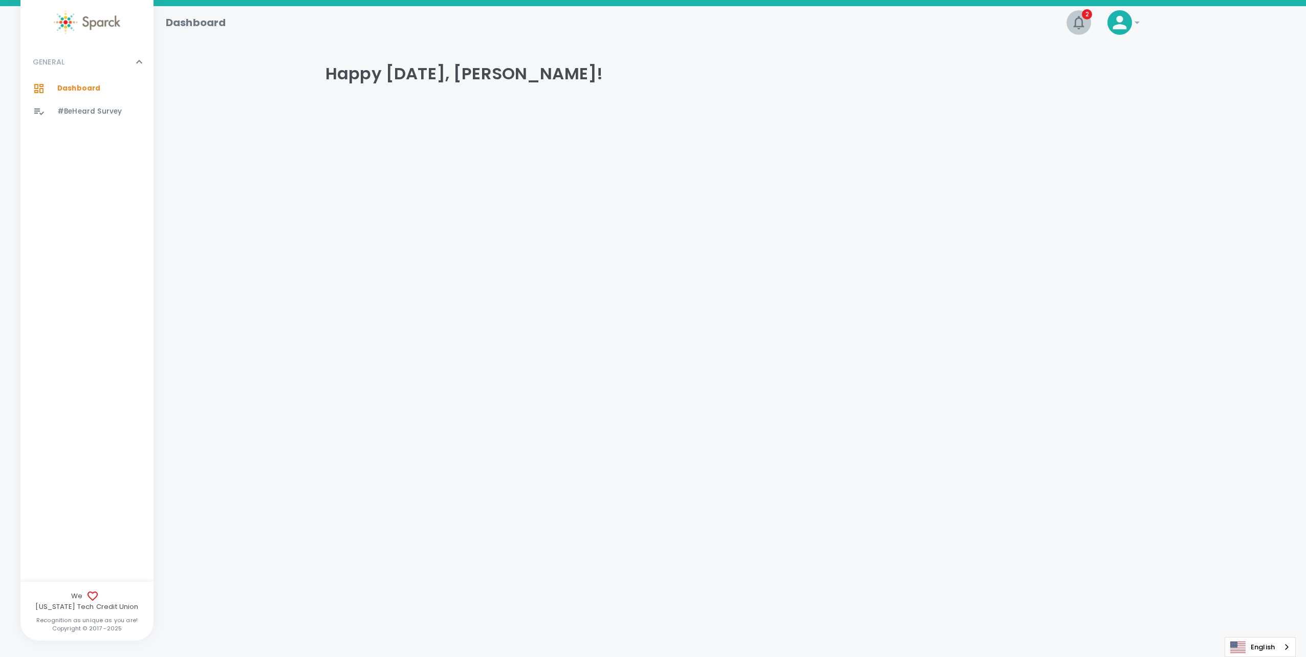
click at [1081, 27] on icon "button" at bounding box center [1078, 22] width 11 height 13
